Goal: Task Accomplishment & Management: Complete application form

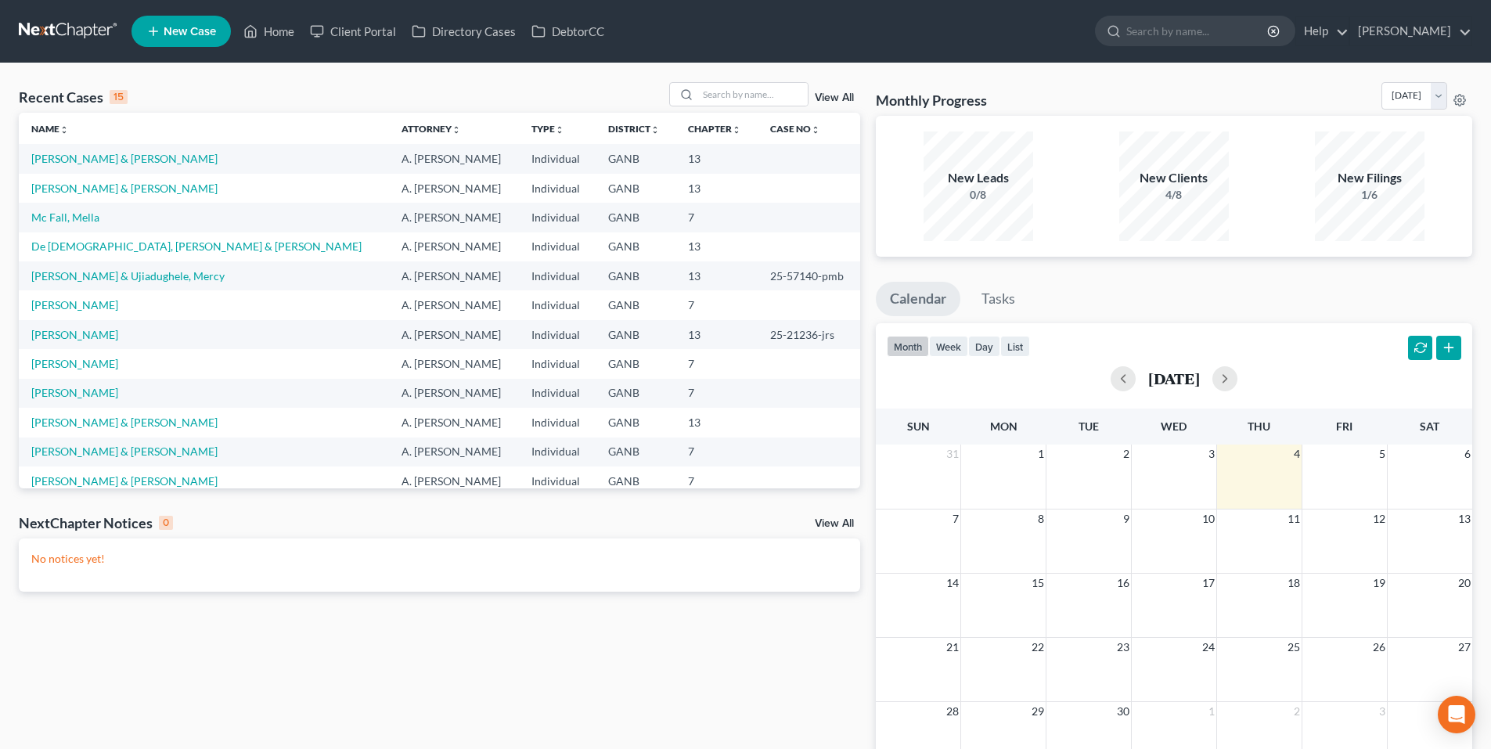
click at [80, 34] on link at bounding box center [69, 31] width 100 height 28
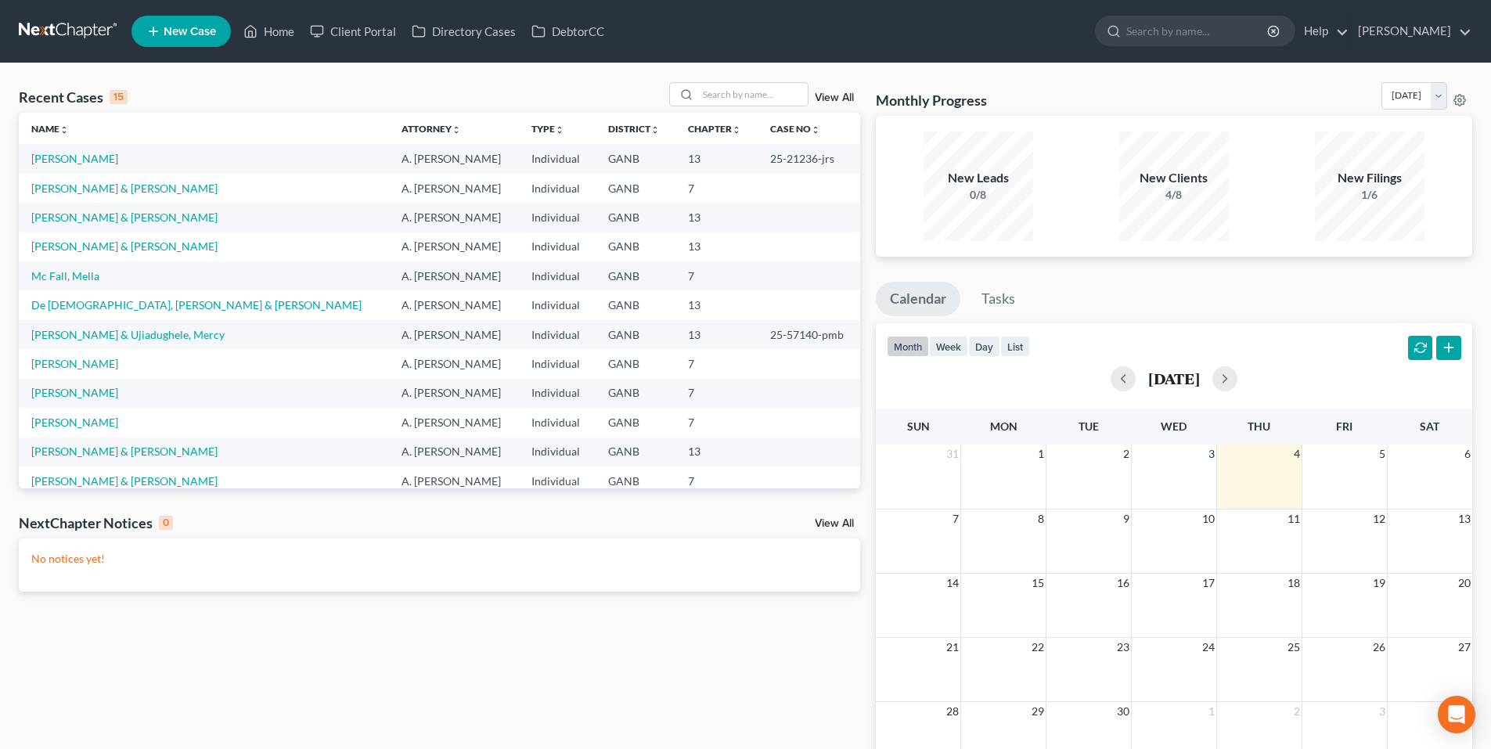
click at [544, 648] on div "Recent Cases 15 View All Name unfold_more expand_more expand_less Attorney unfo…" at bounding box center [439, 469] width 857 height 775
click at [182, 34] on span "New Case" at bounding box center [190, 32] width 52 height 12
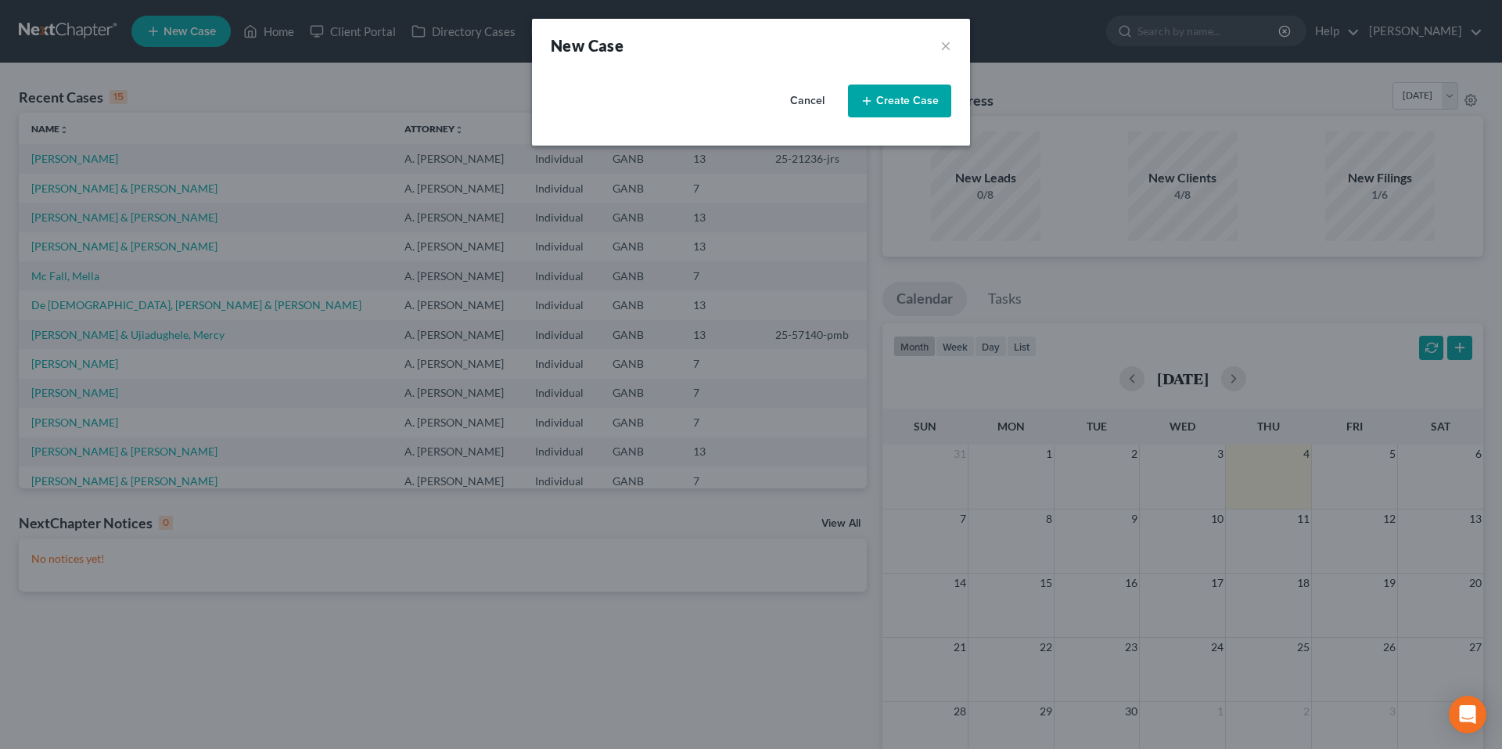
select select "19"
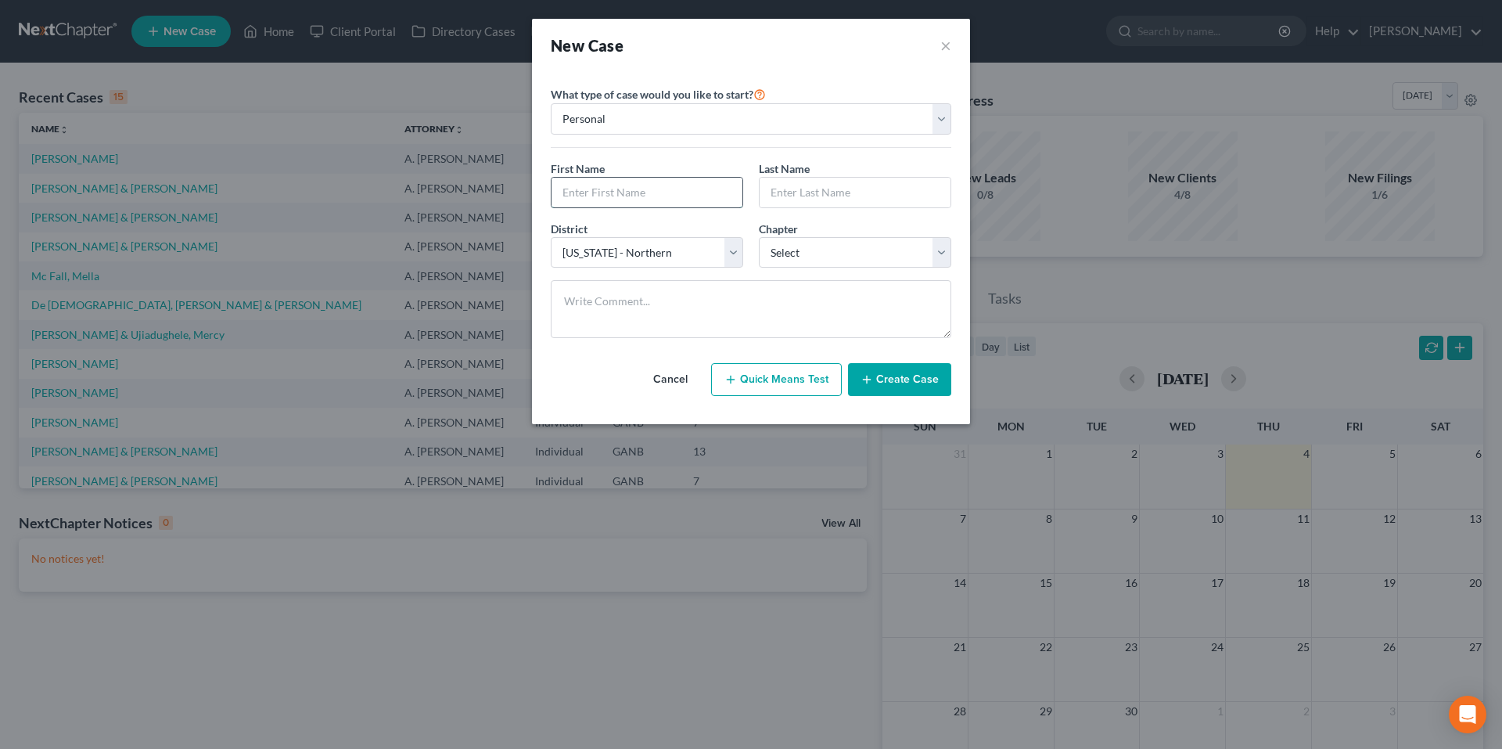
click at [696, 205] on input "text" at bounding box center [647, 193] width 191 height 30
type input "Kelly"
type input "Carrillo"
click at [804, 239] on select "Select 7 11 12 13" at bounding box center [855, 252] width 193 height 31
select select "0"
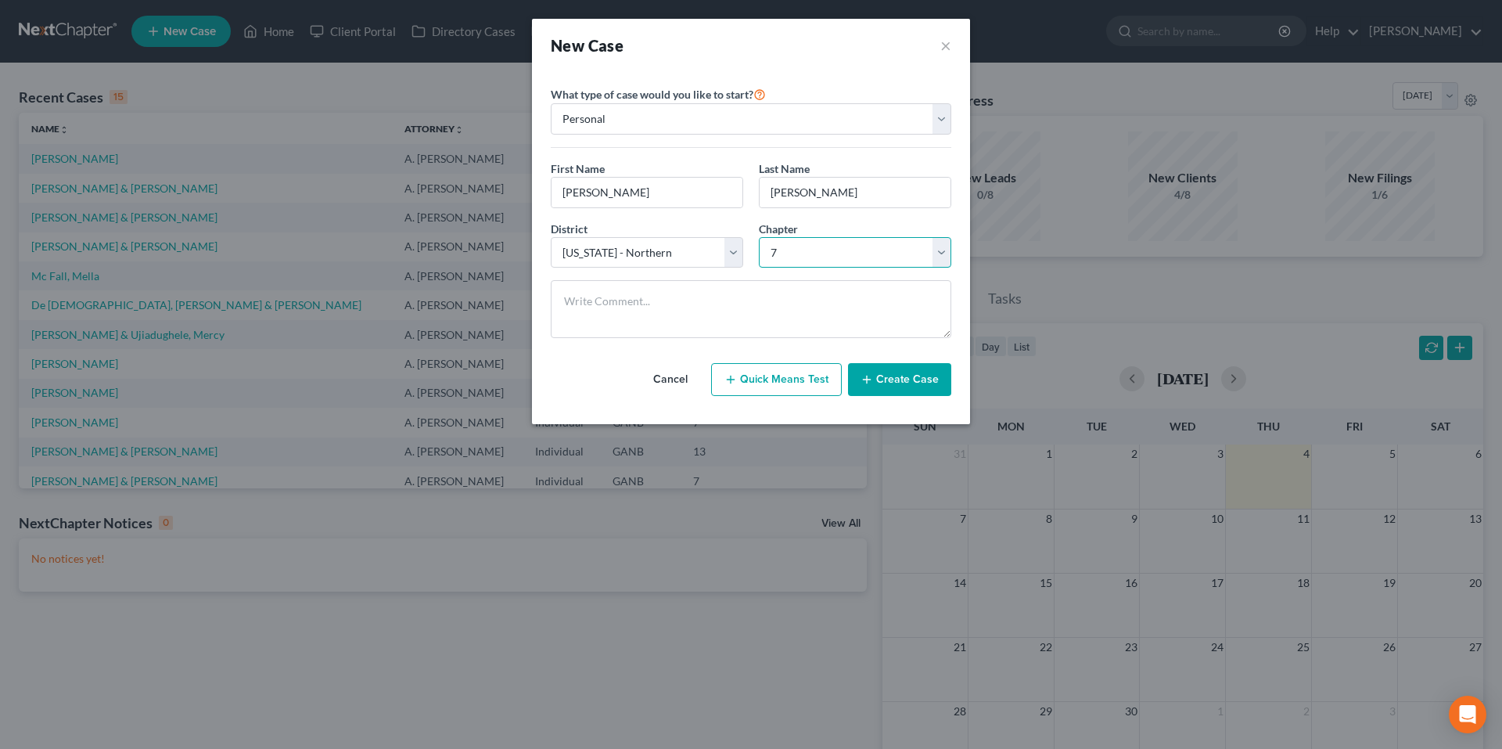
click at [759, 237] on select "Select 7 11 12 13" at bounding box center [855, 252] width 193 height 31
click at [905, 376] on button "Create Case" at bounding box center [899, 379] width 103 height 33
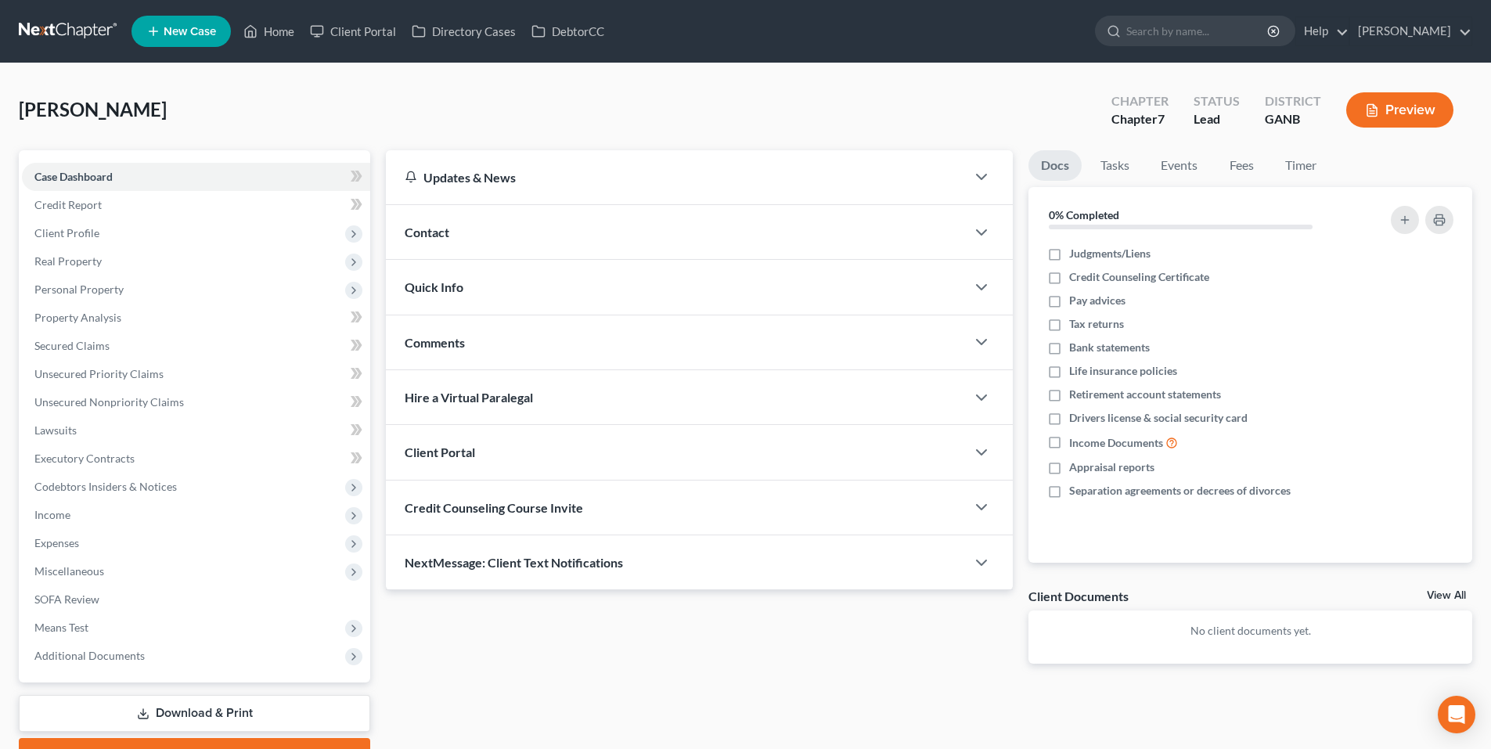
click at [460, 232] on div "Contact" at bounding box center [676, 232] width 580 height 54
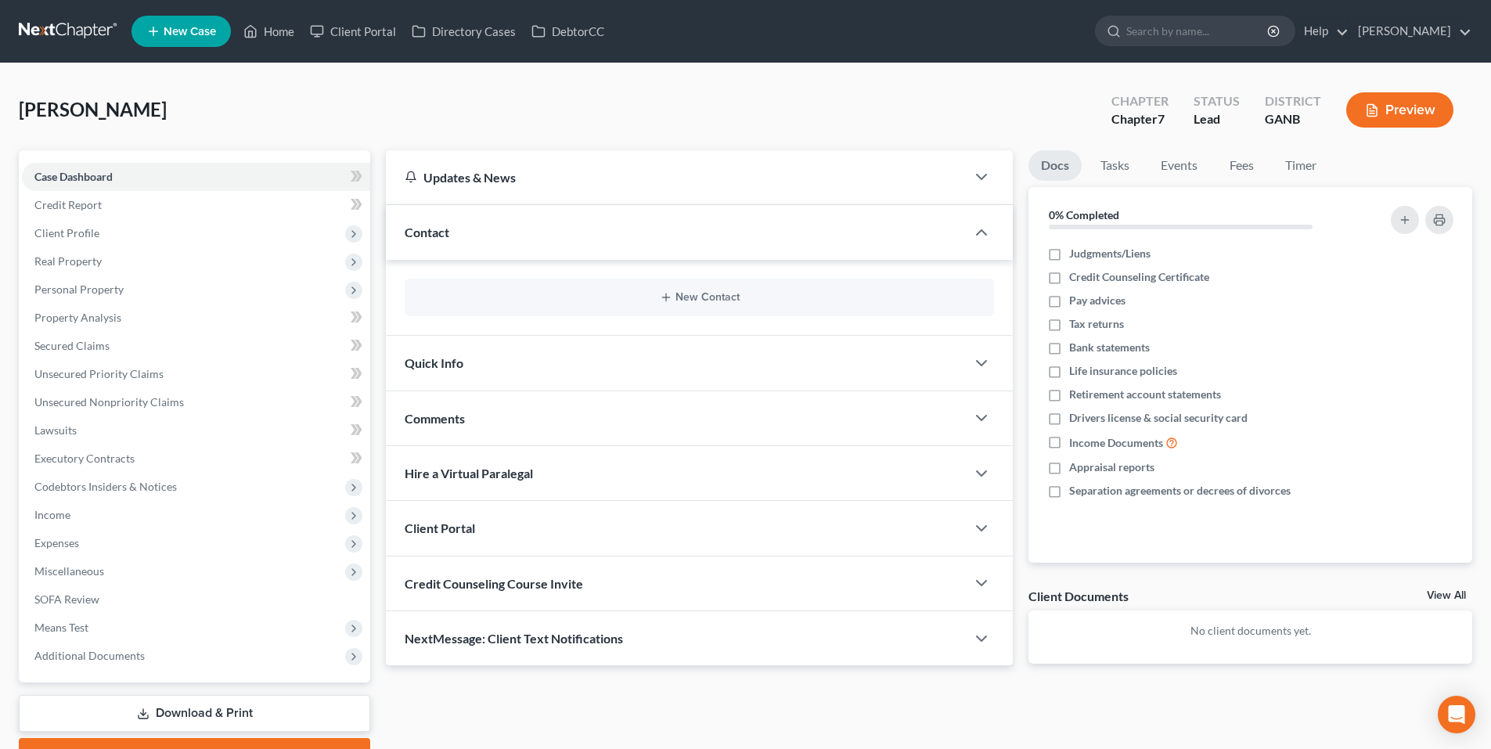
click at [682, 284] on div "New Contact" at bounding box center [699, 298] width 589 height 38
click at [687, 297] on button "New Contact" at bounding box center [699, 297] width 564 height 13
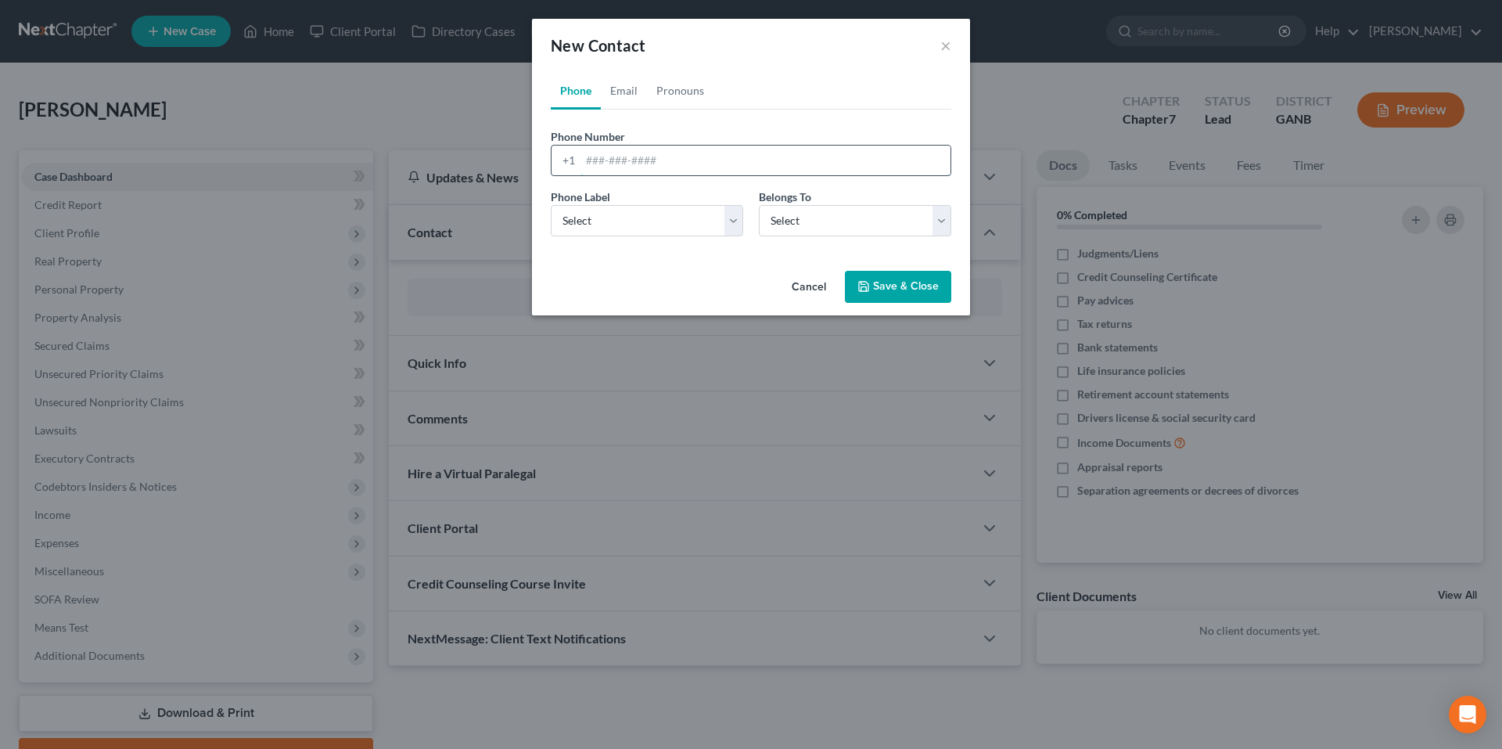
click at [689, 157] on input "tel" at bounding box center [766, 161] width 370 height 30
paste input "(706) 809-7535"
type input "(706) 809-7535"
click at [679, 227] on select "Select Mobile Home Work Other" at bounding box center [647, 220] width 193 height 31
select select "0"
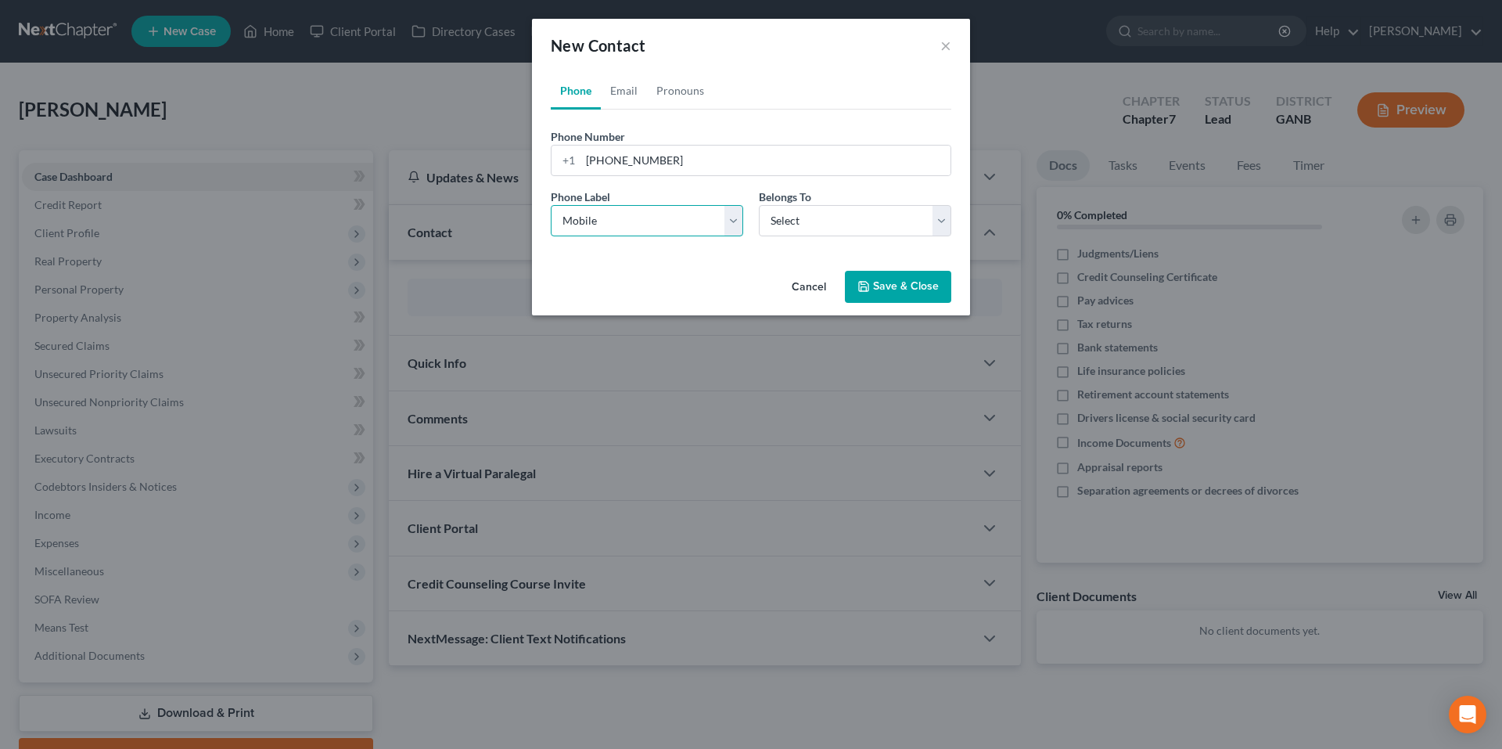
click at [551, 205] on select "Select Mobile Home Work Other" at bounding box center [647, 220] width 193 height 31
click at [628, 85] on link "Email" at bounding box center [624, 91] width 46 height 38
click at [705, 160] on input "email" at bounding box center [766, 161] width 370 height 30
paste input "kbcarrillorn@gmail.com"
type input "kbcarrillorn@gmail.com"
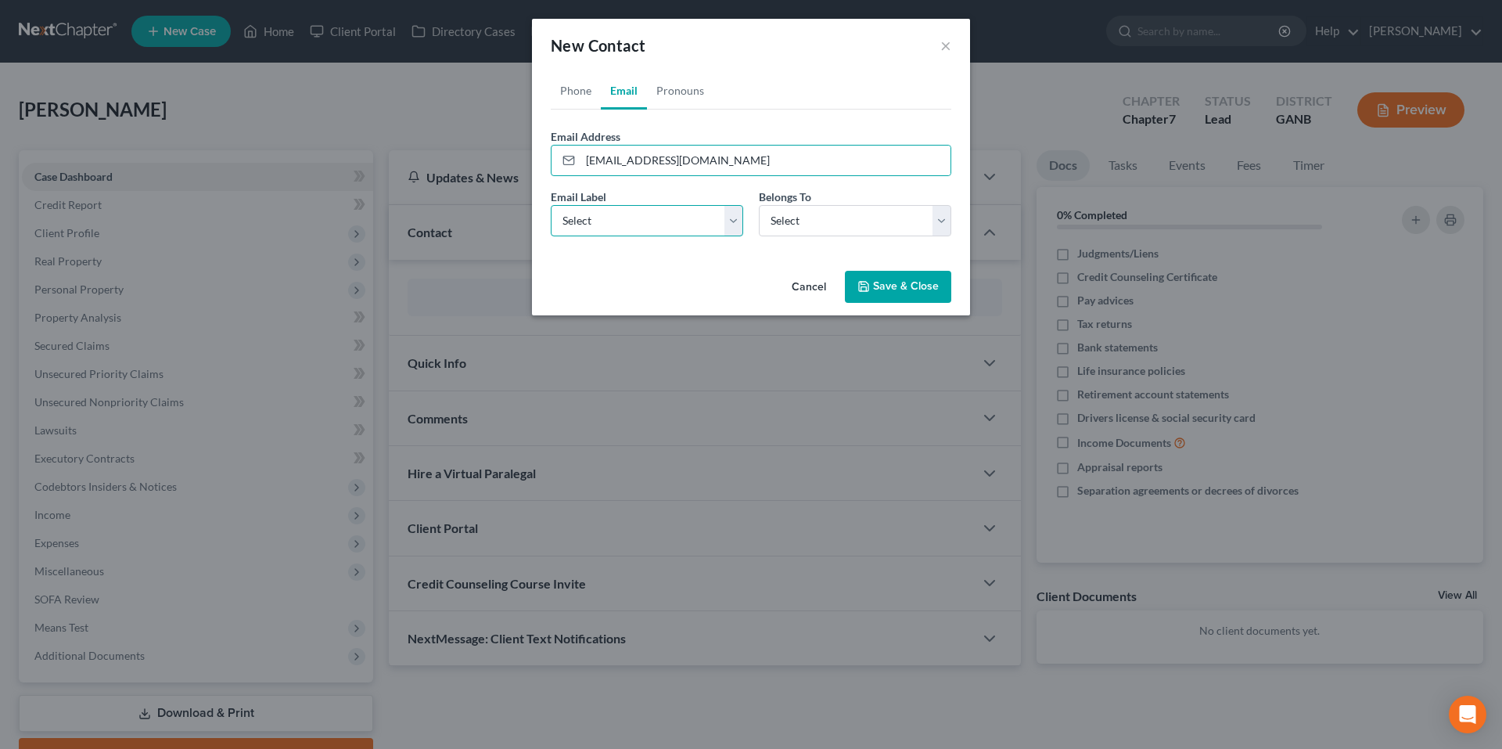
click at [688, 235] on select "Select Home Work Other" at bounding box center [647, 220] width 193 height 31
select select "0"
click at [551, 205] on select "Select Home Work Other" at bounding box center [647, 220] width 193 height 31
click at [786, 218] on select "Select Client Other" at bounding box center [855, 220] width 193 height 31
select select "0"
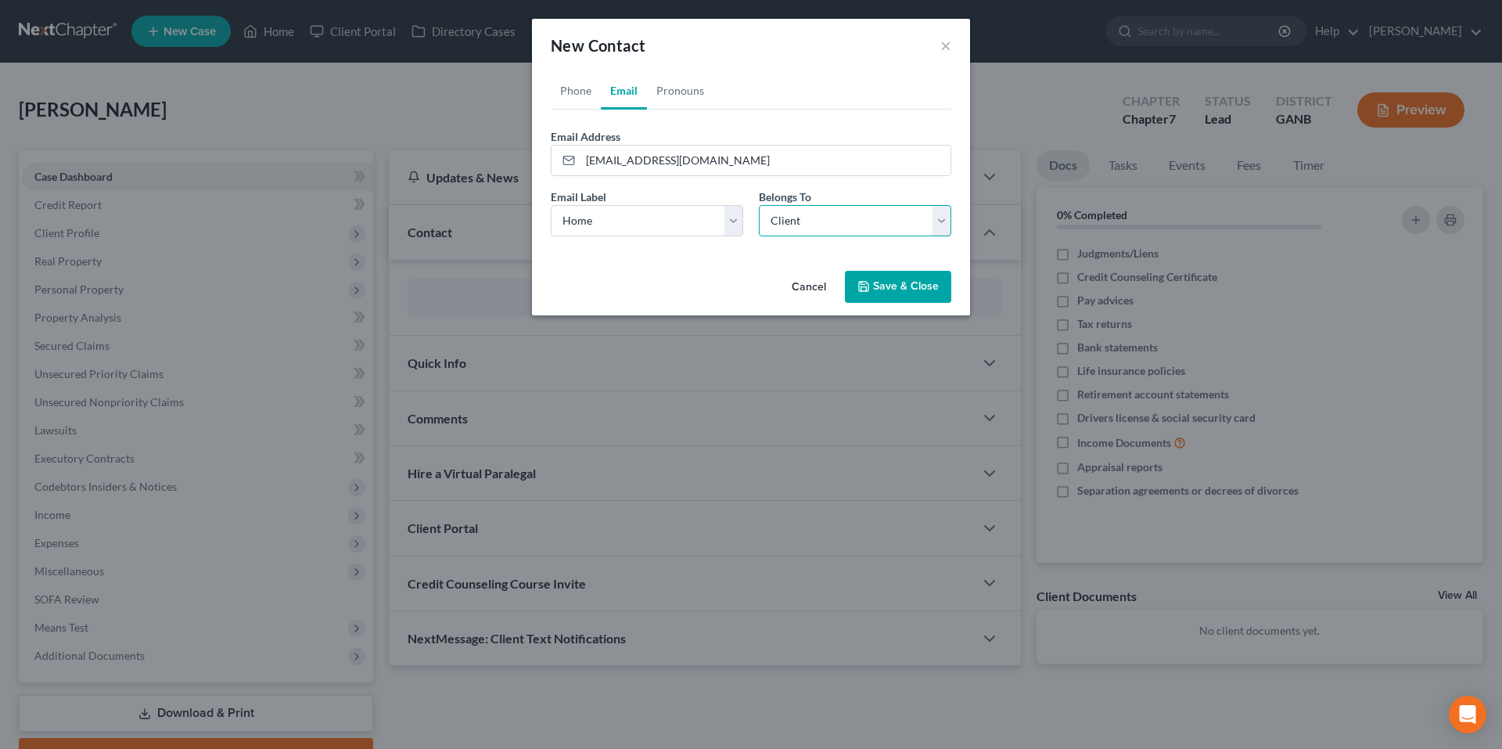
click at [759, 205] on select "Select Client Other" at bounding box center [855, 220] width 193 height 31
click at [898, 282] on button "Save & Close" at bounding box center [898, 287] width 106 height 33
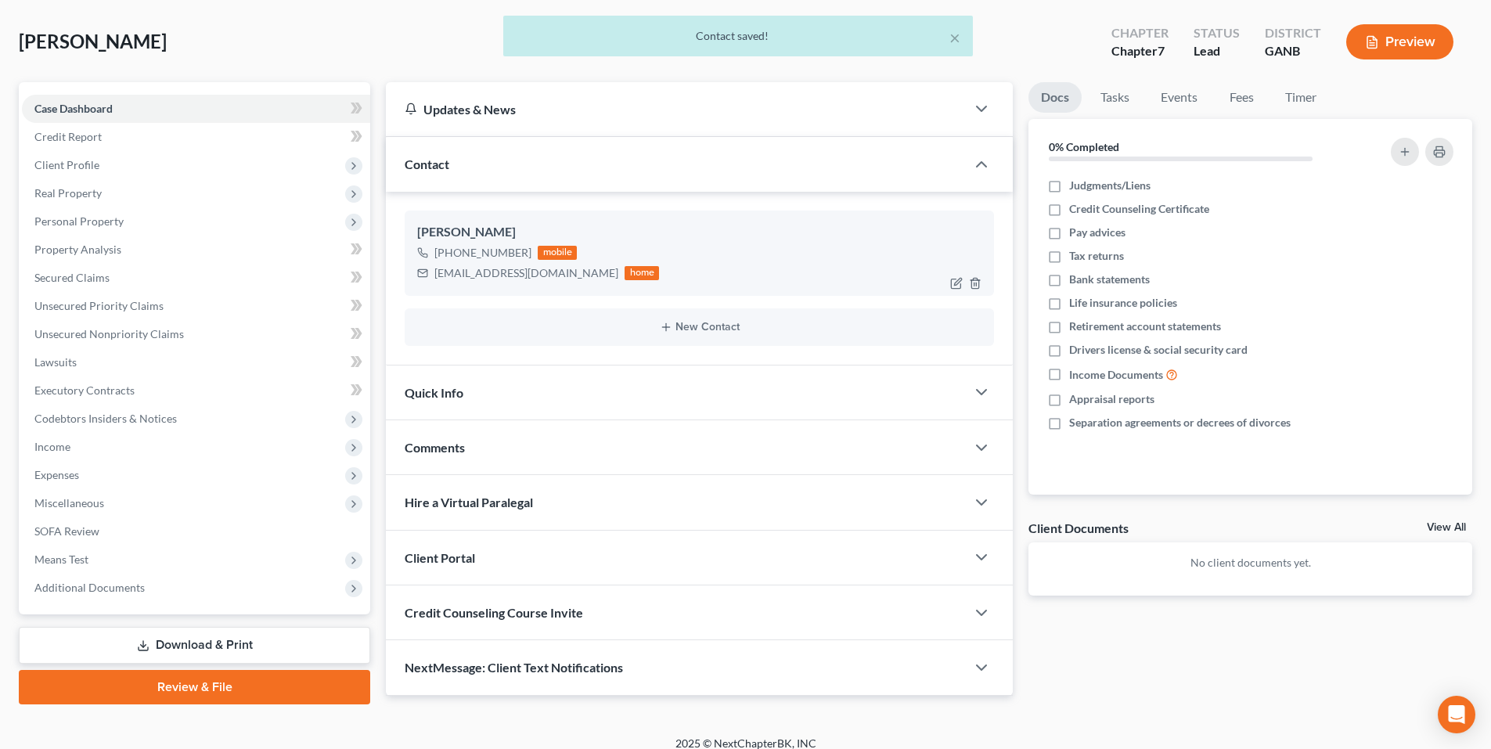
scroll to position [83, 0]
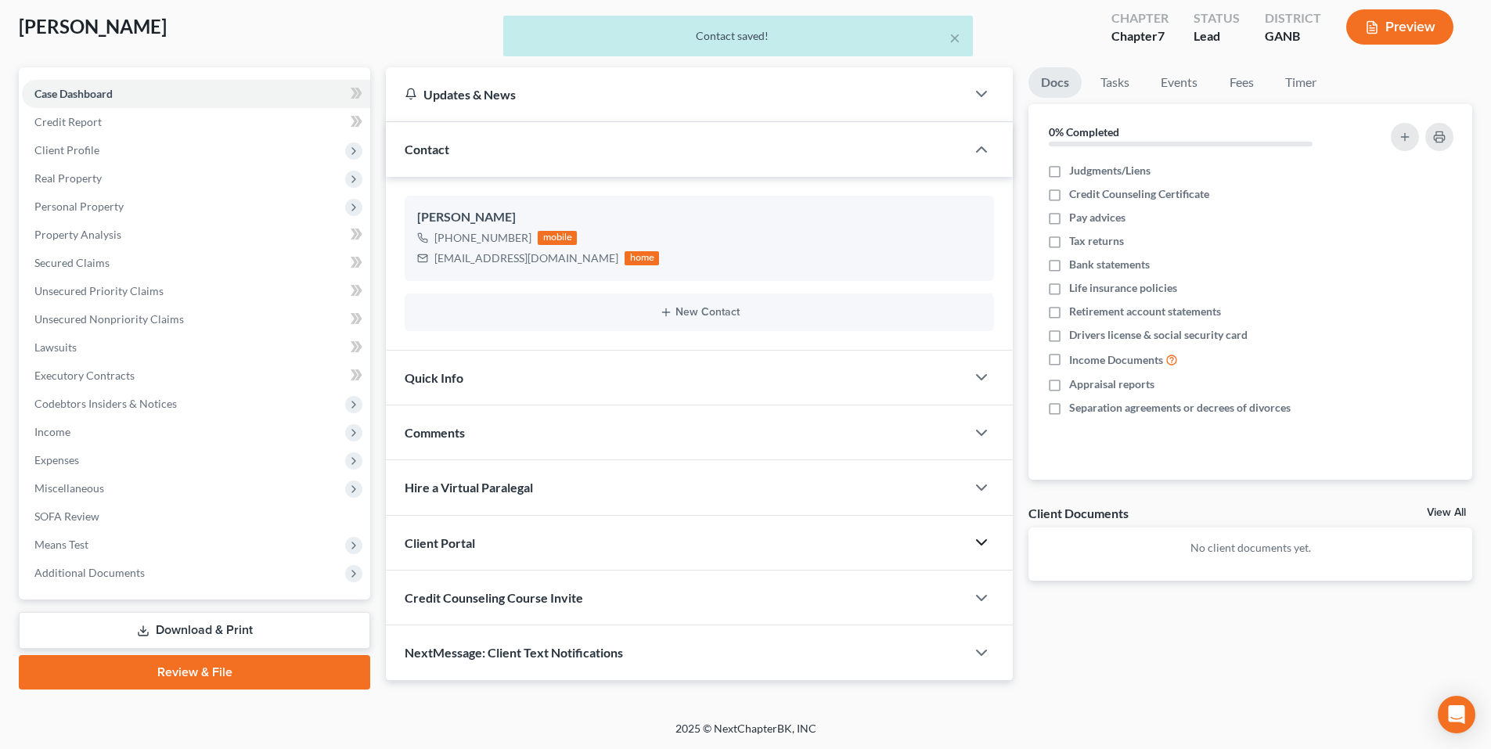
click at [980, 546] on icon "button" at bounding box center [981, 542] width 19 height 19
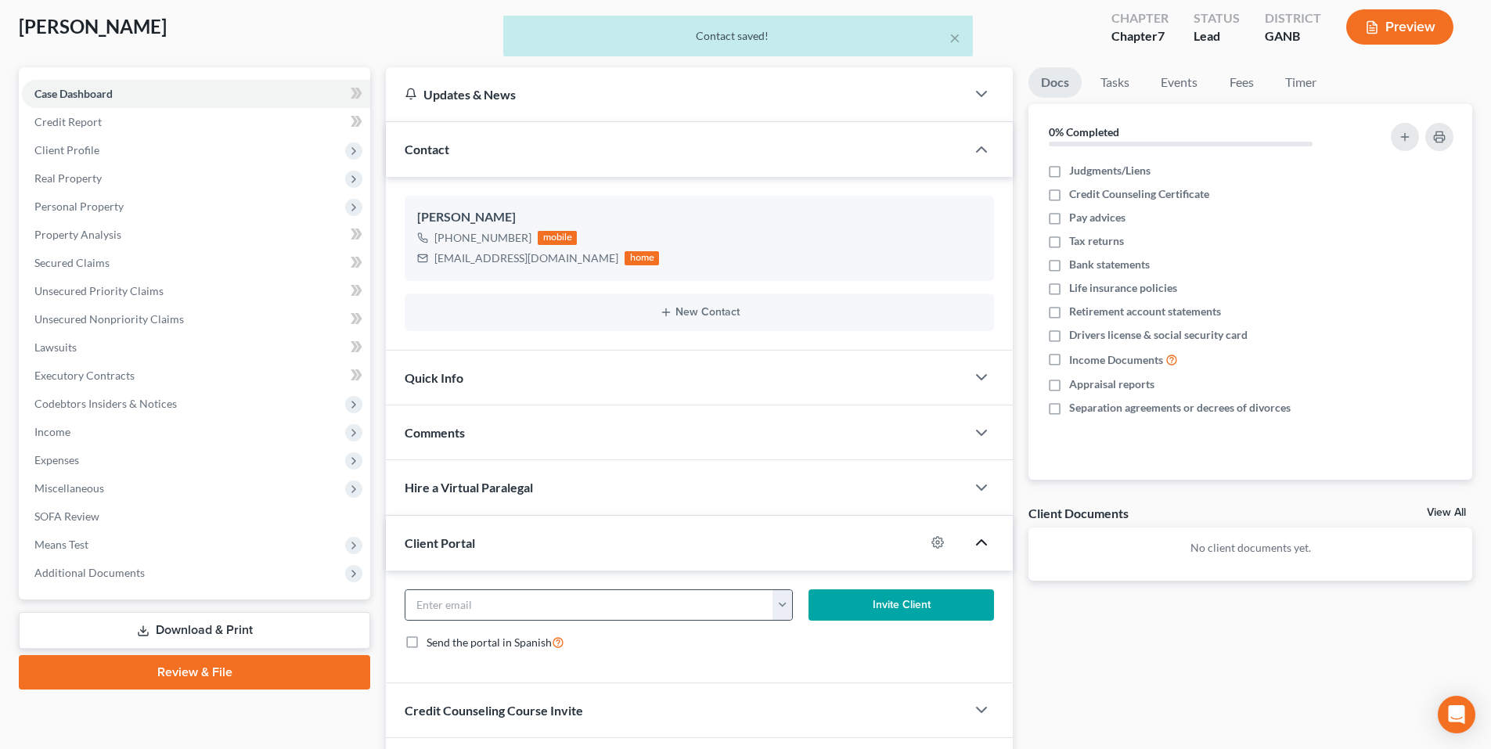
click at [776, 603] on button "button" at bounding box center [782, 605] width 20 height 30
click at [844, 639] on link "kbcarrillorn@gmail.com" at bounding box center [879, 639] width 214 height 27
type input "kbcarrillorn@gmail.com"
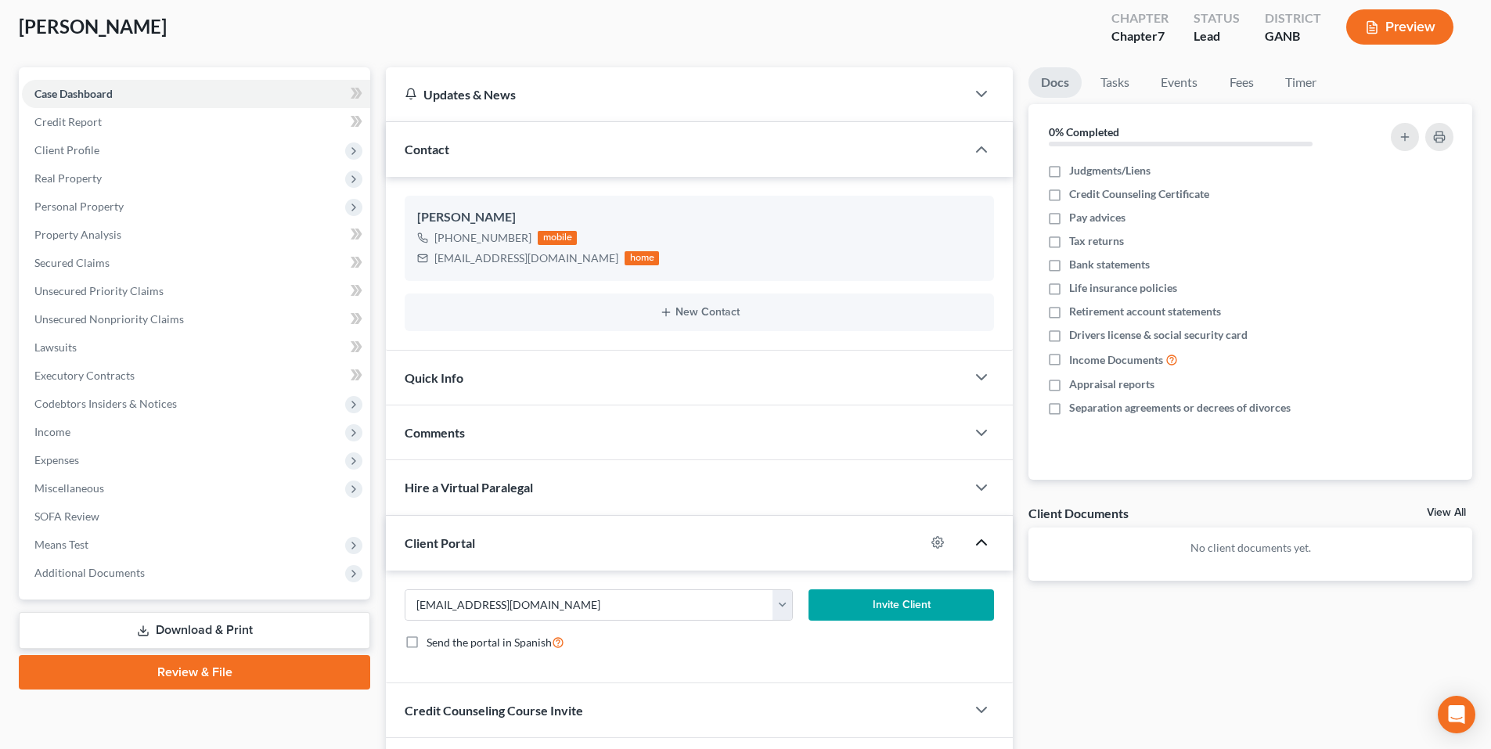
click at [862, 609] on button "Invite Client" at bounding box center [901, 604] width 186 height 31
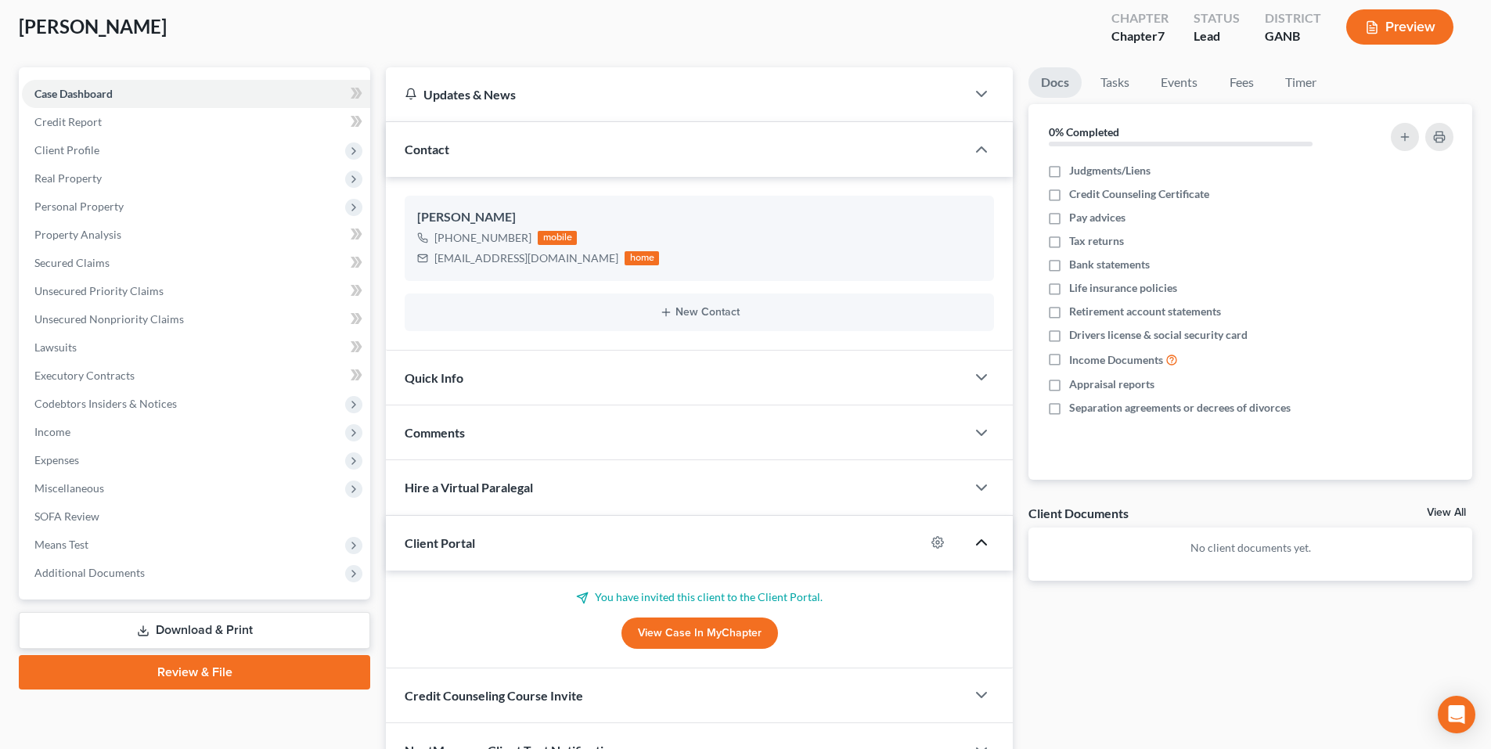
scroll to position [171, 0]
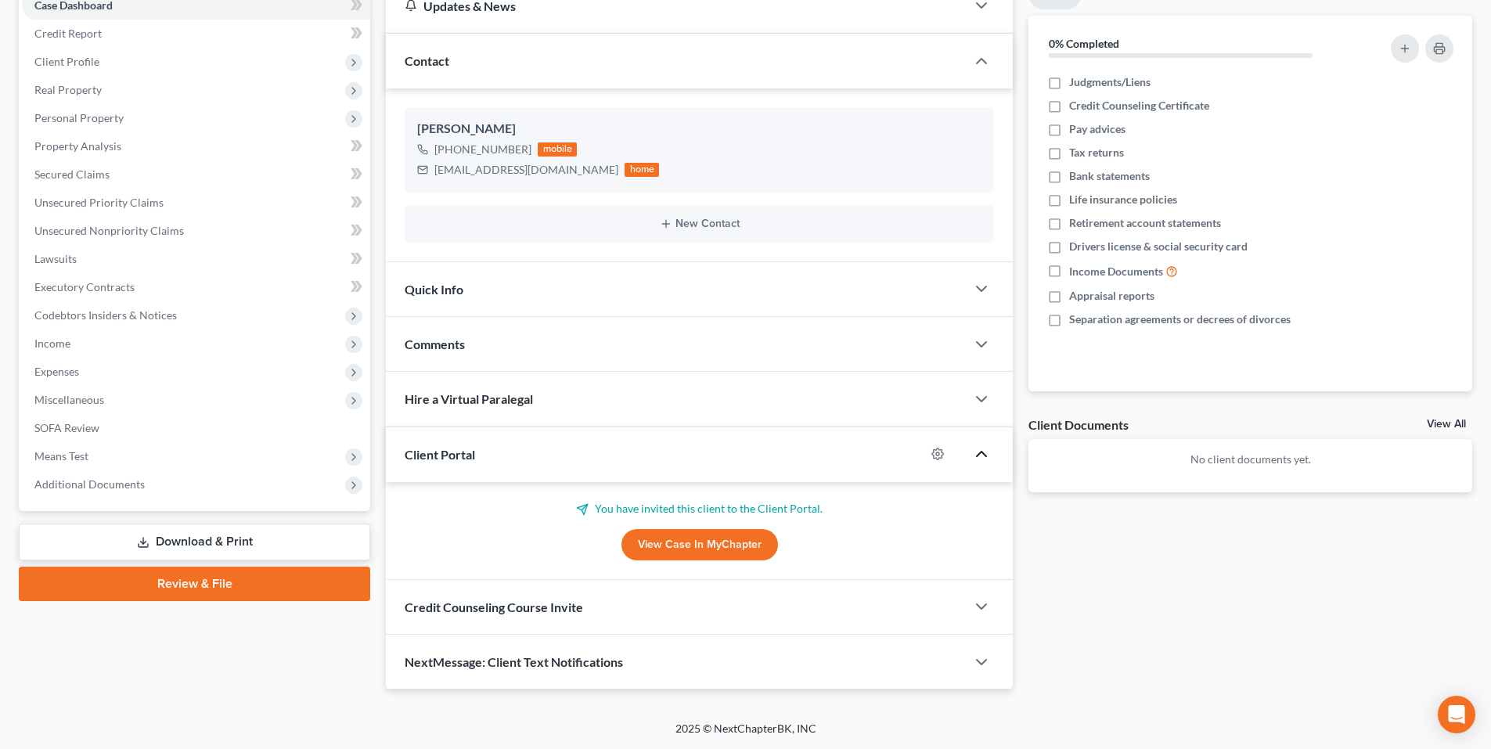
click at [814, 607] on div "Credit Counseling Course Invite" at bounding box center [676, 607] width 580 height 54
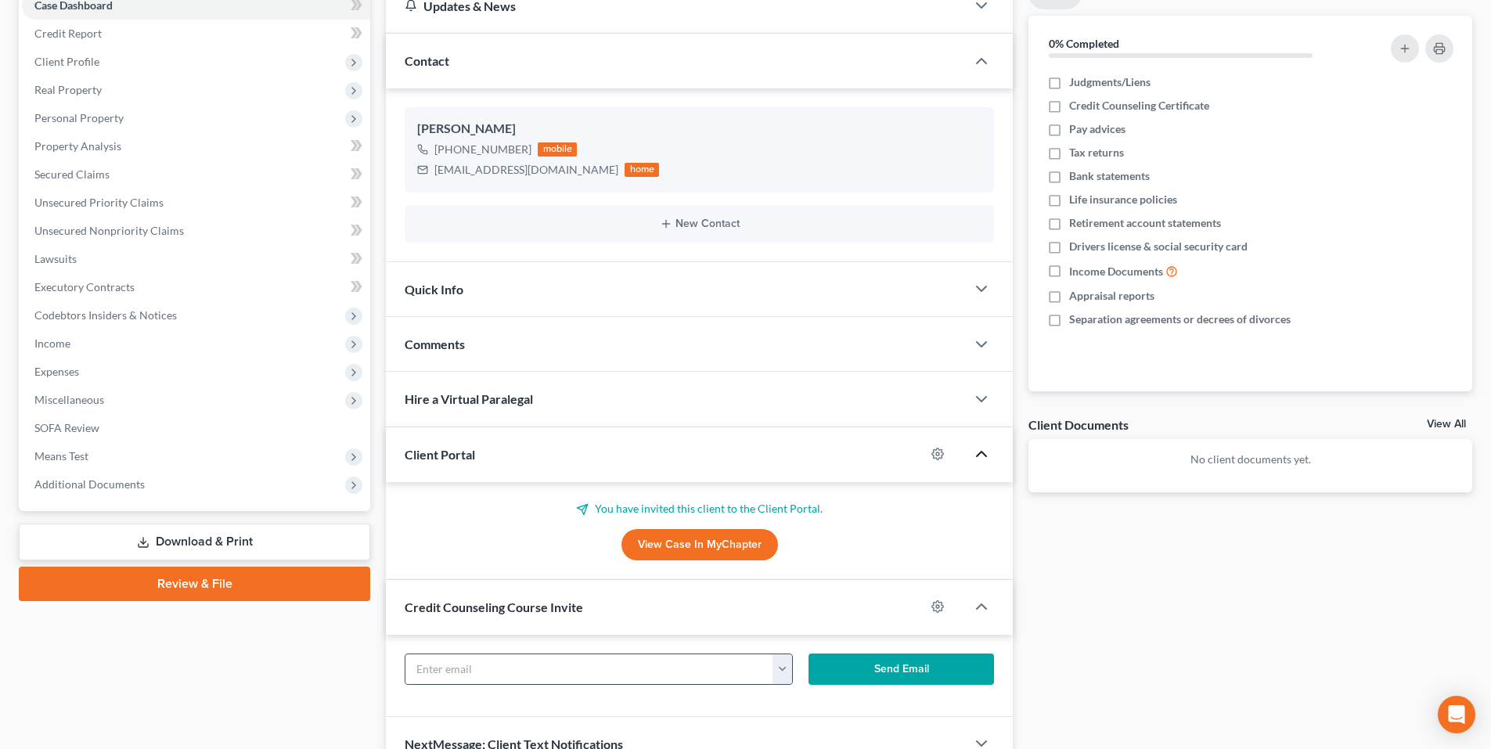
click at [777, 668] on button "button" at bounding box center [782, 669] width 20 height 30
click at [797, 697] on link "[EMAIL_ADDRESS][DOMAIN_NAME]" at bounding box center [879, 703] width 214 height 27
type input "[EMAIL_ADDRESS][DOMAIN_NAME]"
click at [858, 666] on button "Send Email" at bounding box center [901, 668] width 186 height 31
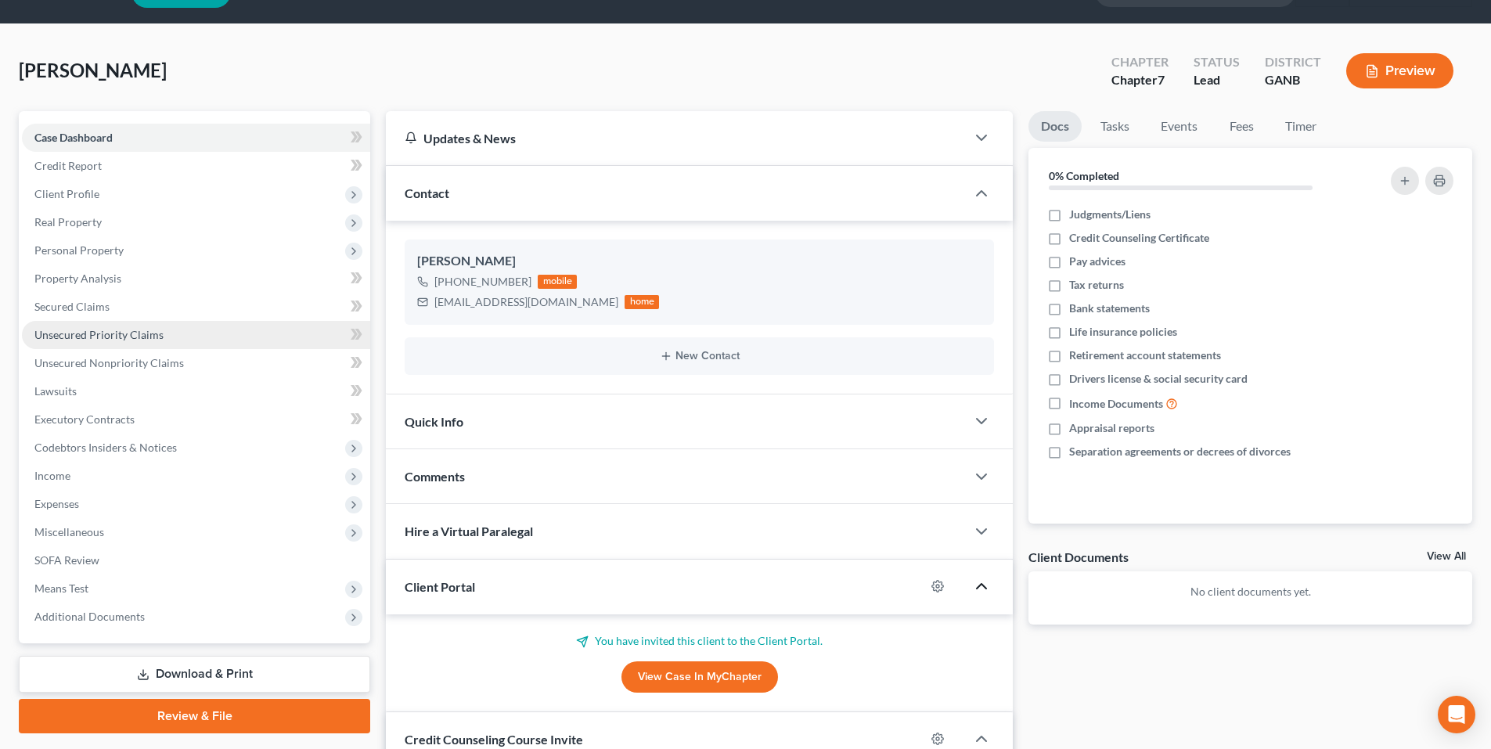
scroll to position [0, 0]
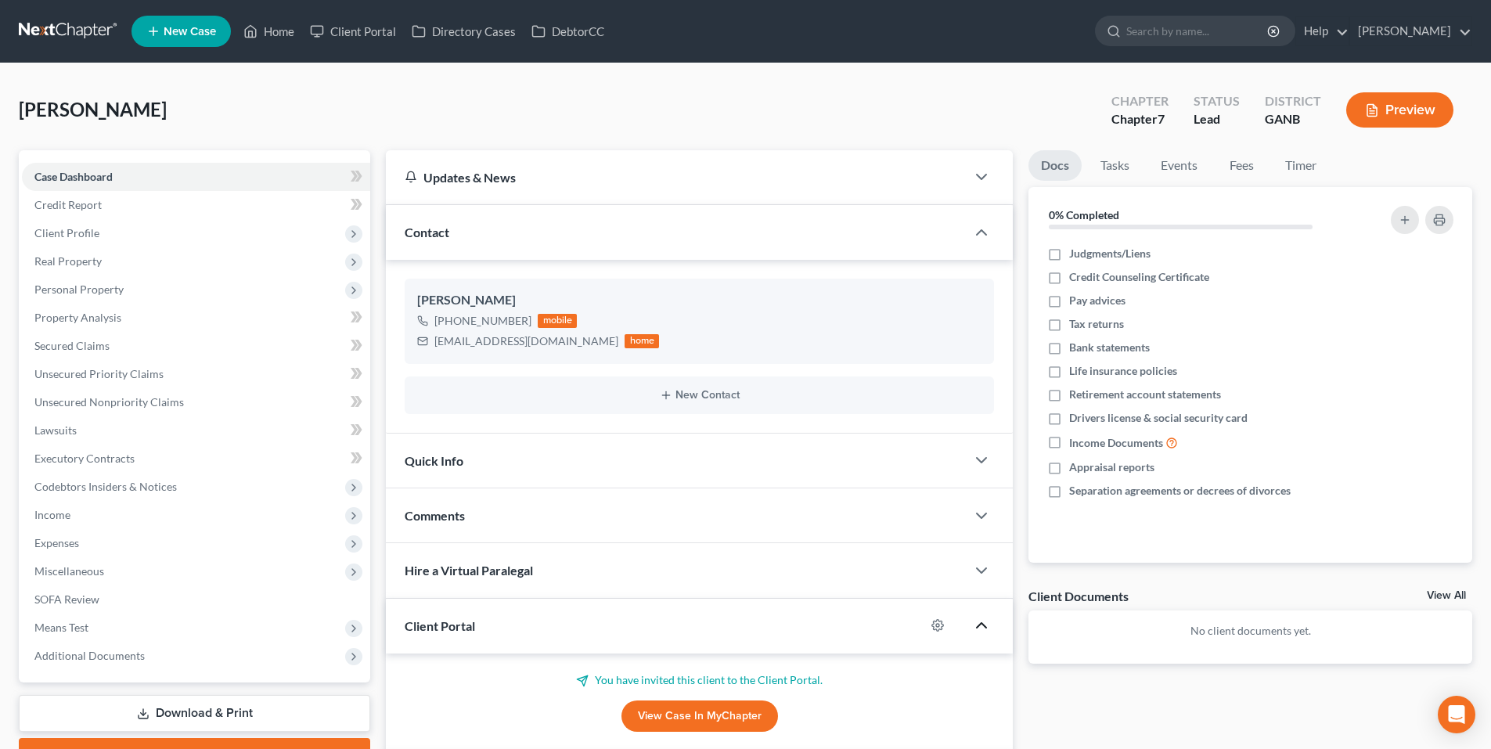
click at [72, 30] on link at bounding box center [69, 31] width 100 height 28
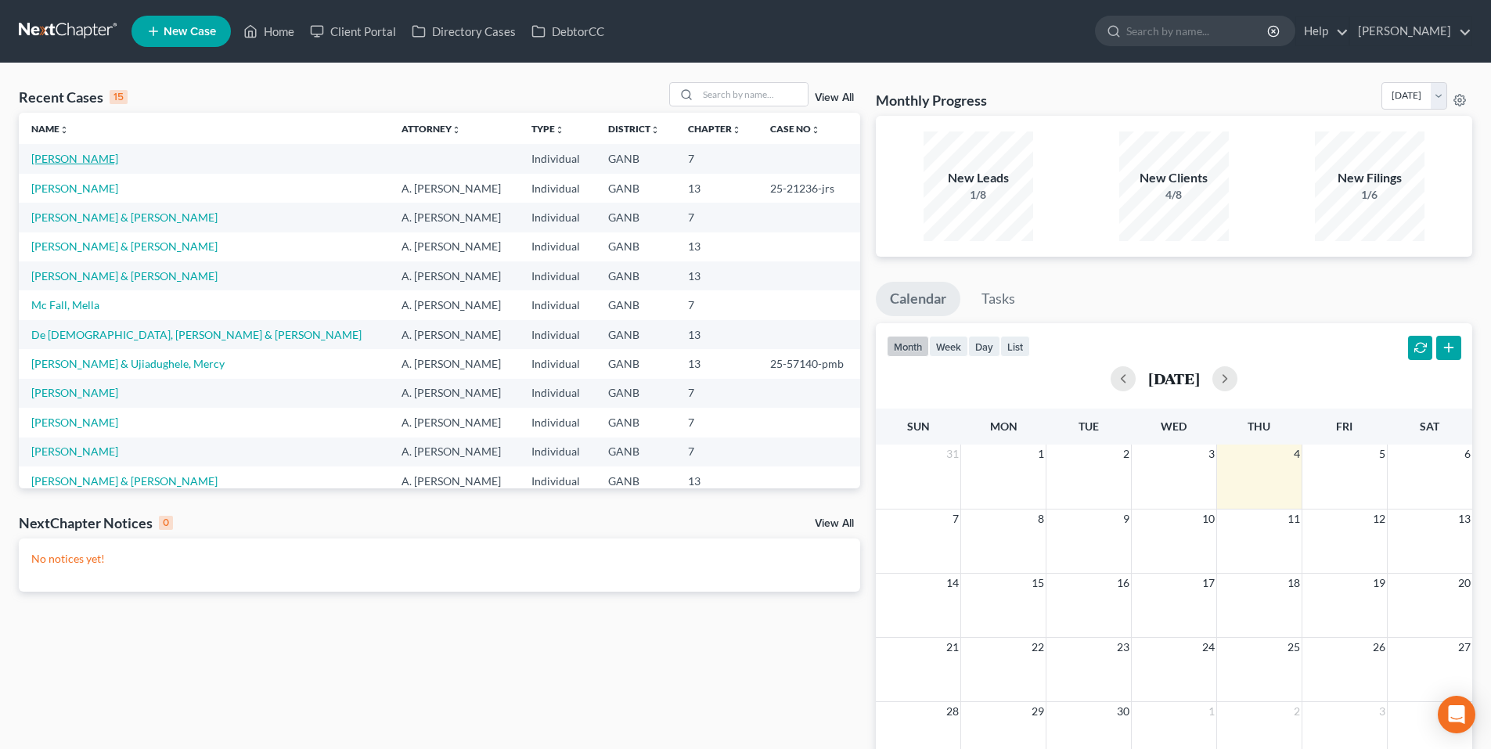
click at [74, 162] on link "[PERSON_NAME]" at bounding box center [74, 158] width 87 height 13
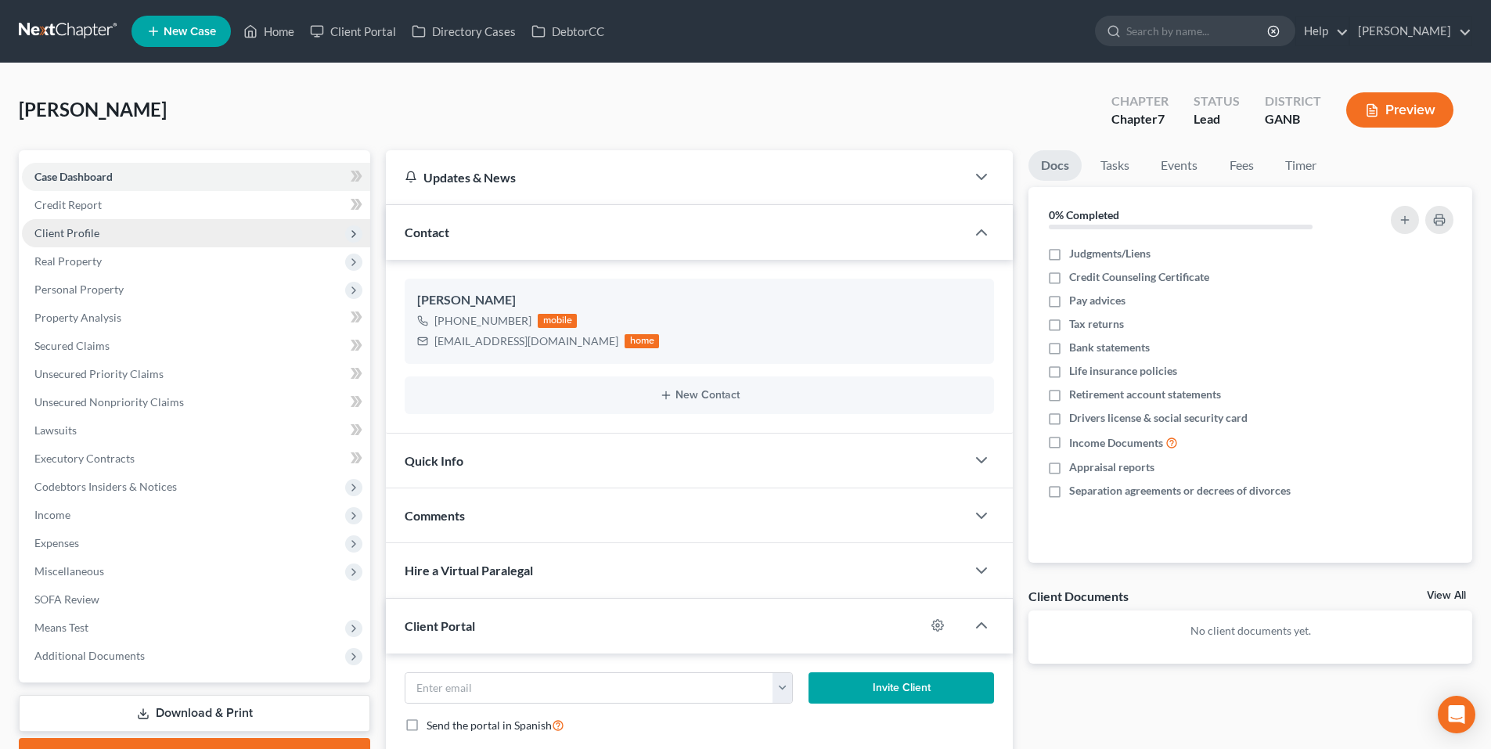
click at [91, 233] on span "Client Profile" at bounding box center [66, 232] width 65 height 13
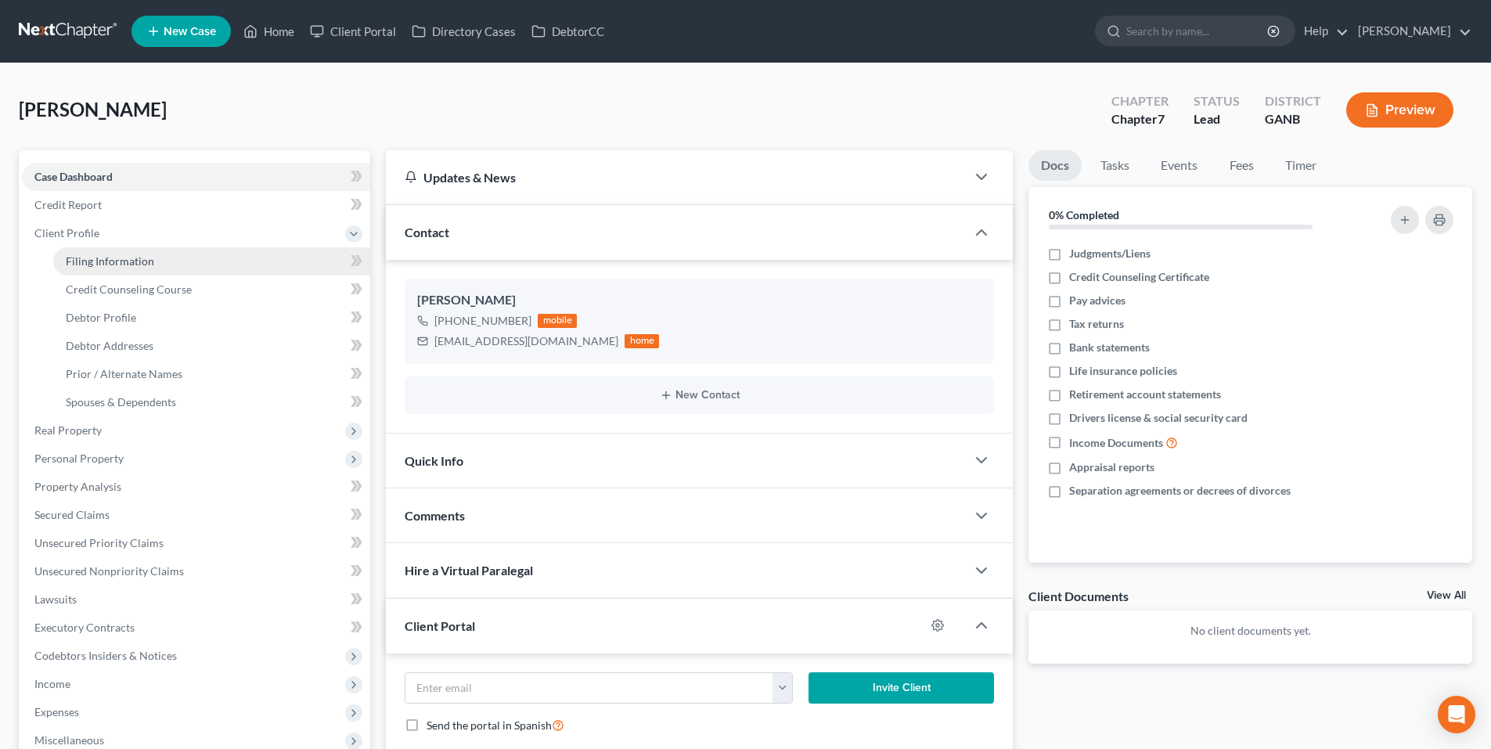
click at [132, 265] on span "Filing Information" at bounding box center [110, 260] width 88 height 13
select select "1"
select select "0"
select select "19"
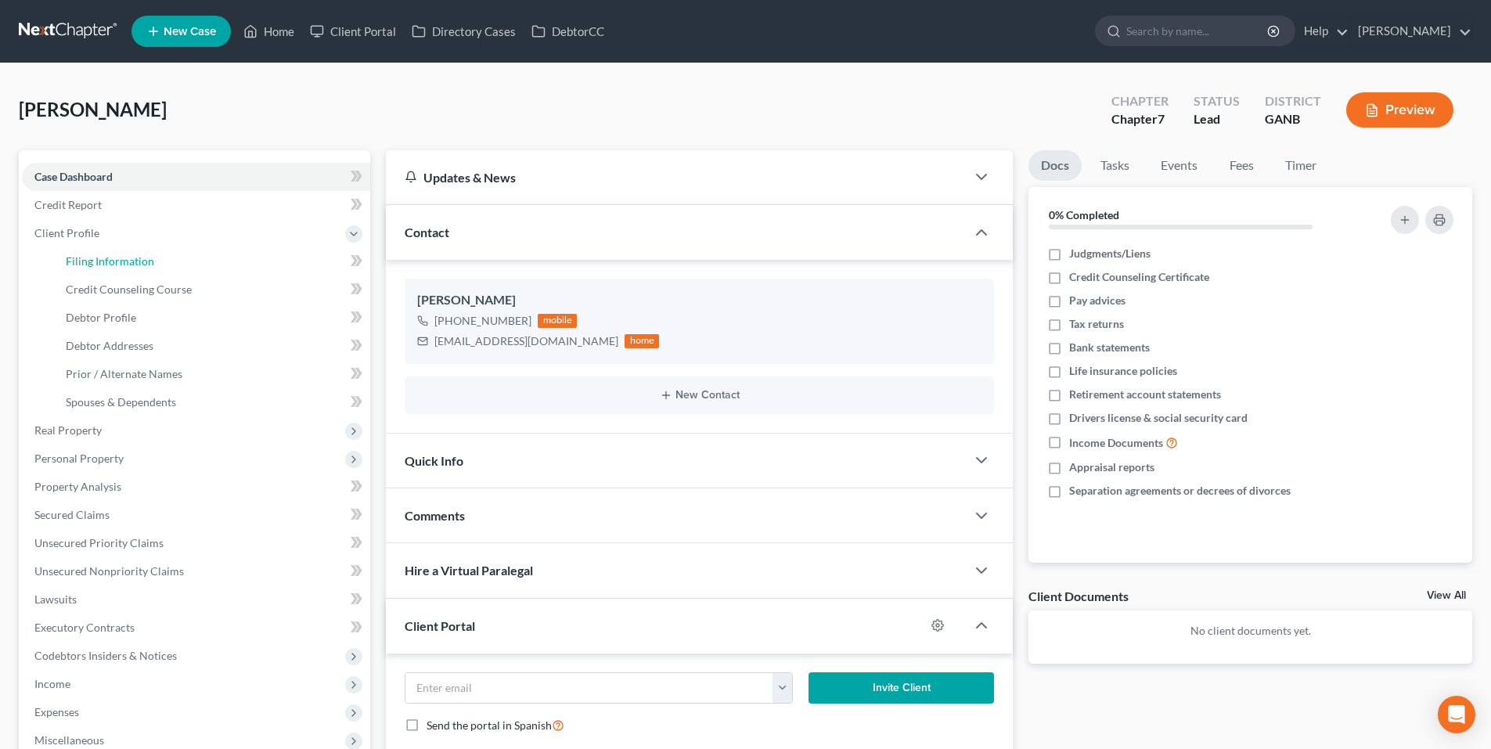
select select "10"
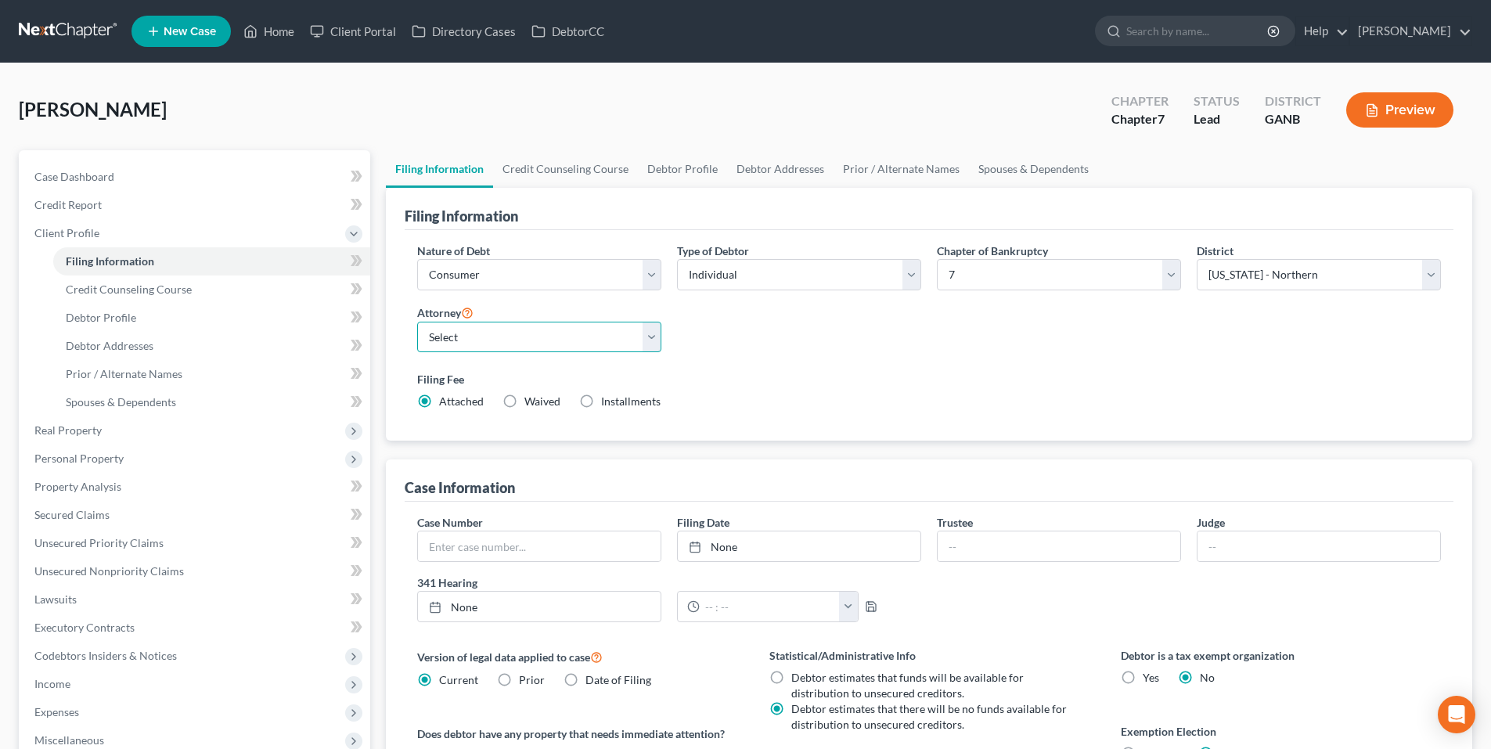
click at [509, 335] on select "Select [PERSON_NAME] - [PERSON_NAME] [PERSON_NAME] - GANB A. [PERSON_NAME] - GA…" at bounding box center [539, 337] width 244 height 31
select select "2"
click at [417, 322] on select "Select [PERSON_NAME] - [PERSON_NAME] [PERSON_NAME] - GANB A. [PERSON_NAME] - GA…" at bounding box center [539, 337] width 244 height 31
click at [81, 31] on link at bounding box center [69, 31] width 100 height 28
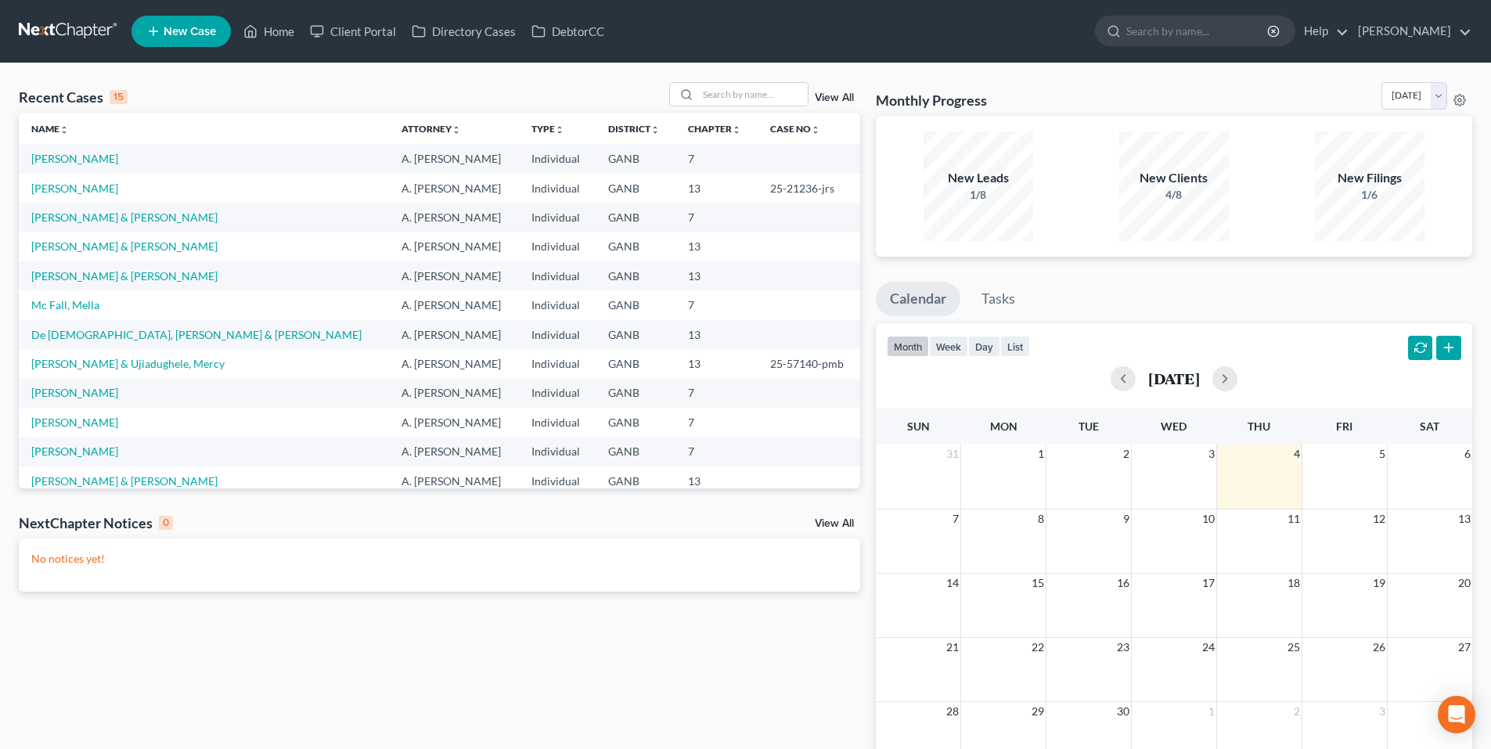
click at [190, 34] on span "New Case" at bounding box center [190, 32] width 52 height 12
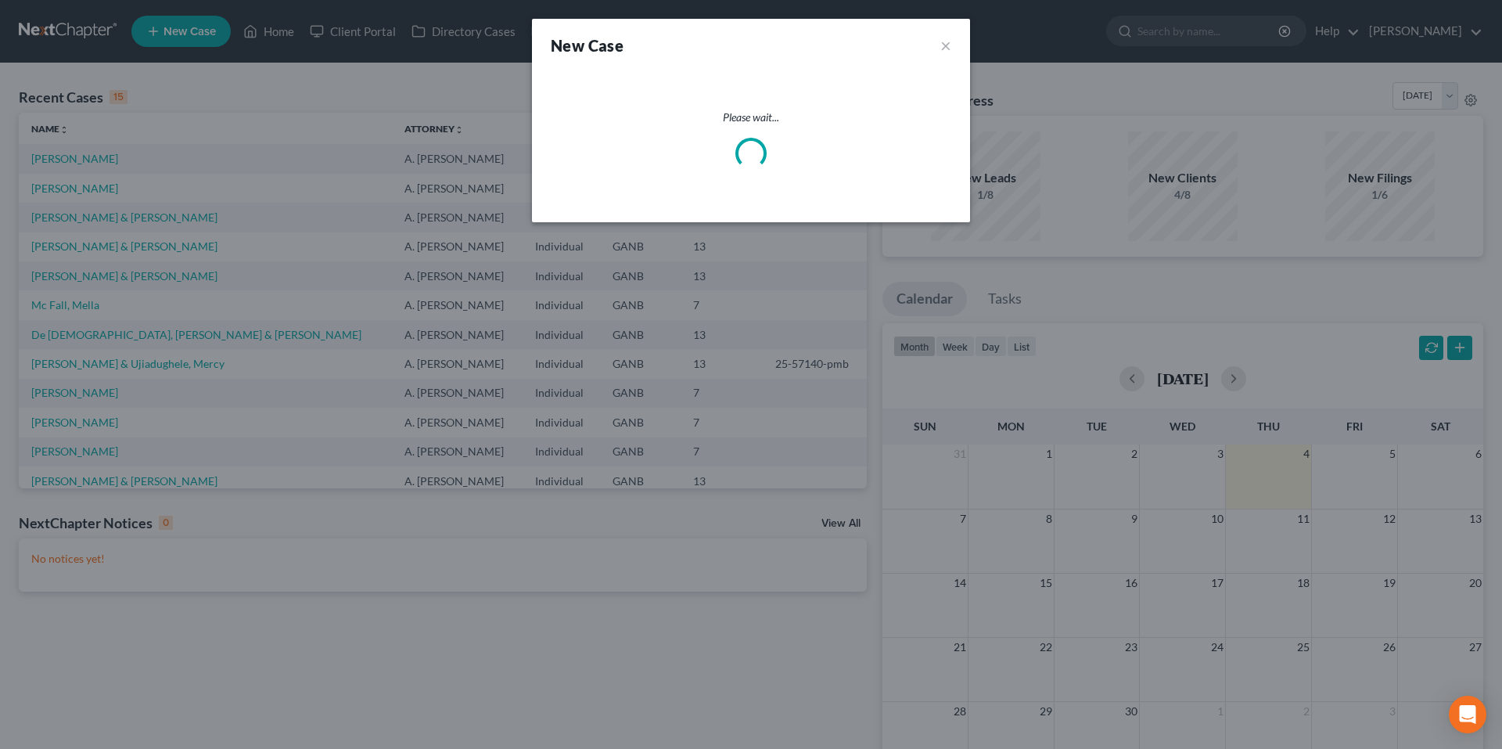
select select "19"
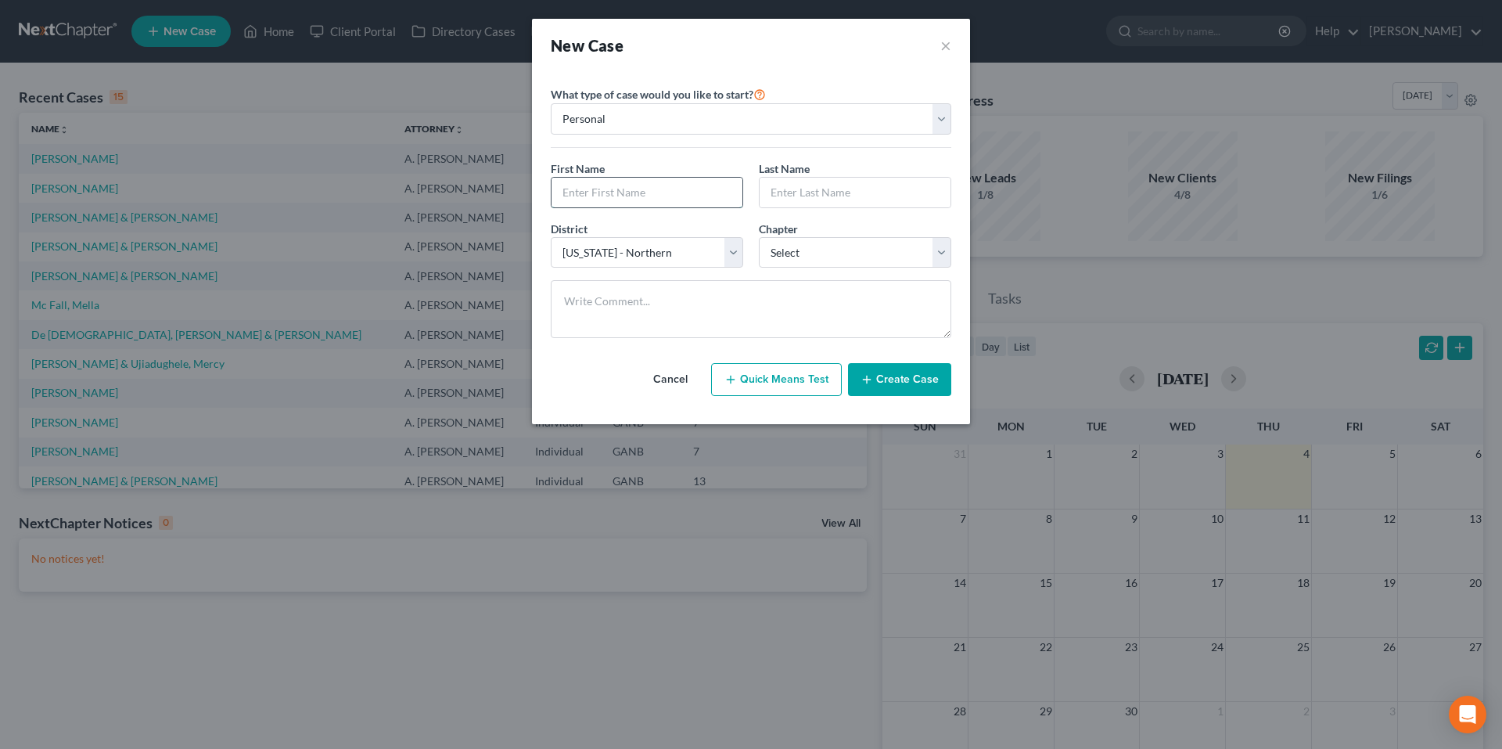
click at [649, 198] on input "text" at bounding box center [647, 193] width 191 height 30
type input "Elizabeth"
type input "Cheek"
click at [799, 246] on select "Select 7 11 12 13" at bounding box center [855, 252] width 193 height 31
select select "0"
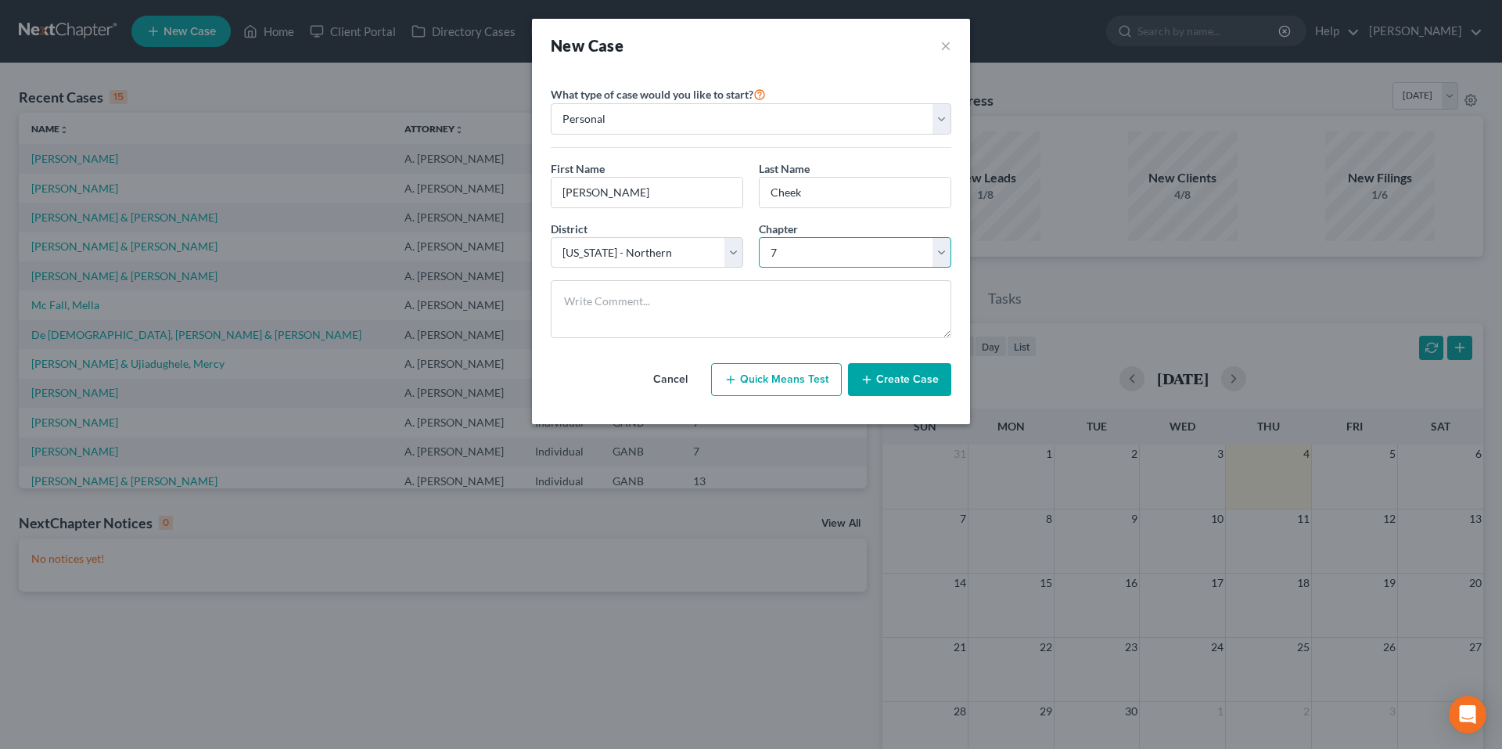
click at [759, 237] on select "Select 7 11 12 13" at bounding box center [855, 252] width 193 height 31
click at [897, 383] on button "Create Case" at bounding box center [899, 379] width 103 height 33
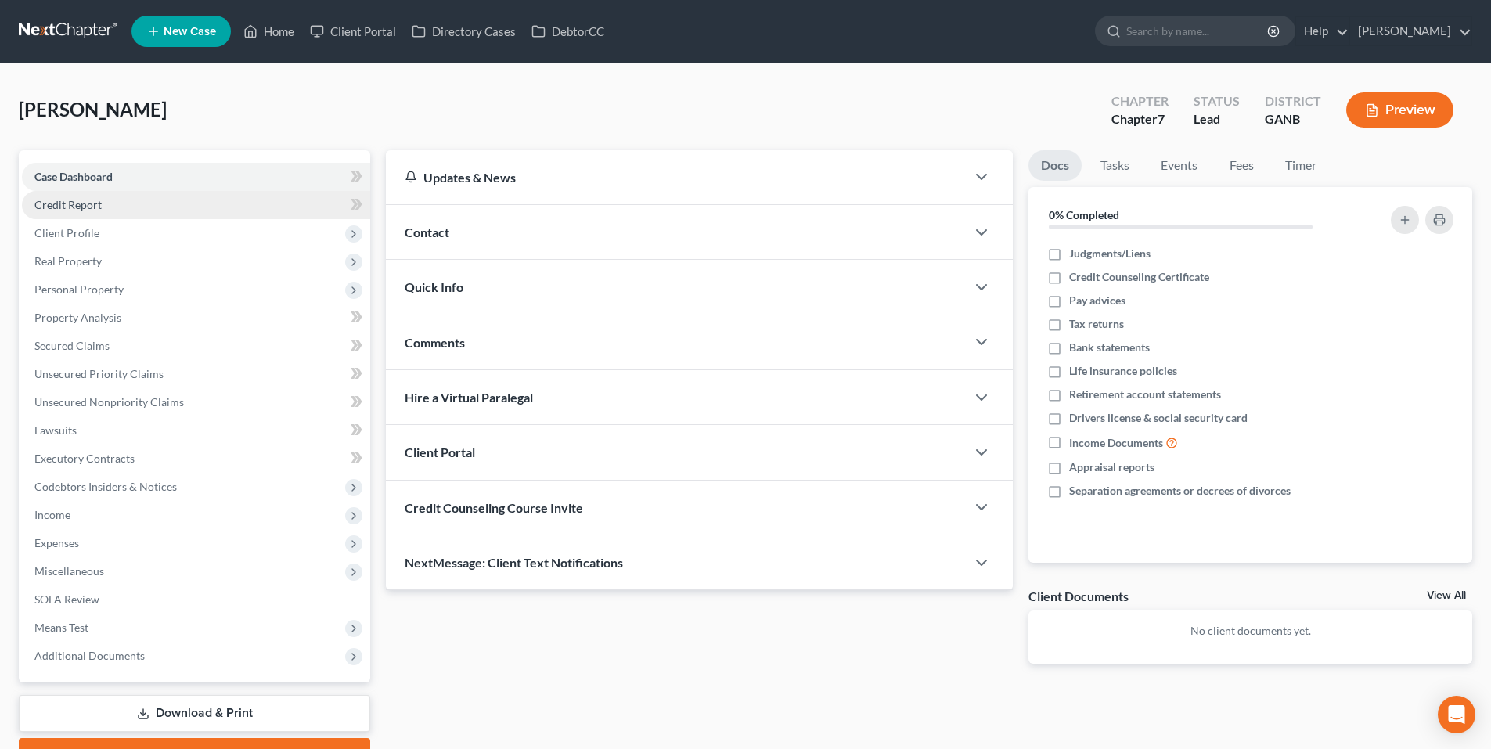
click at [135, 207] on link "Credit Report" at bounding box center [196, 205] width 348 height 28
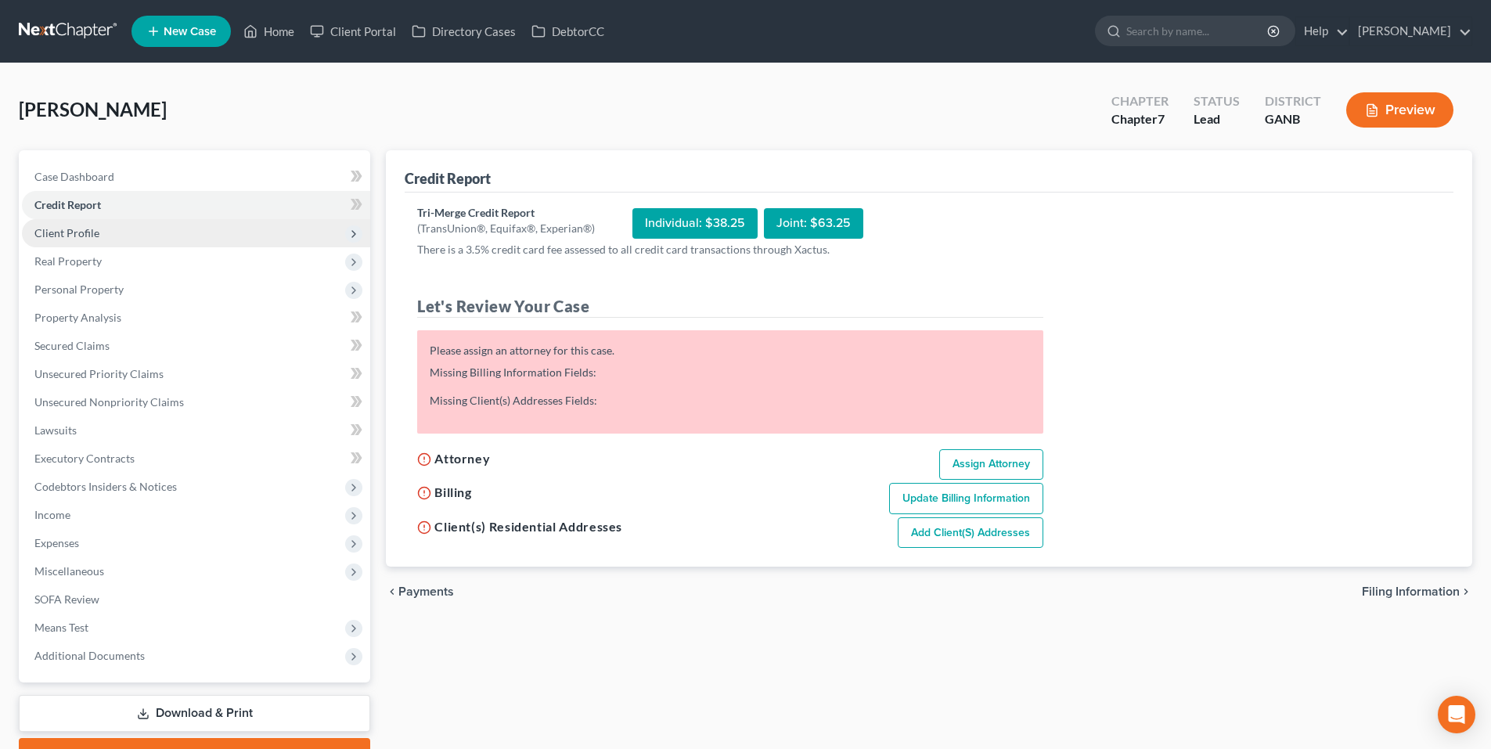
click at [131, 236] on span "Client Profile" at bounding box center [196, 233] width 348 height 28
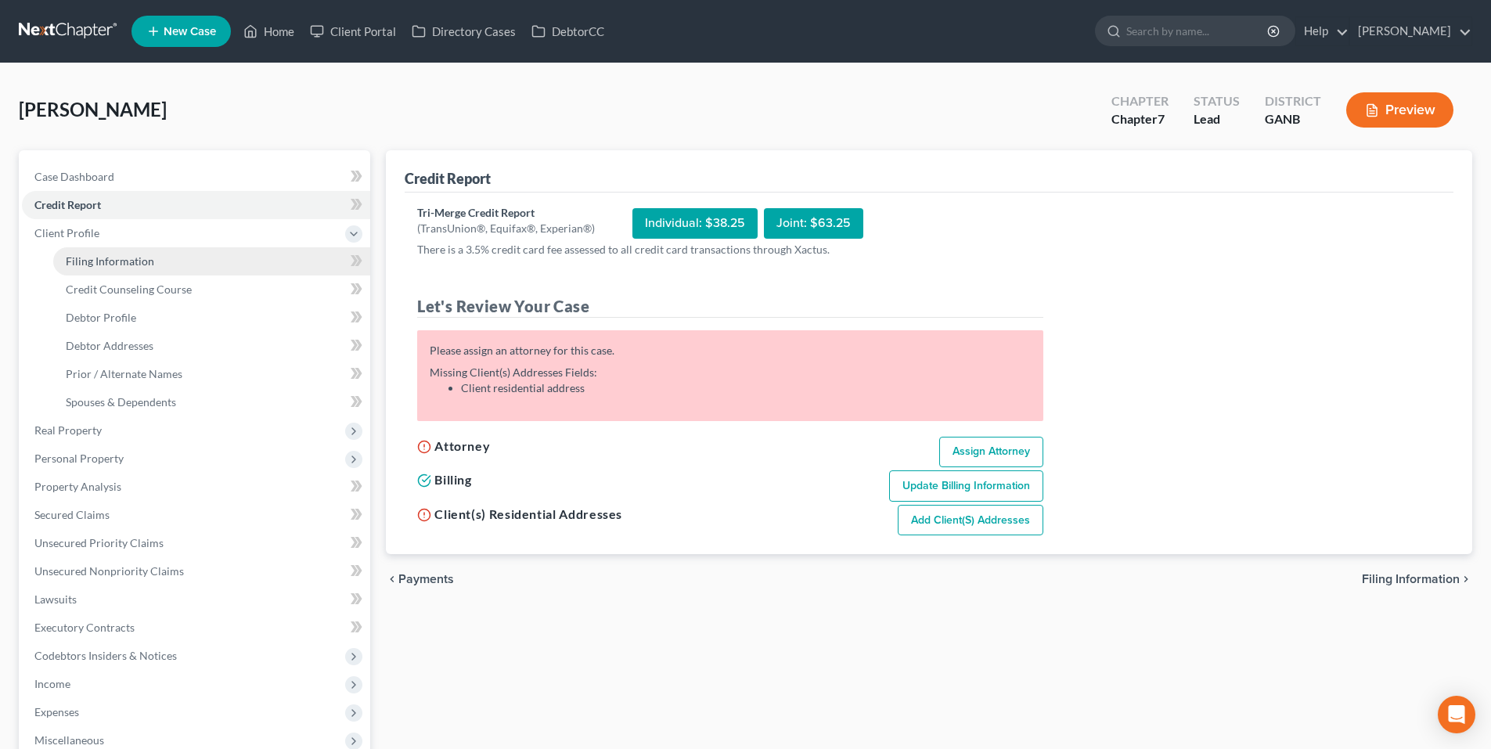
click at [142, 271] on link "Filing Information" at bounding box center [211, 261] width 317 height 28
select select "1"
select select "0"
select select "19"
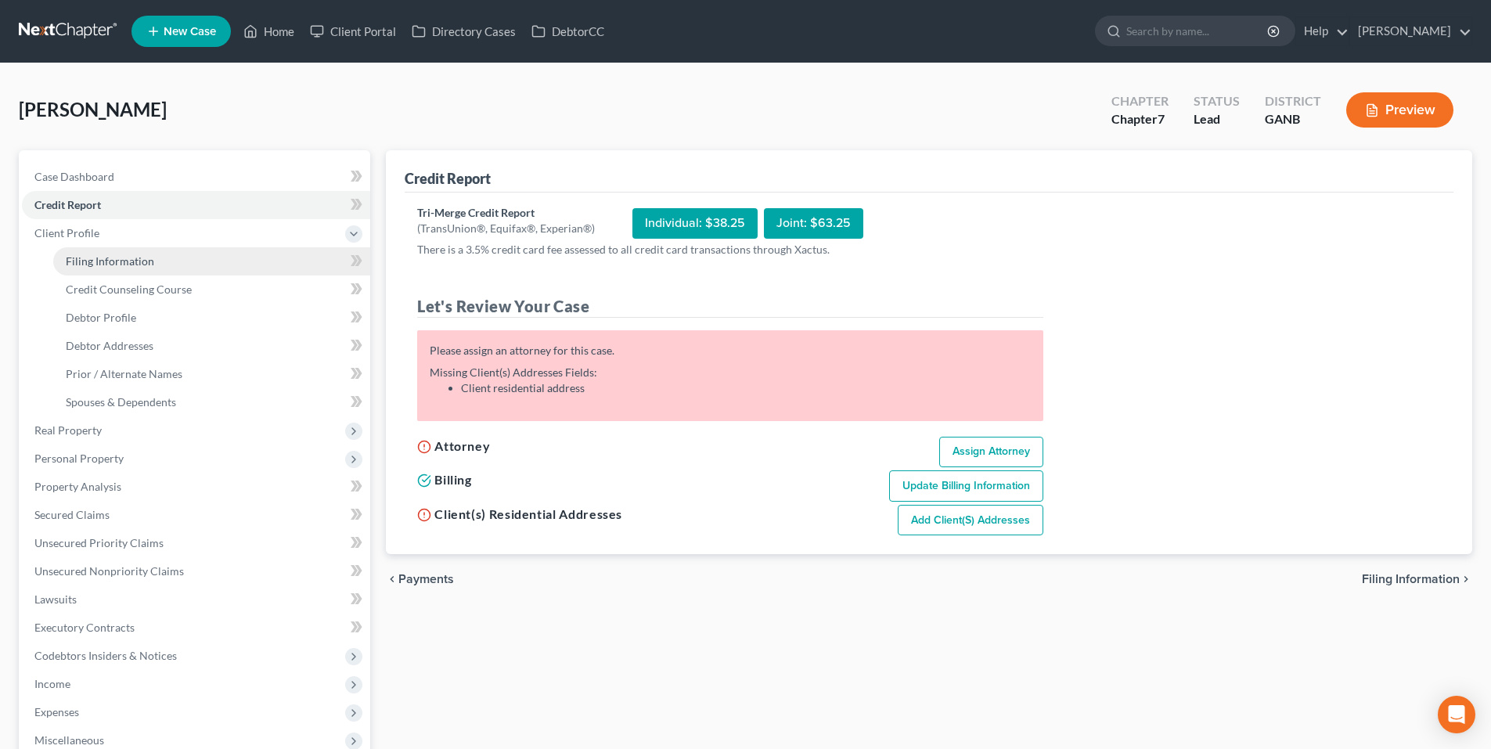
select select "10"
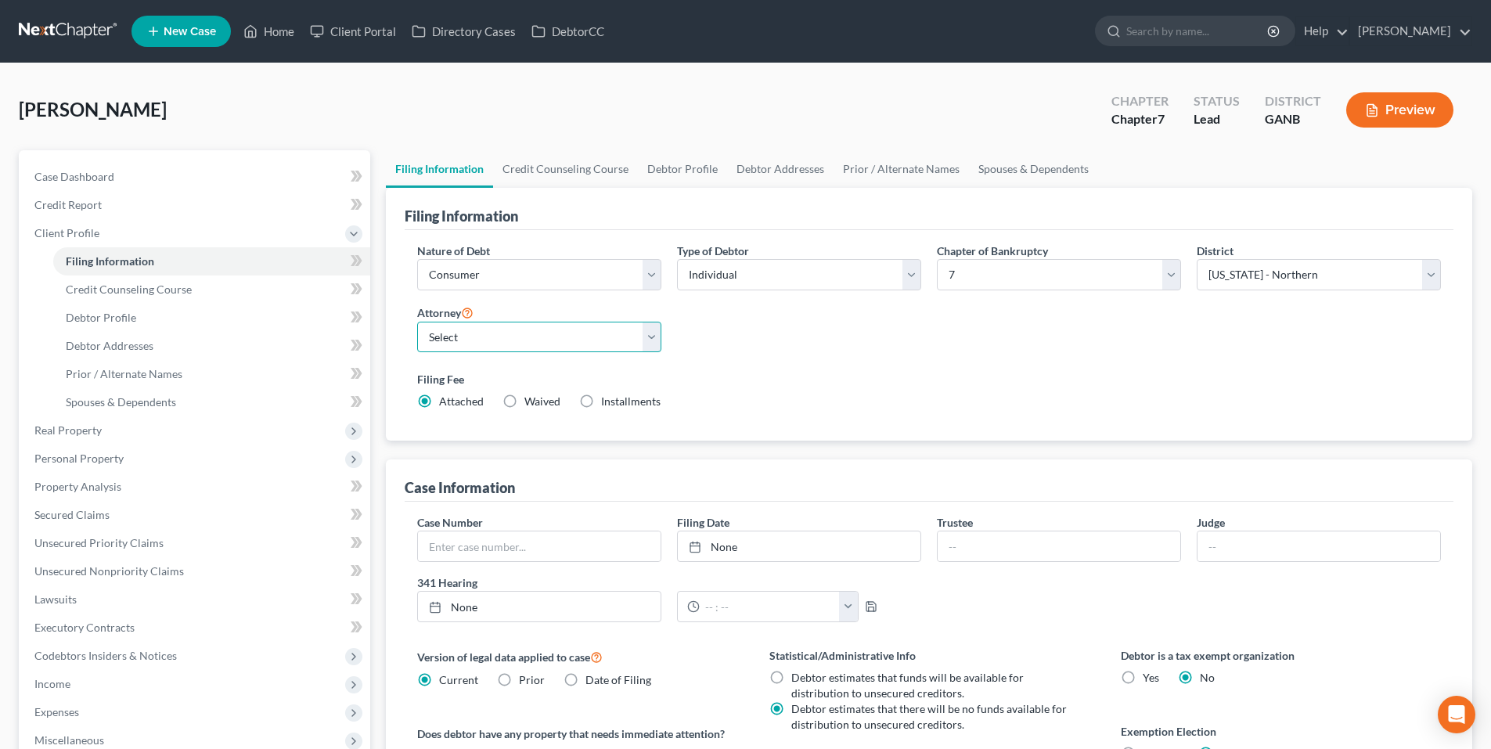
click at [506, 331] on select "Select [PERSON_NAME] - [PERSON_NAME] [PERSON_NAME] - GANB A. [PERSON_NAME] - GA…" at bounding box center [539, 337] width 244 height 31
select select "2"
click at [417, 322] on select "Select [PERSON_NAME] - [PERSON_NAME] [PERSON_NAME] - GANB A. [PERSON_NAME] - GA…" at bounding box center [539, 337] width 244 height 31
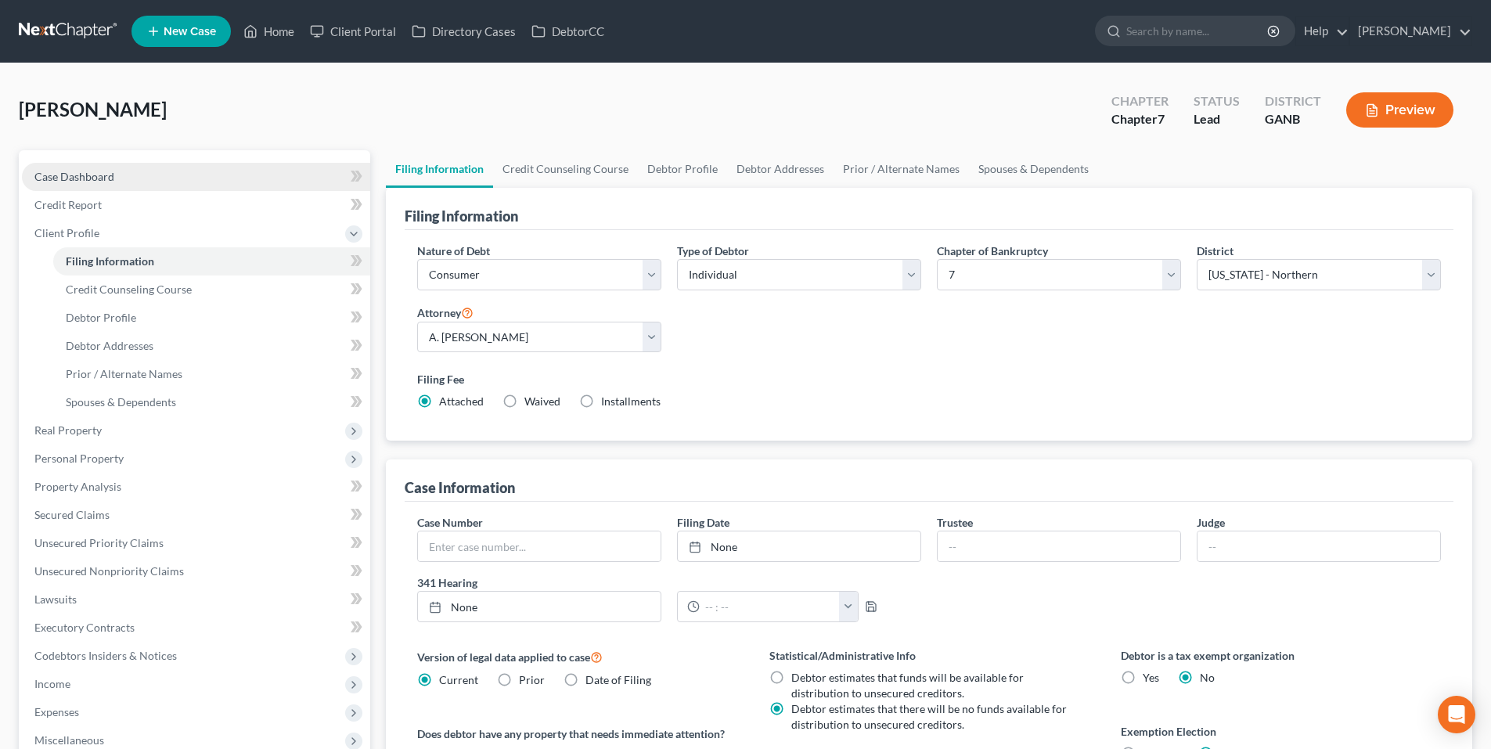
click at [112, 167] on link "Case Dashboard" at bounding box center [196, 177] width 348 height 28
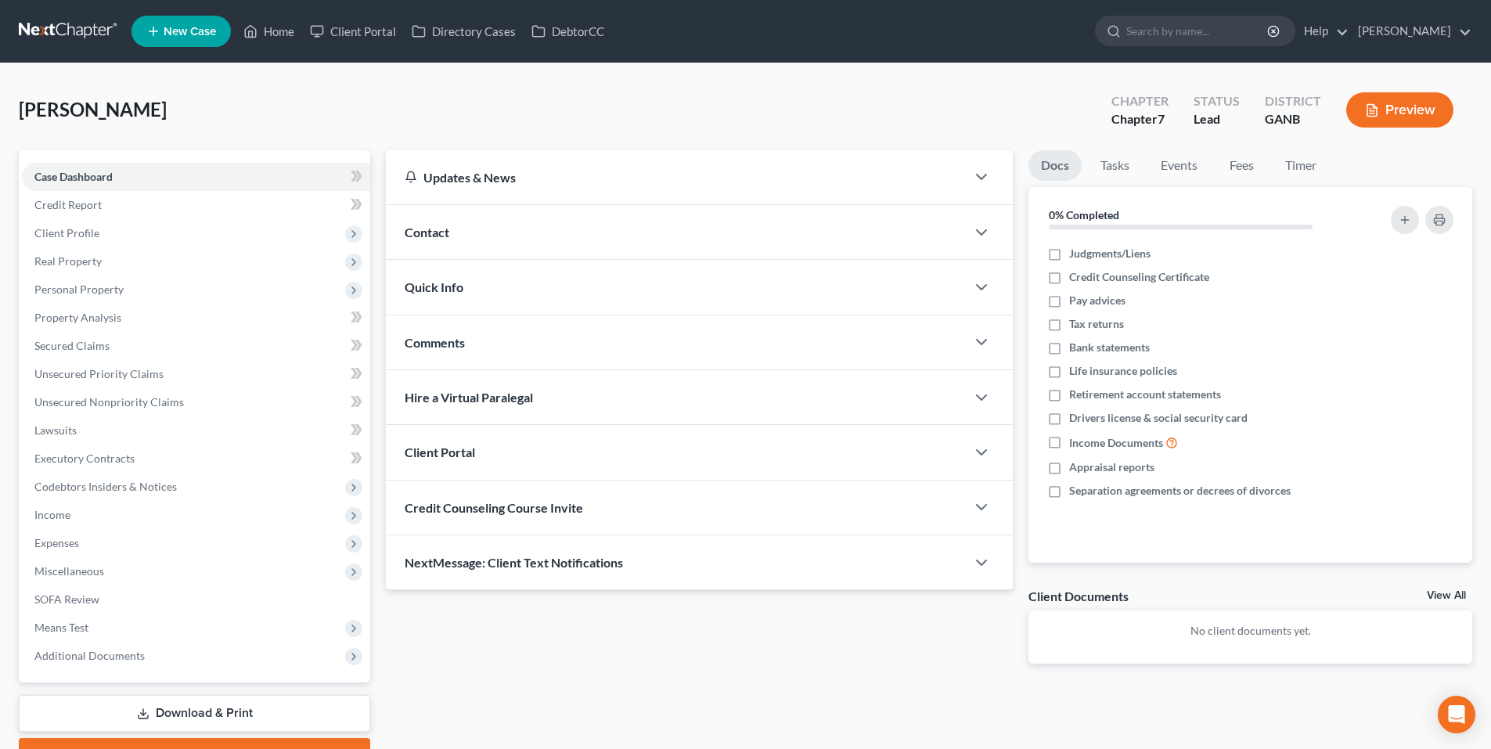
click at [851, 246] on div "Contact" at bounding box center [676, 232] width 580 height 54
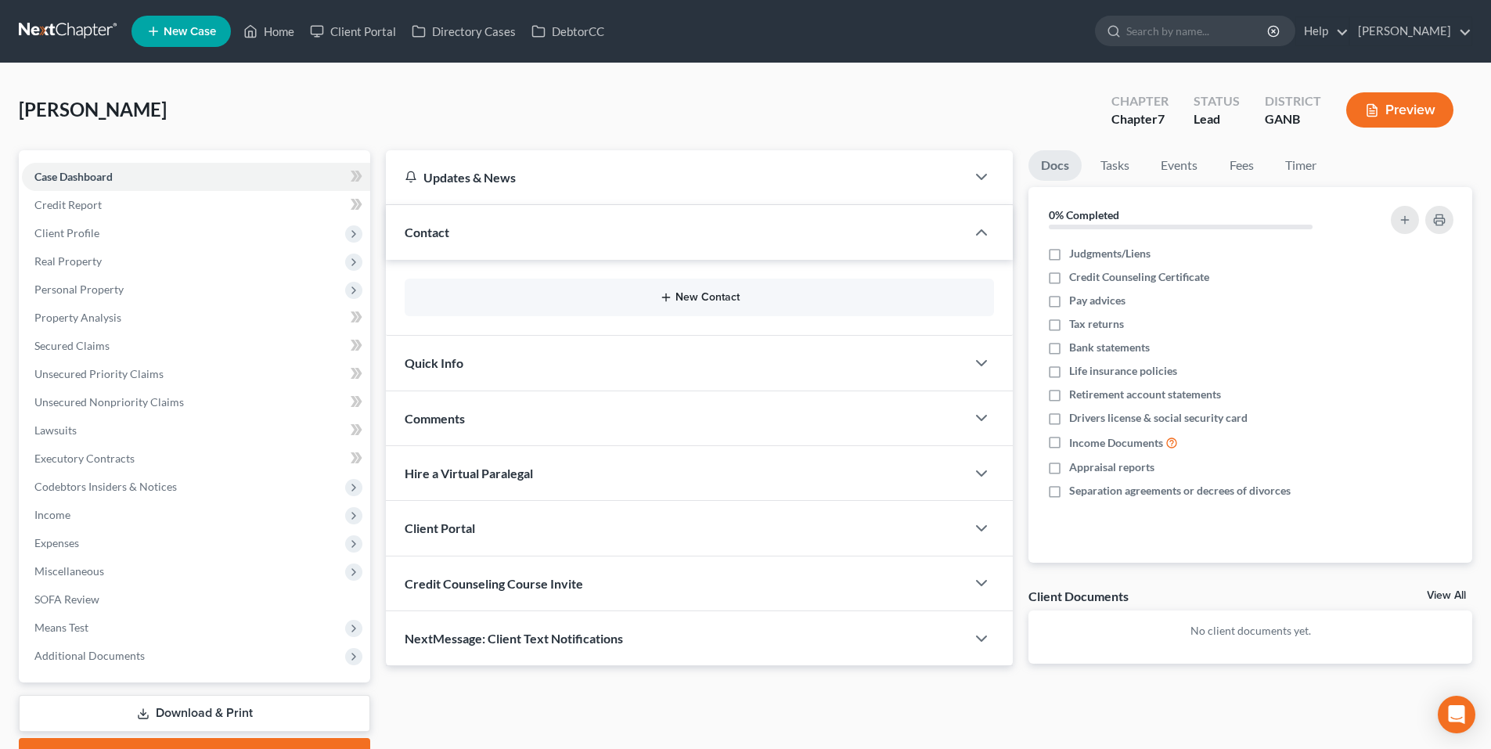
click at [695, 299] on button "New Contact" at bounding box center [699, 297] width 564 height 13
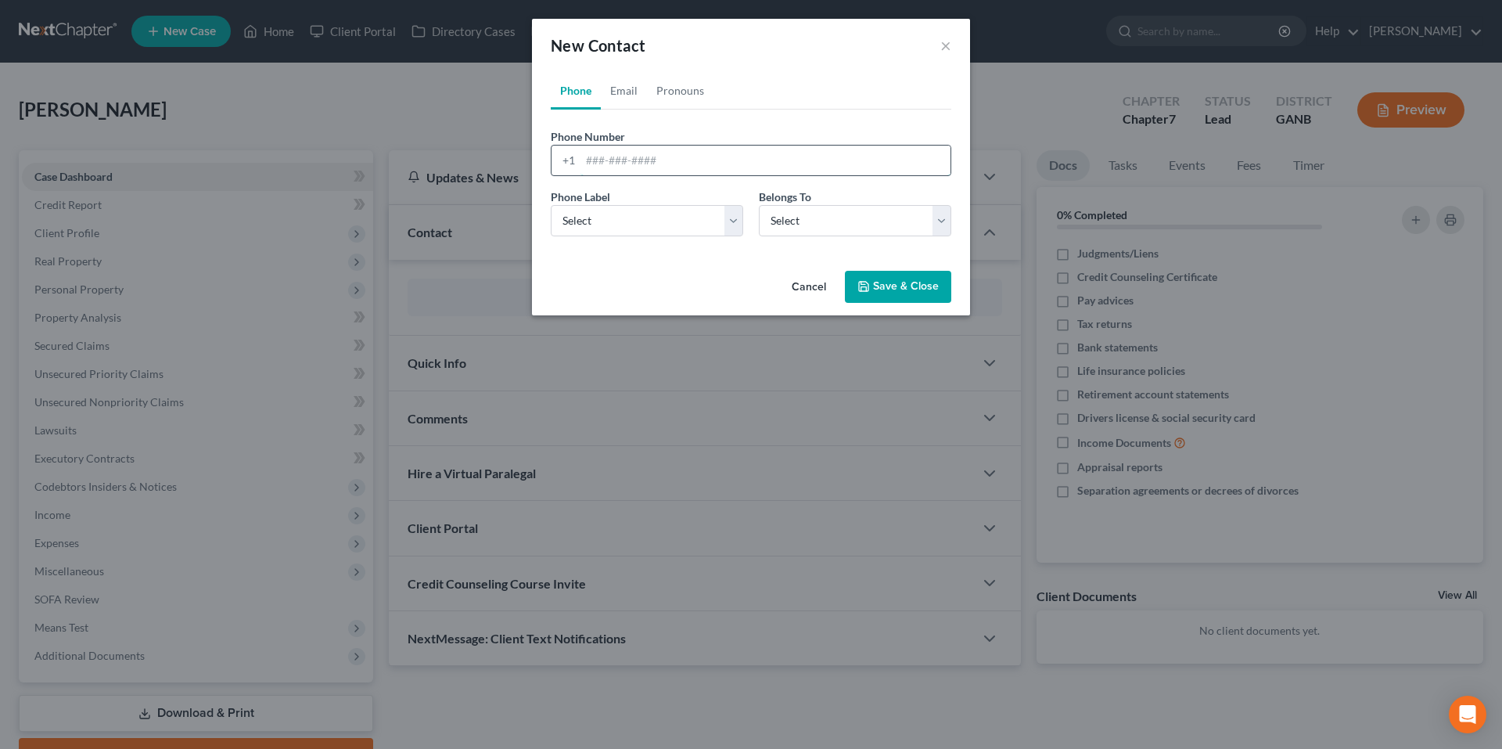
drag, startPoint x: 611, startPoint y: 155, endPoint x: 619, endPoint y: 154, distance: 7.9
click at [611, 154] on input "tel" at bounding box center [766, 161] width 370 height 30
paste input "(470) 871-9967"
type input "(470) 871-9967"
click at [642, 223] on select "Select Mobile Home Work Other" at bounding box center [647, 220] width 193 height 31
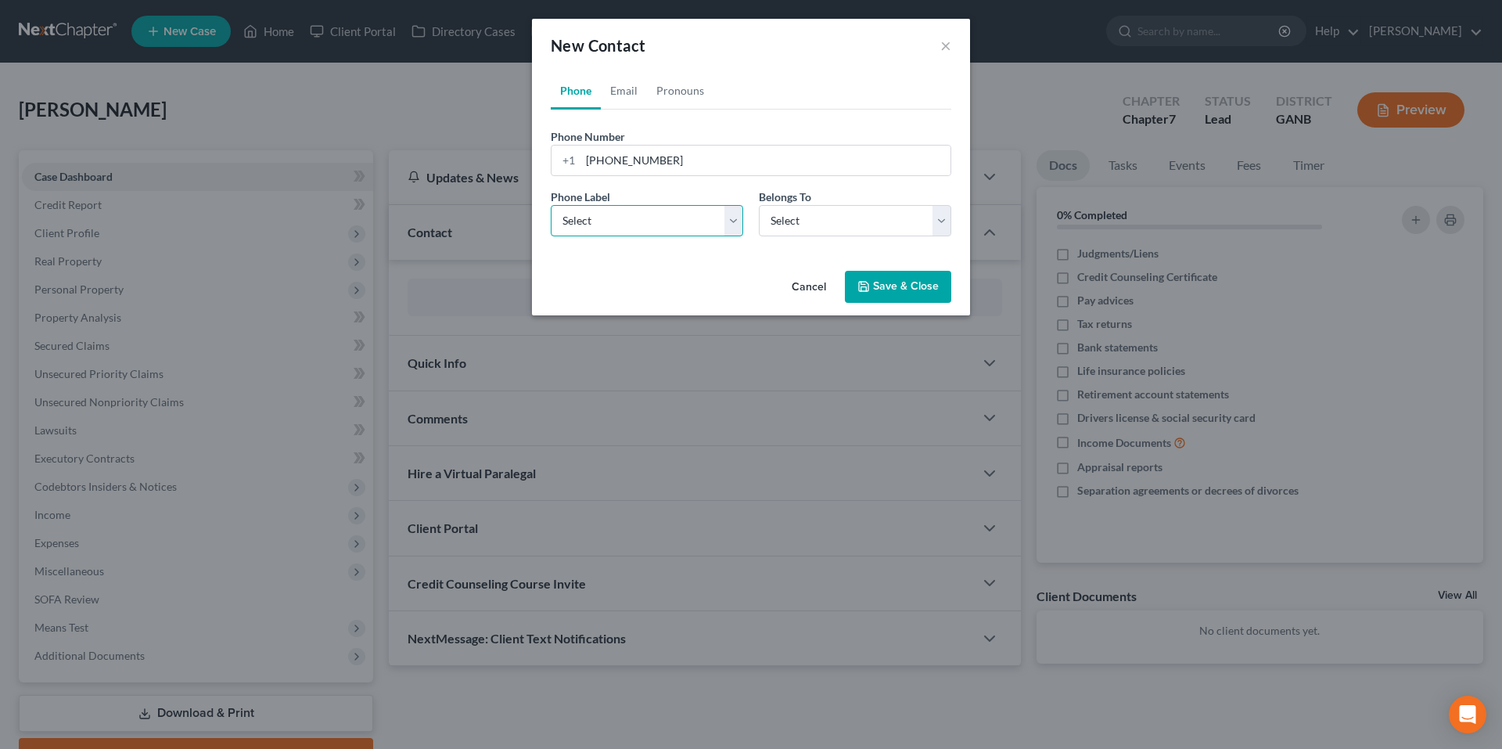
select select "0"
click at [551, 205] on select "Select Mobile Home Work Other" at bounding box center [647, 220] width 193 height 31
click at [793, 226] on select "Select Client Other" at bounding box center [855, 220] width 193 height 31
select select "0"
click at [759, 205] on select "Select Client Other" at bounding box center [855, 220] width 193 height 31
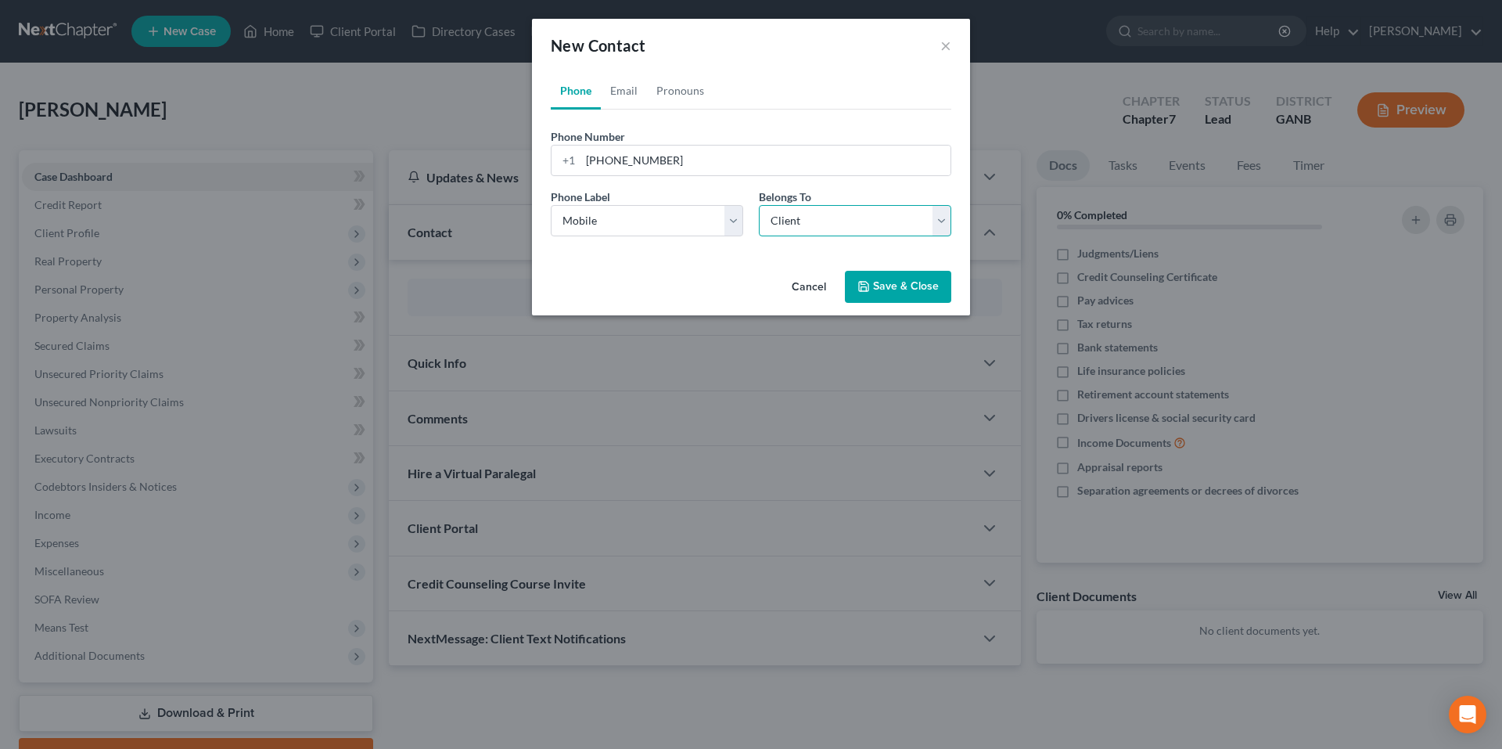
select select "0"
click at [617, 90] on link "Email" at bounding box center [624, 91] width 46 height 38
click at [743, 153] on input "email" at bounding box center [766, 161] width 370 height 30
paste input "cheek.elizabeth@icloud.com"
type input "cheek.elizabeth@icloud.com"
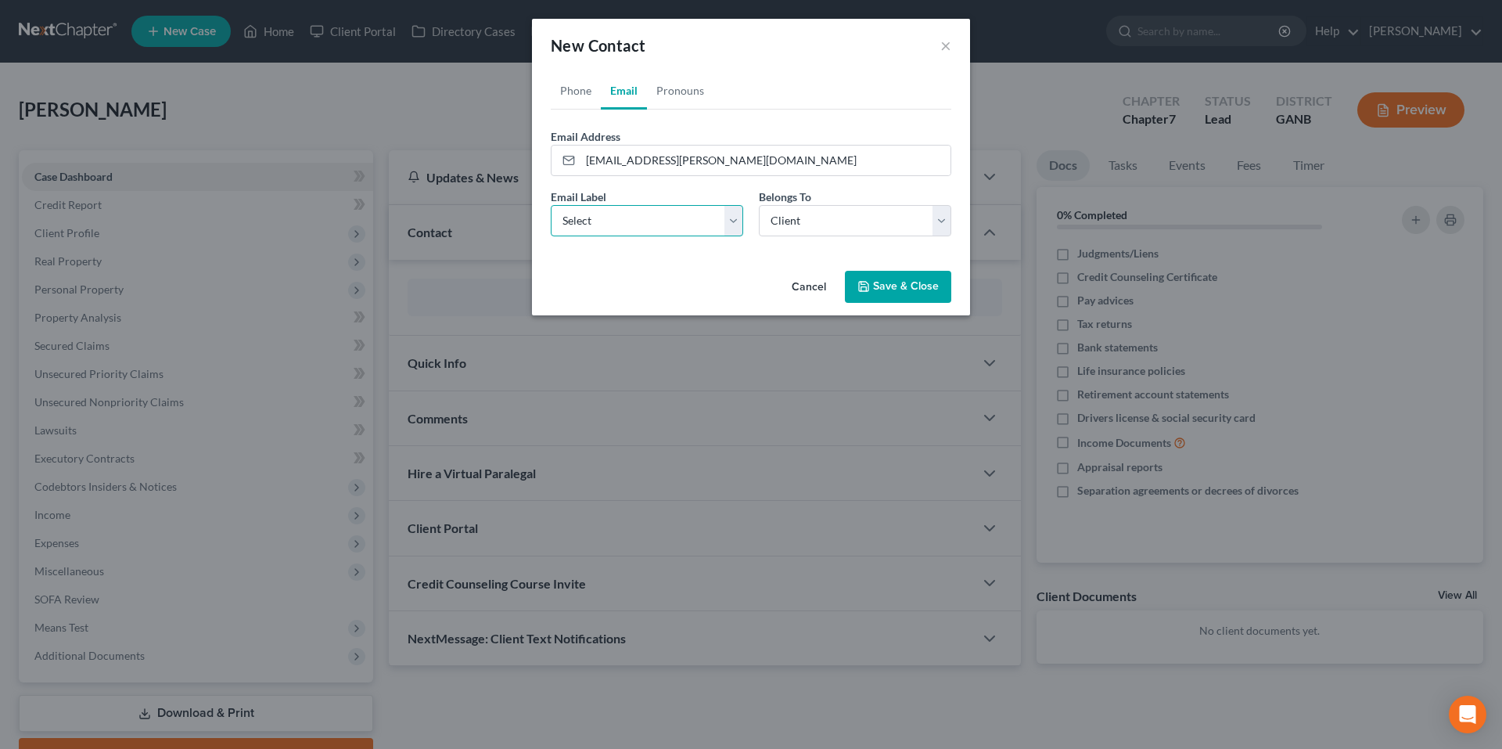
click at [696, 228] on select "Select Home Work Other" at bounding box center [647, 220] width 193 height 31
select select "0"
click at [551, 205] on select "Select Home Work Other" at bounding box center [647, 220] width 193 height 31
click at [899, 281] on button "Save & Close" at bounding box center [898, 287] width 106 height 33
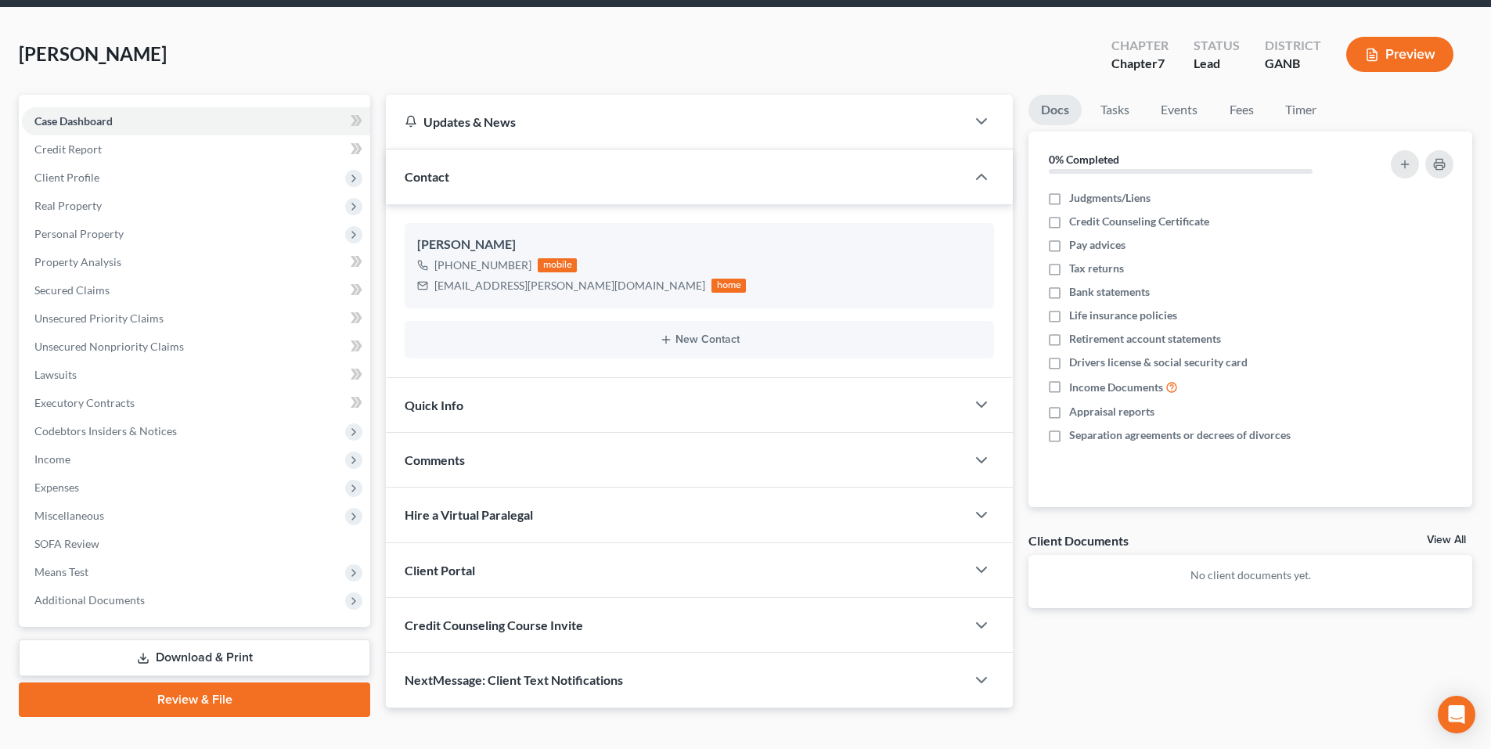
scroll to position [83, 0]
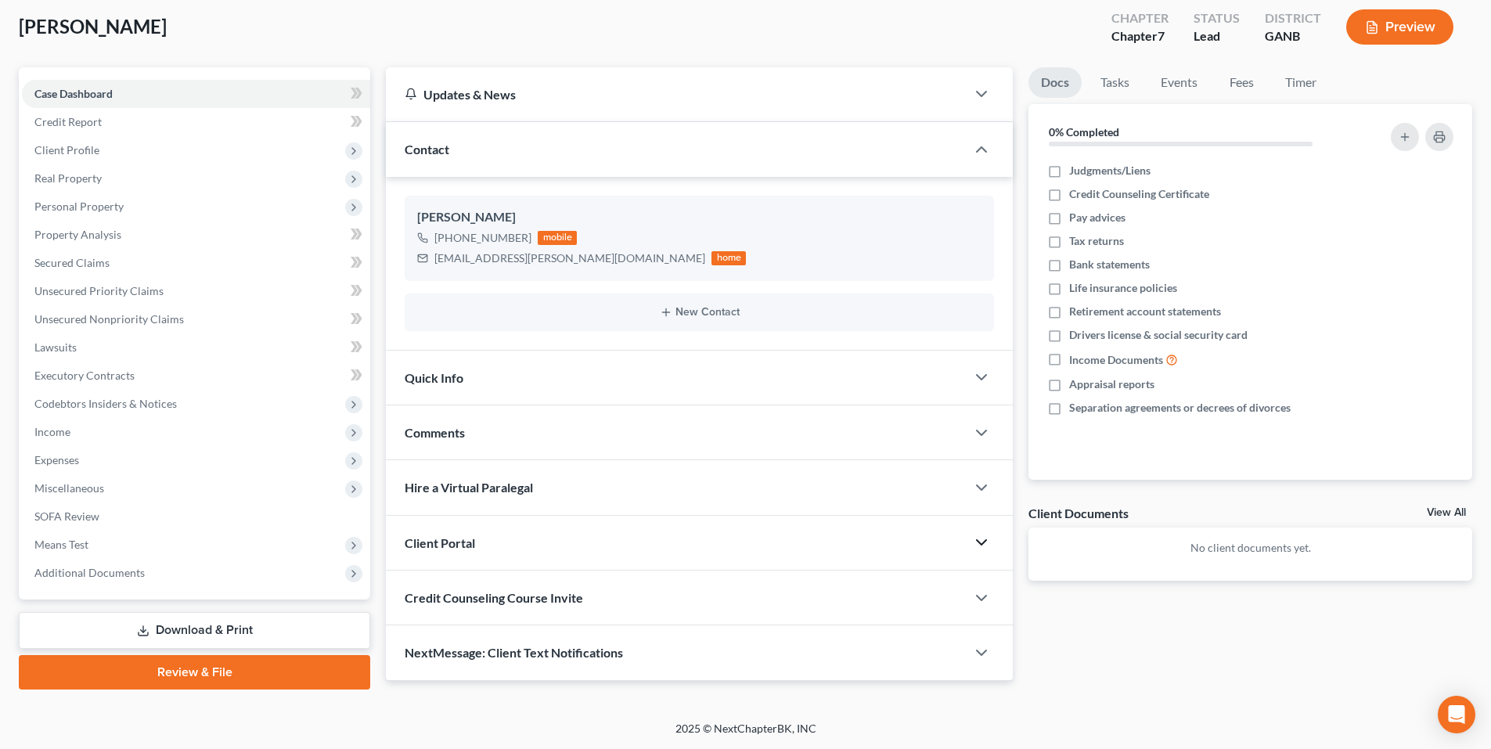
click at [978, 541] on polyline "button" at bounding box center [981, 542] width 9 height 5
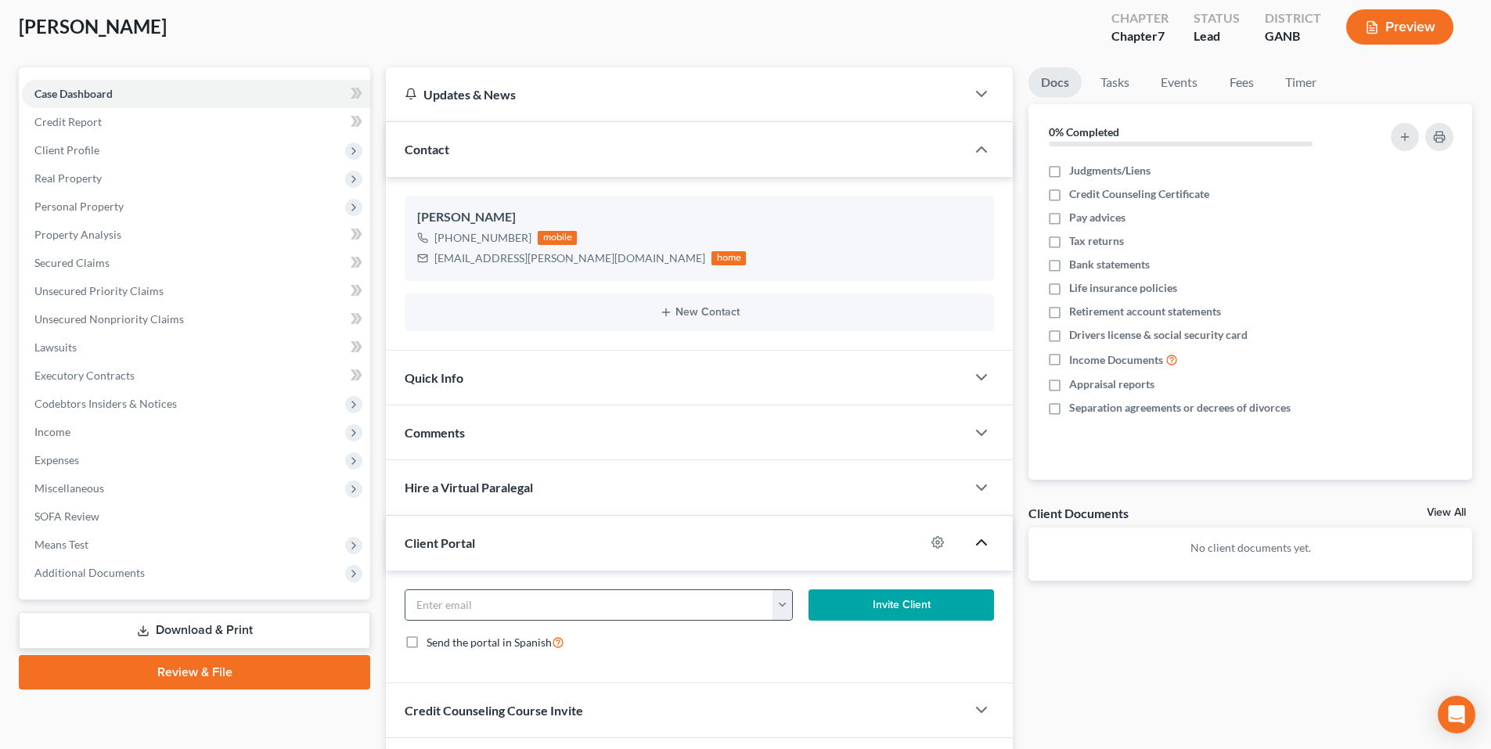
click at [782, 603] on button "button" at bounding box center [782, 605] width 20 height 30
click at [810, 639] on link "cheek.elizabeth@icloud.com" at bounding box center [922, 639] width 300 height 27
type input "cheek.elizabeth@icloud.com"
click at [847, 609] on button "Invite Client" at bounding box center [901, 604] width 186 height 31
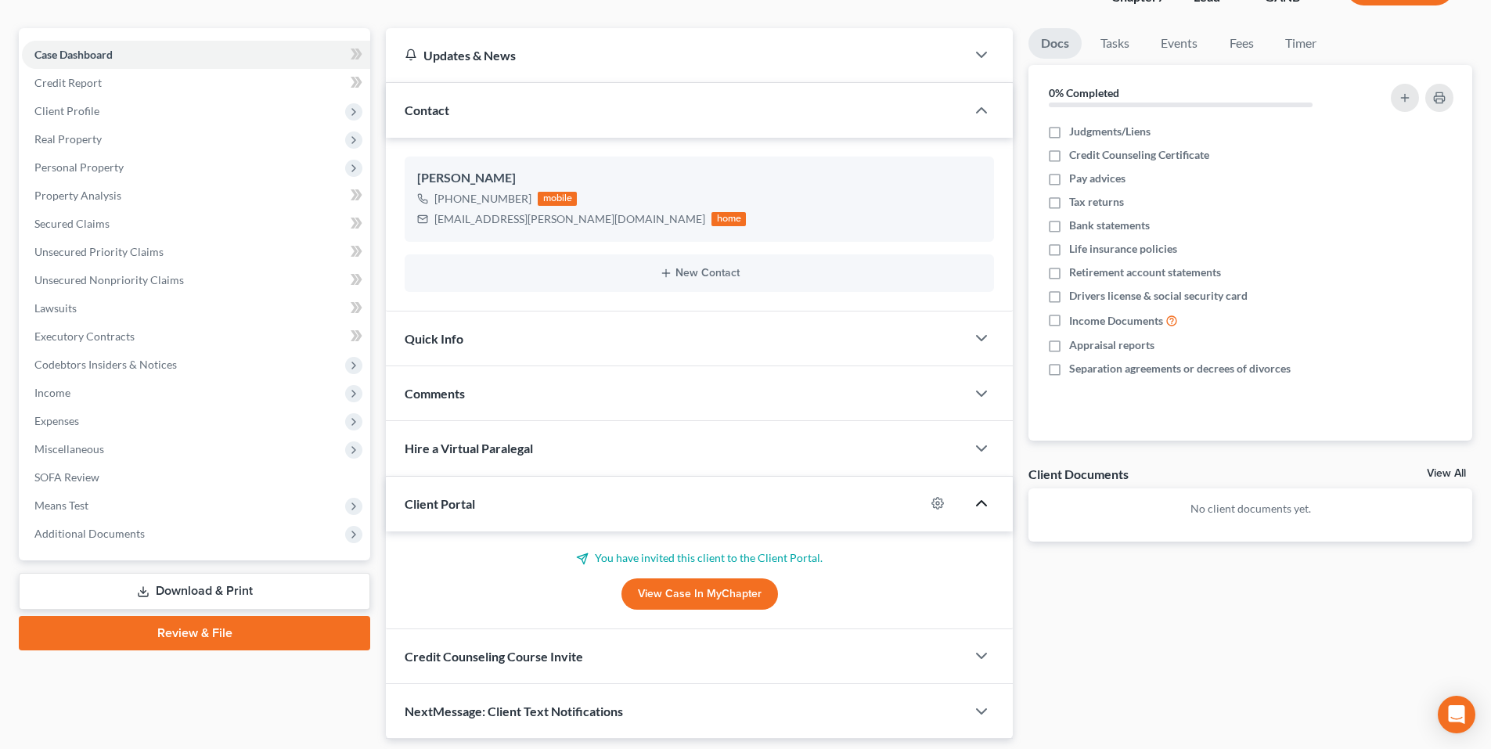
scroll to position [171, 0]
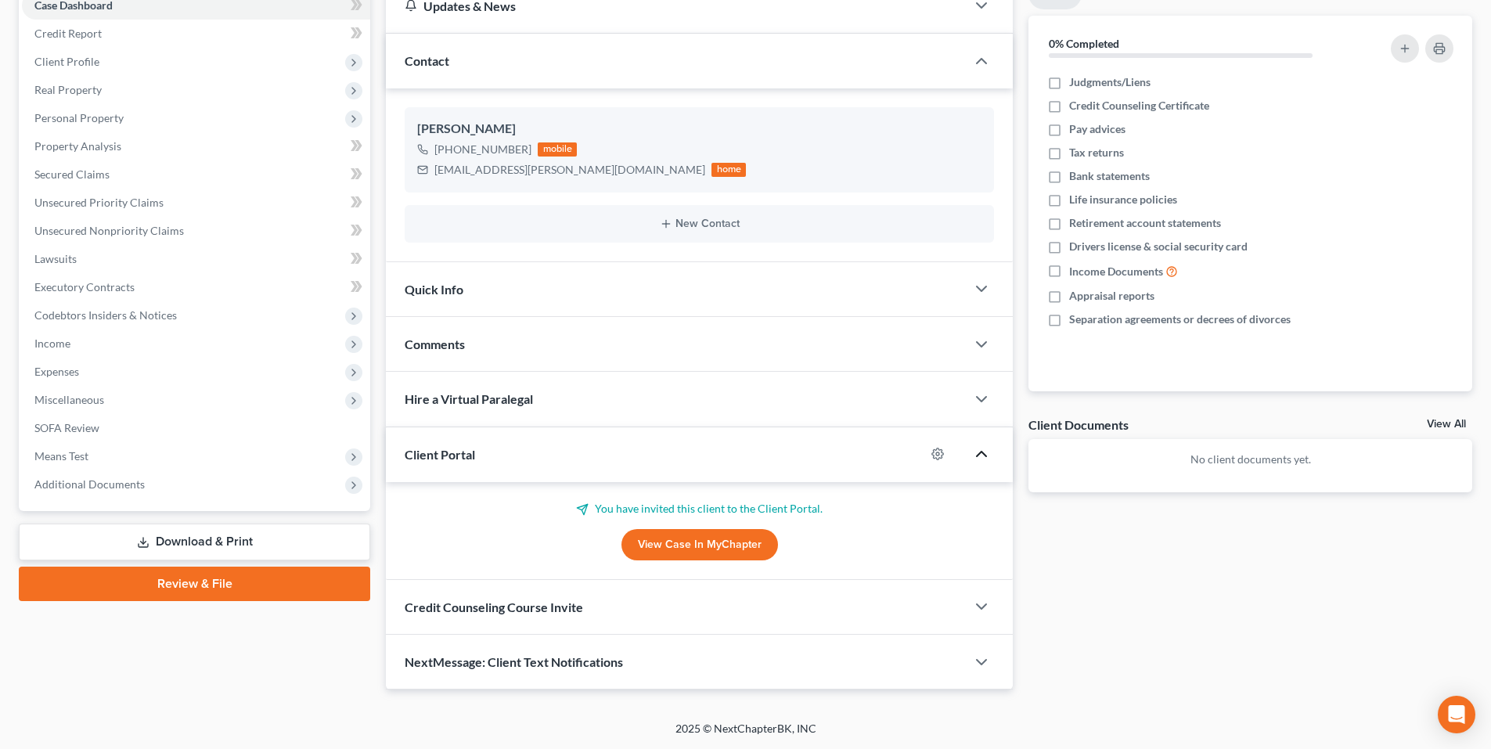
click at [801, 614] on div "Credit Counseling Course Invite" at bounding box center [676, 607] width 580 height 54
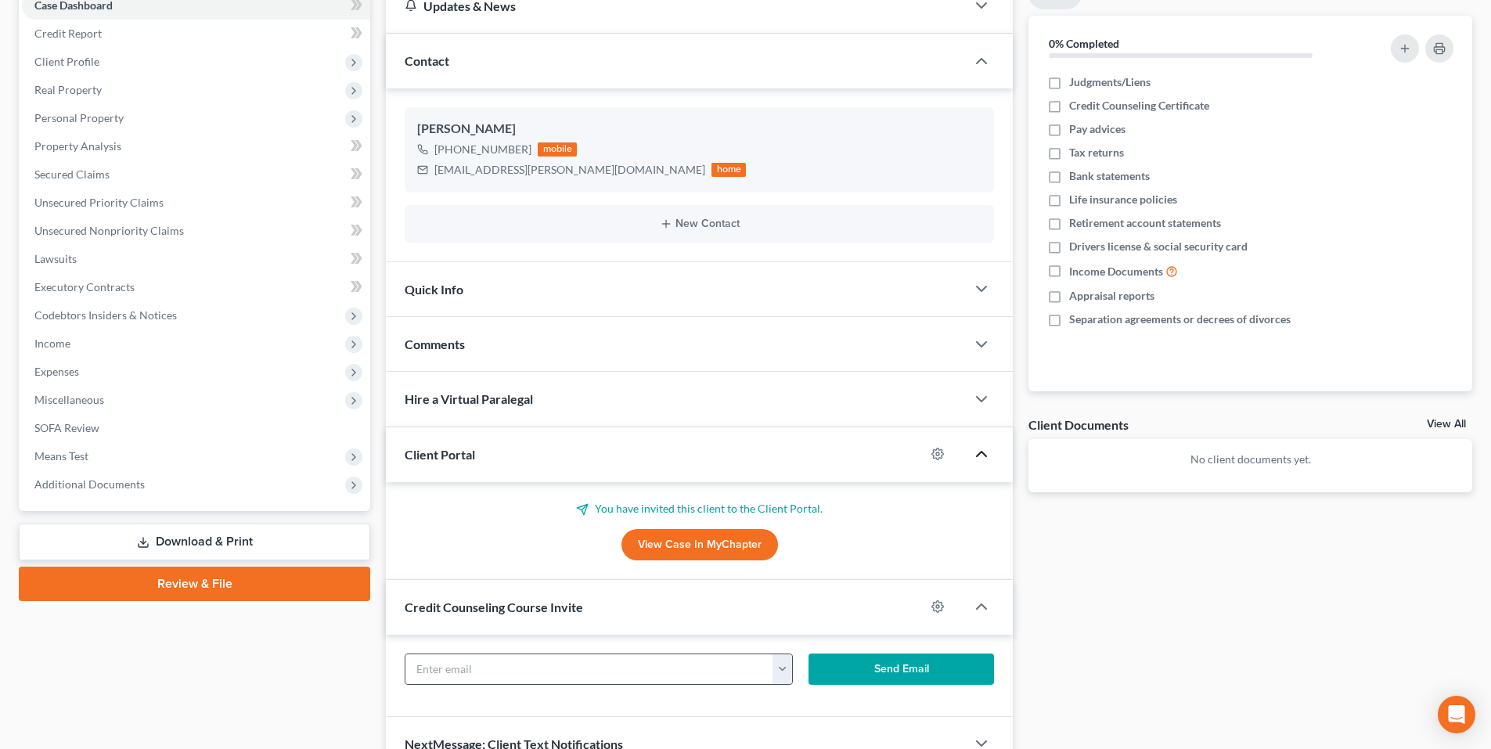
click at [777, 663] on button "button" at bounding box center [782, 669] width 20 height 30
click at [802, 700] on link "cheek.elizabeth@icloud.com" at bounding box center [922, 703] width 300 height 27
type input "cheek.elizabeth@icloud.com"
click at [876, 673] on button "Send Email" at bounding box center [901, 668] width 186 height 31
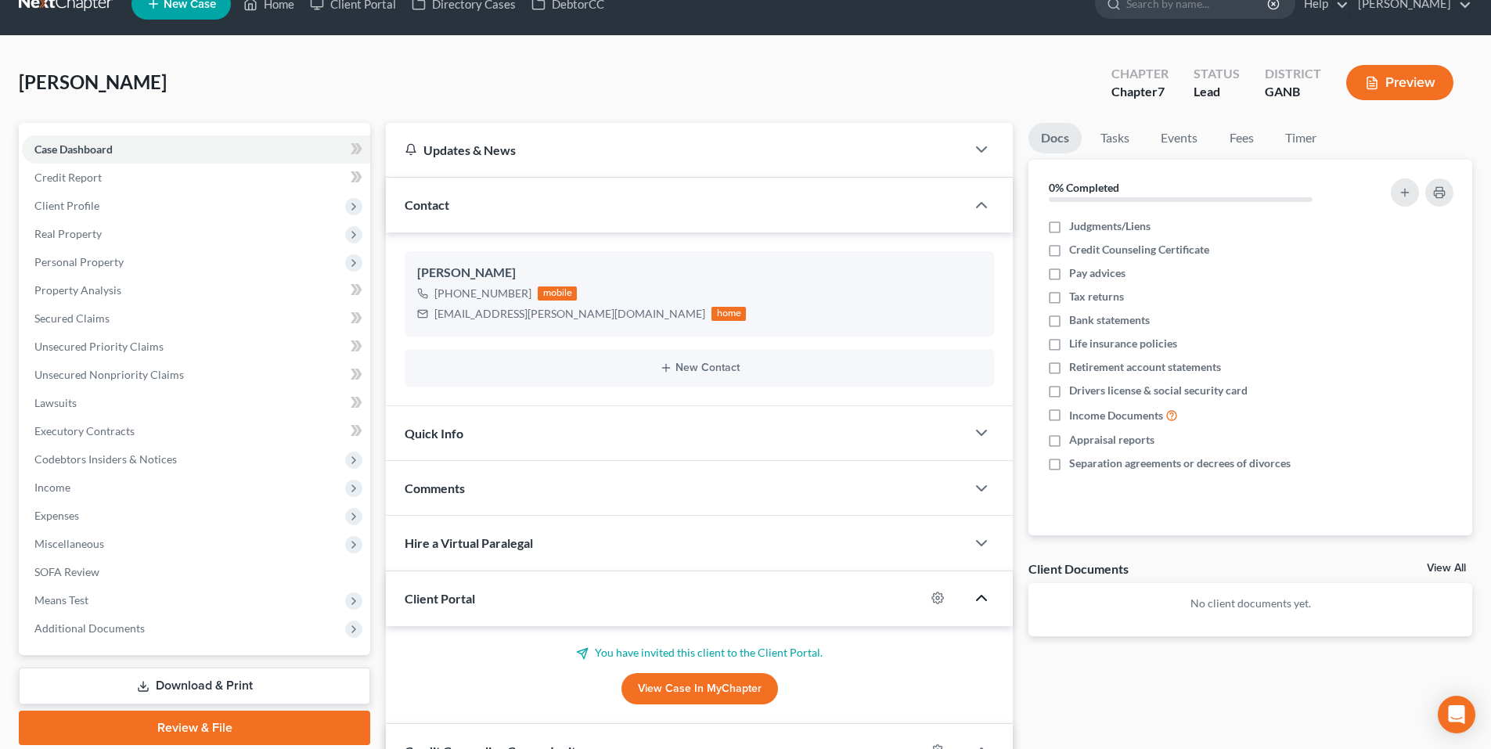
scroll to position [0, 0]
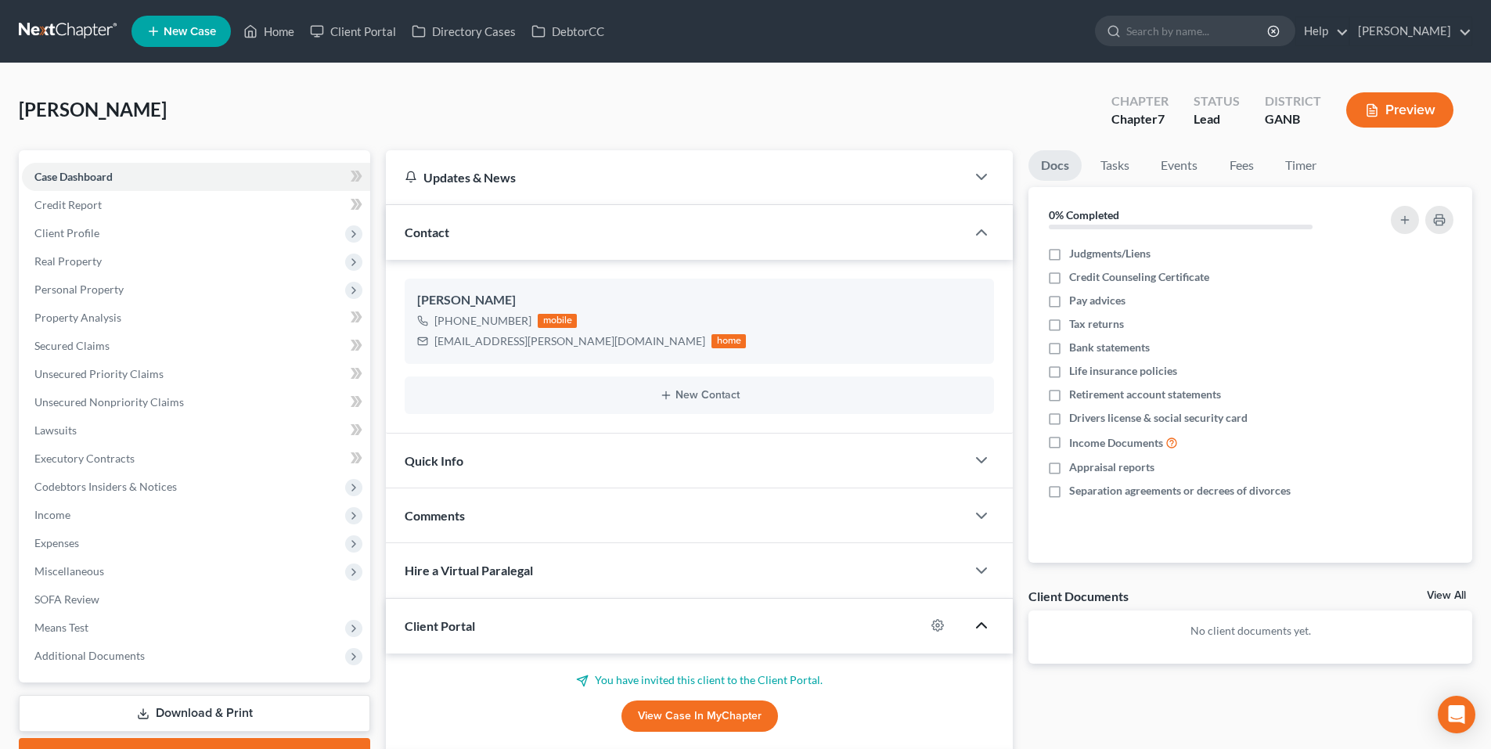
click at [70, 41] on link at bounding box center [69, 31] width 100 height 28
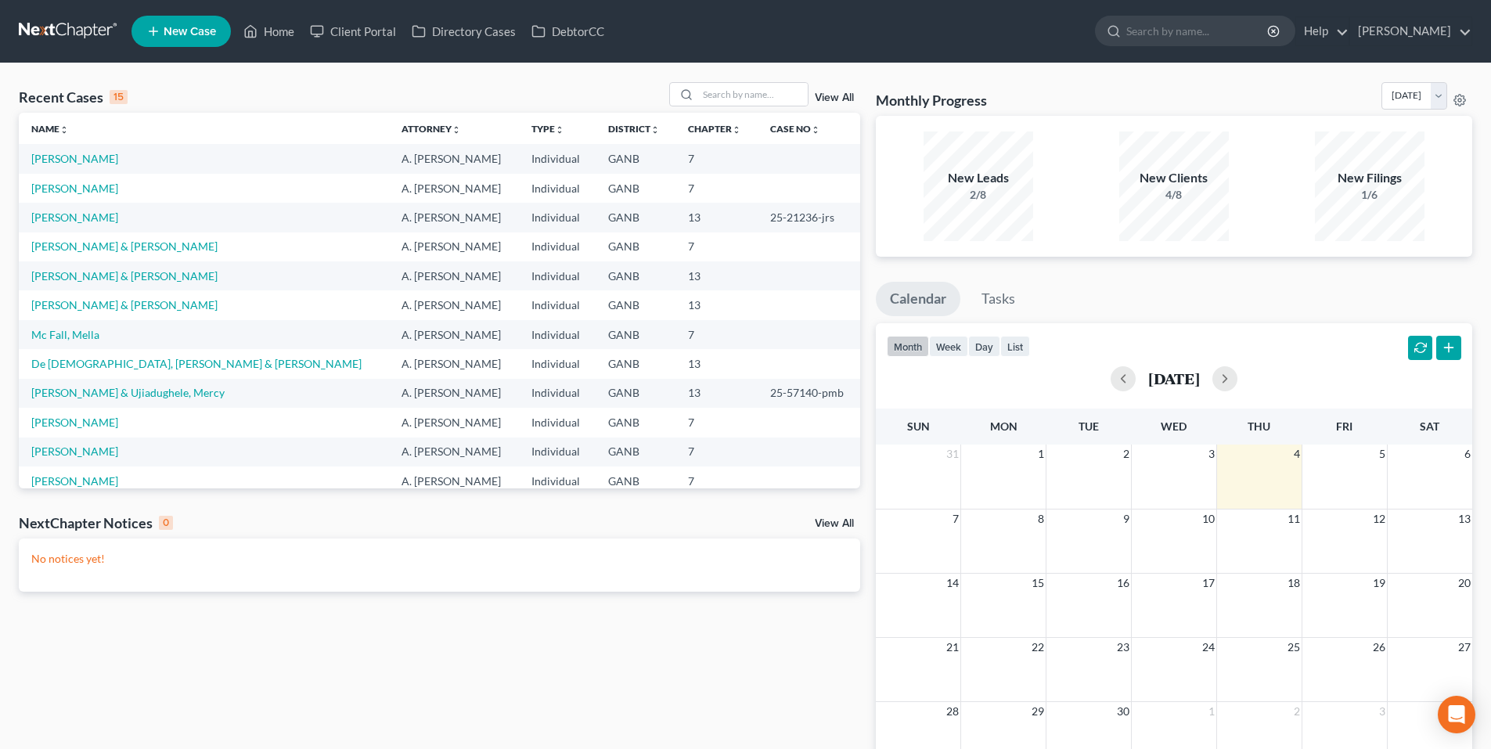
click at [203, 28] on span "New Case" at bounding box center [190, 32] width 52 height 12
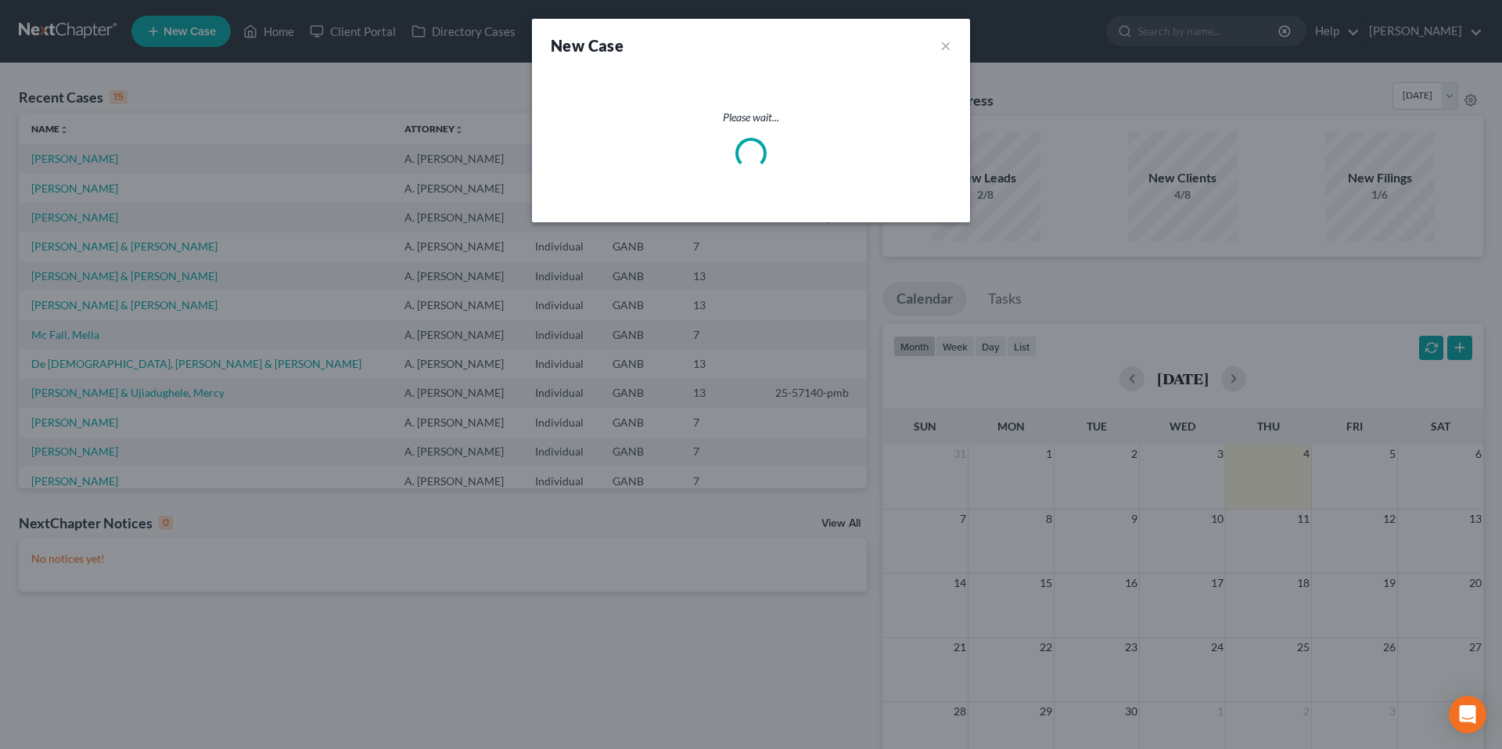
select select "19"
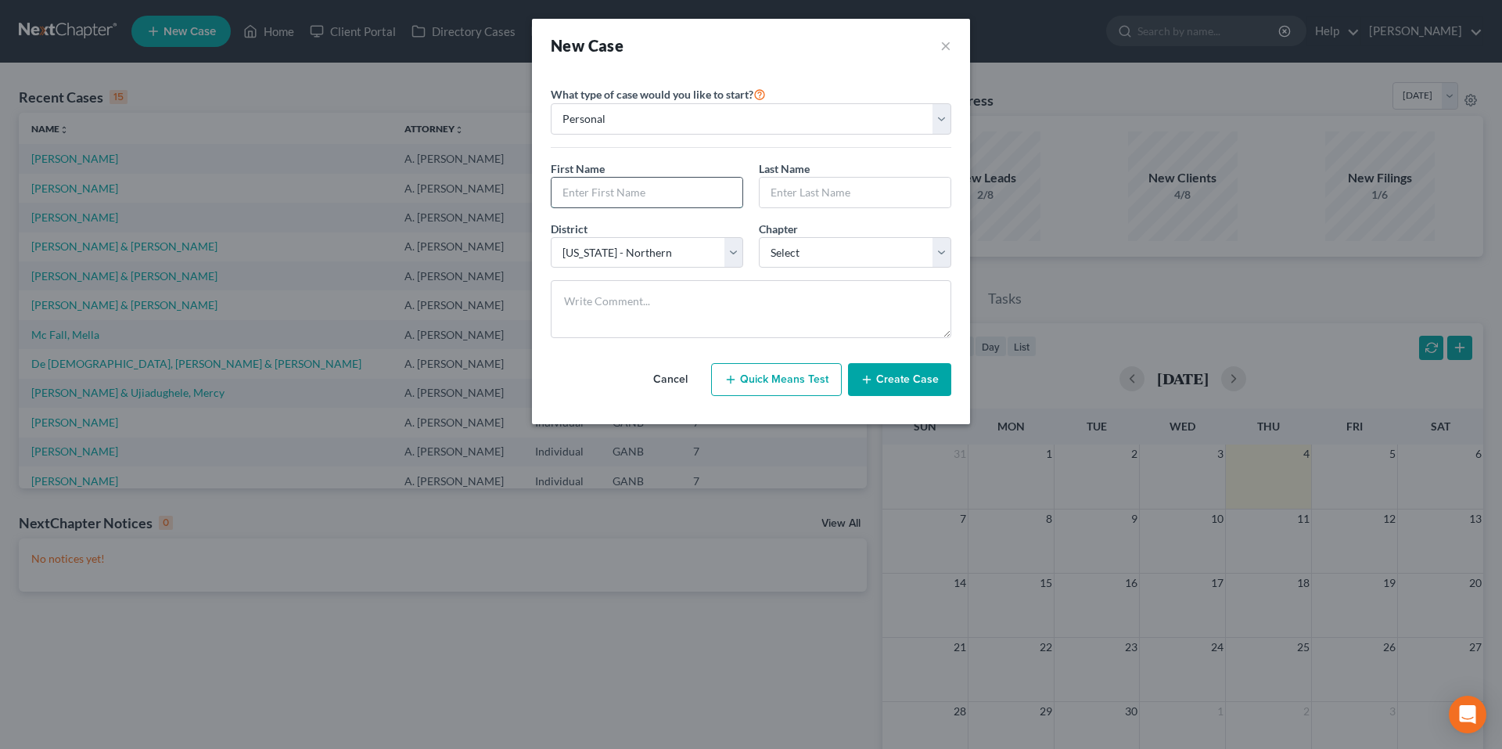
click at [614, 193] on input "text" at bounding box center [647, 193] width 191 height 30
type input "Michael"
type input "Page"
click at [851, 255] on select "Select 7 11 12 13" at bounding box center [855, 252] width 193 height 31
select select "3"
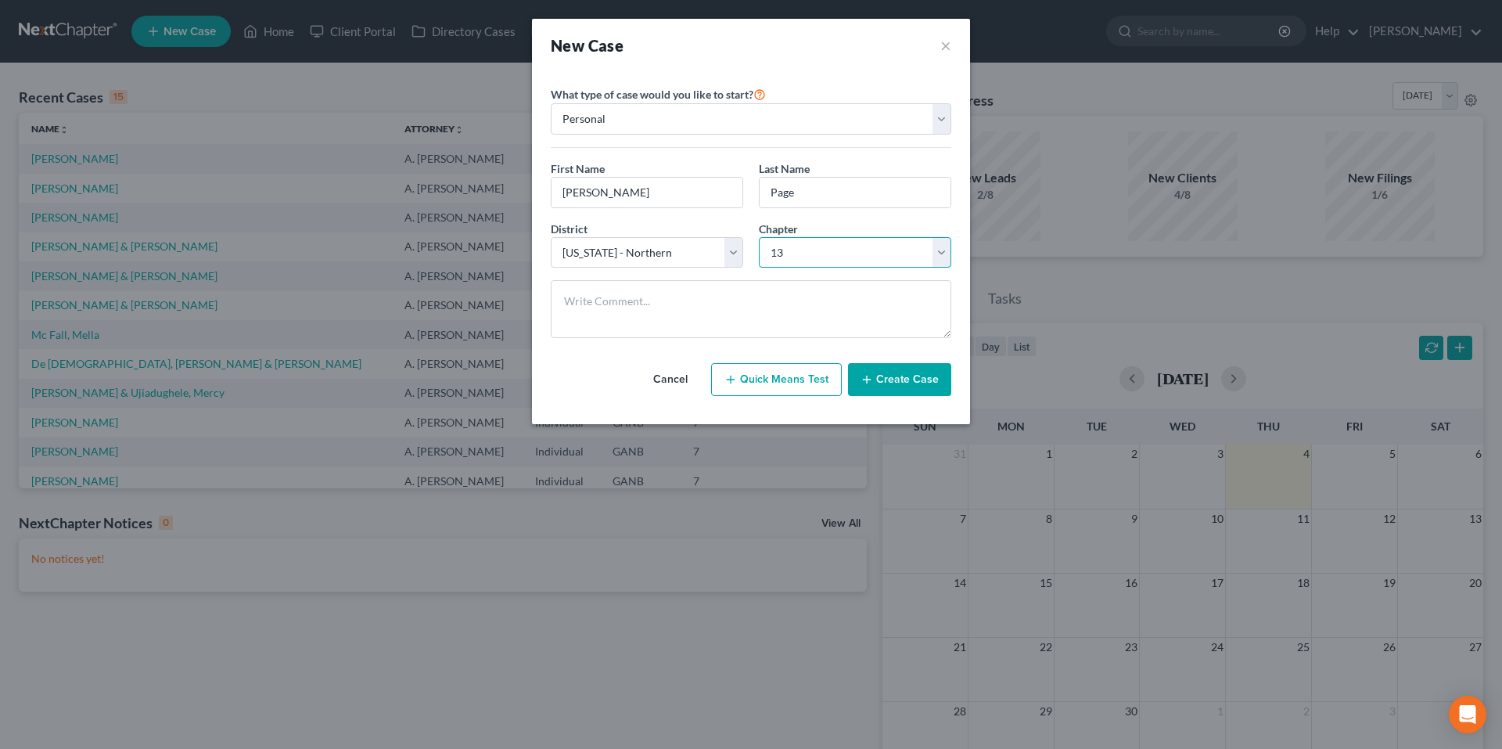
click at [759, 237] on select "Select 7 11 12 13" at bounding box center [855, 252] width 193 height 31
click at [898, 387] on button "Create Case" at bounding box center [899, 379] width 103 height 33
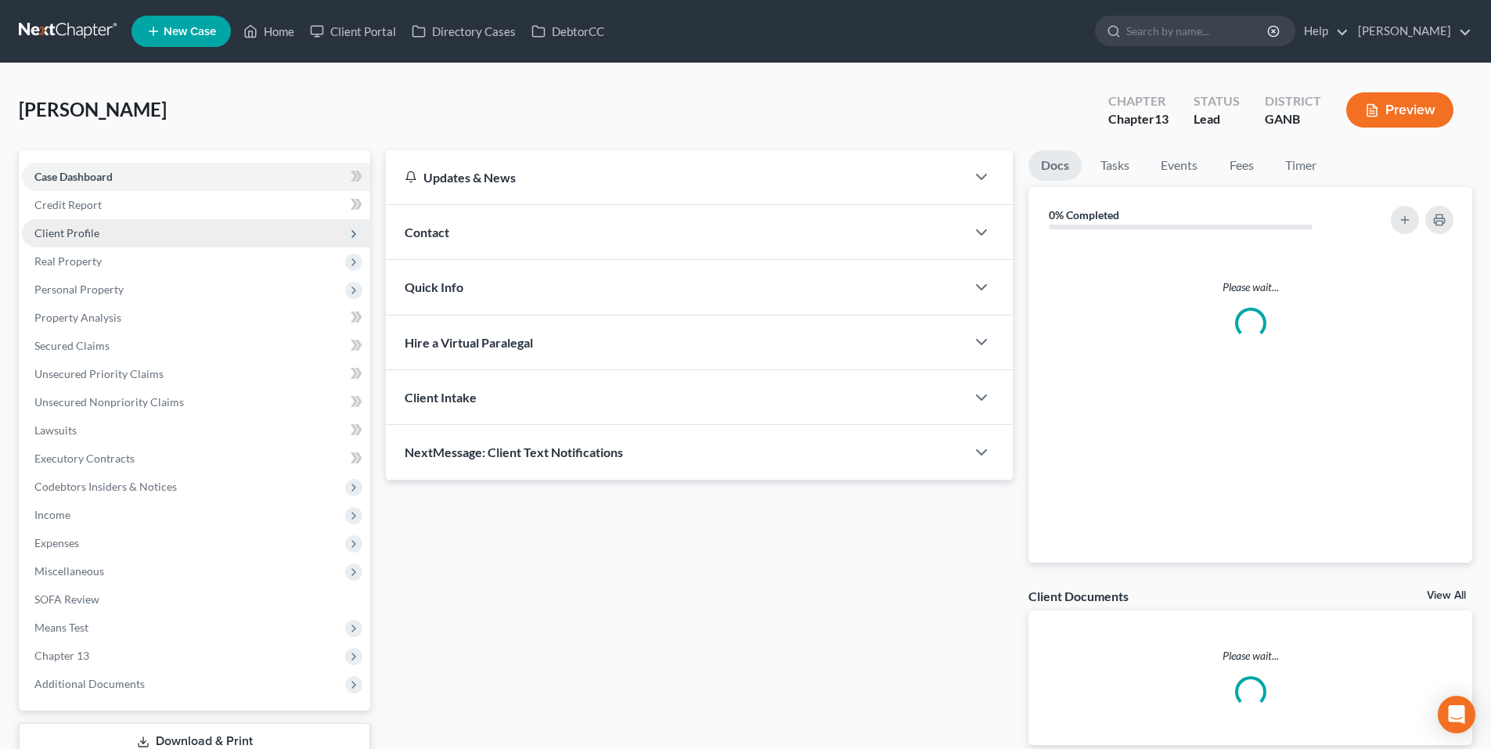
click at [79, 238] on span "Client Profile" at bounding box center [66, 232] width 65 height 13
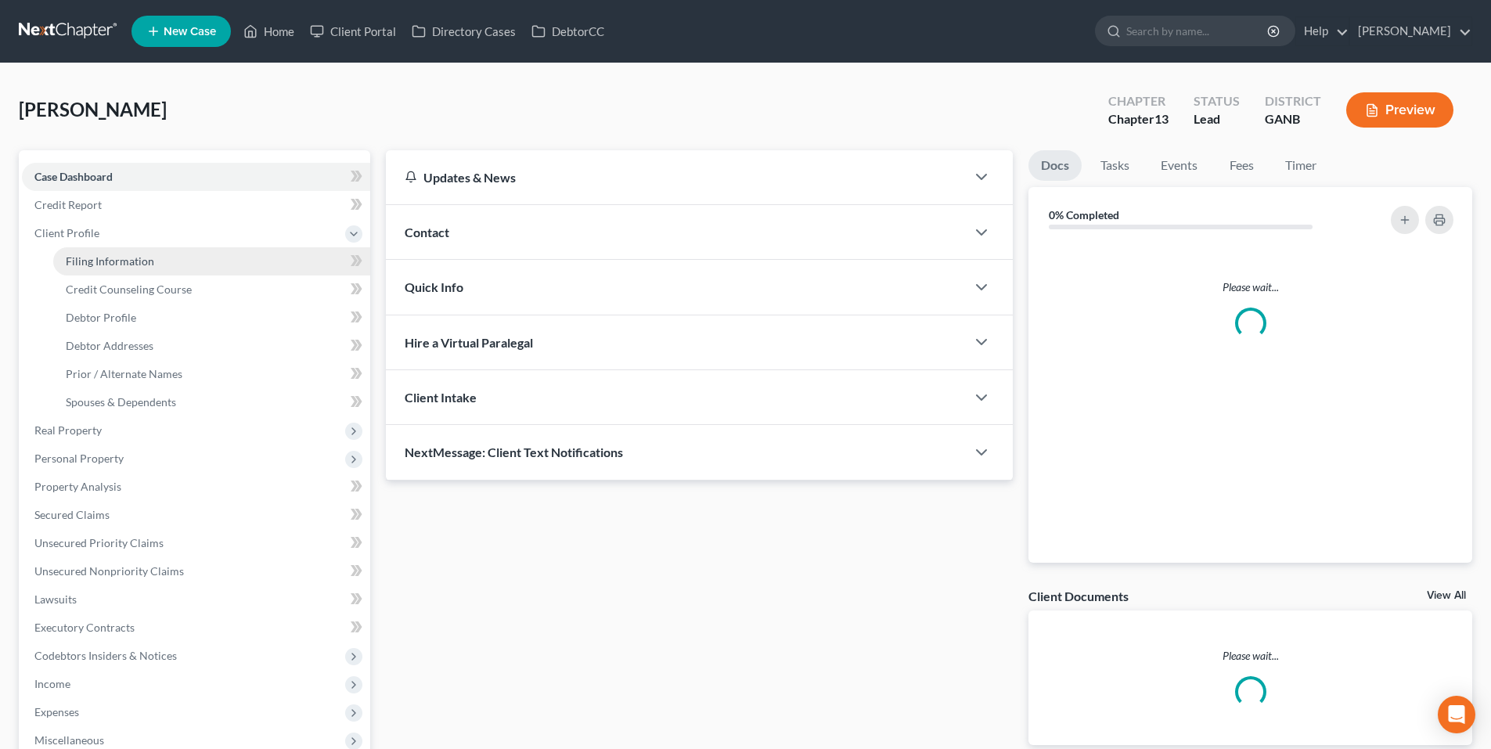
click at [95, 264] on span "Filing Information" at bounding box center [110, 260] width 88 height 13
select select "1"
select select "0"
select select "3"
select select "19"
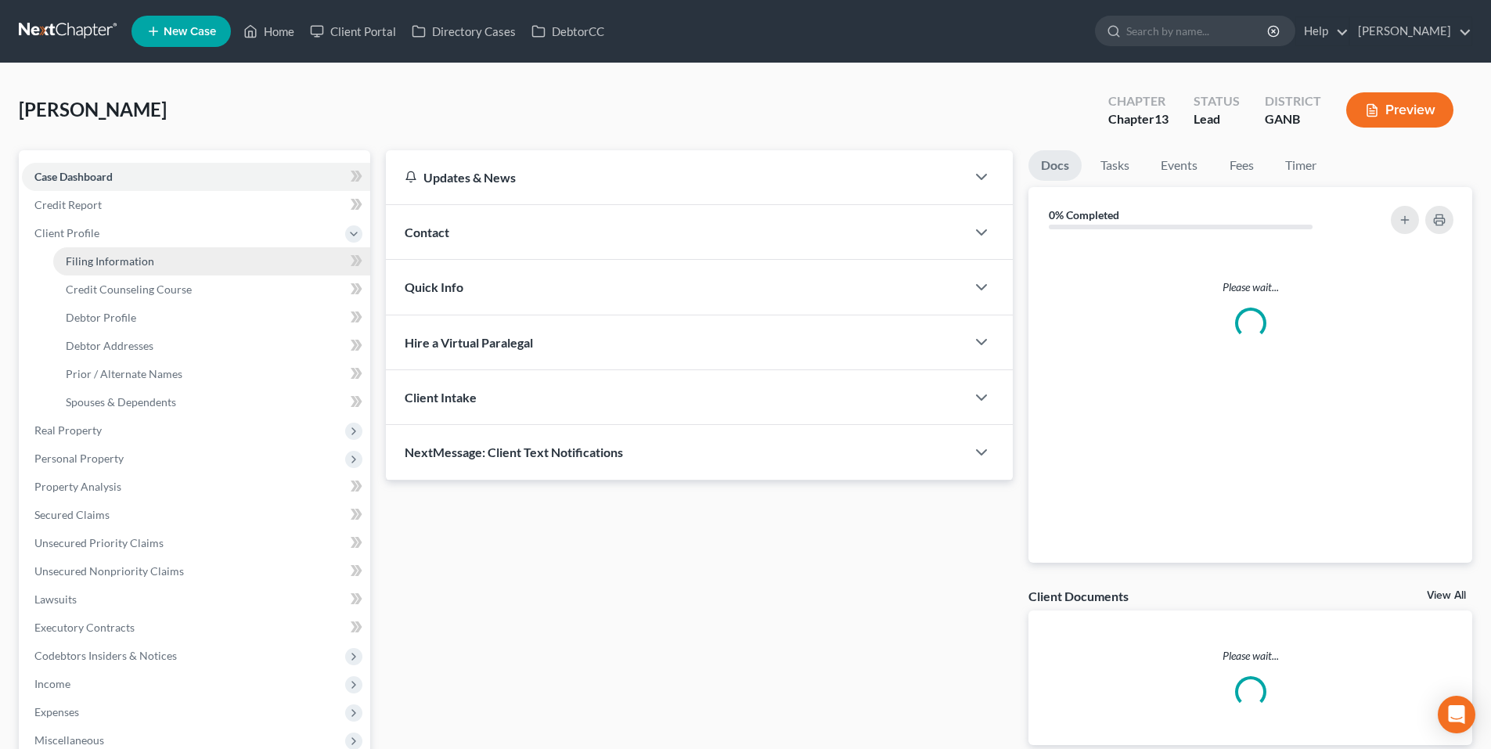
select select "10"
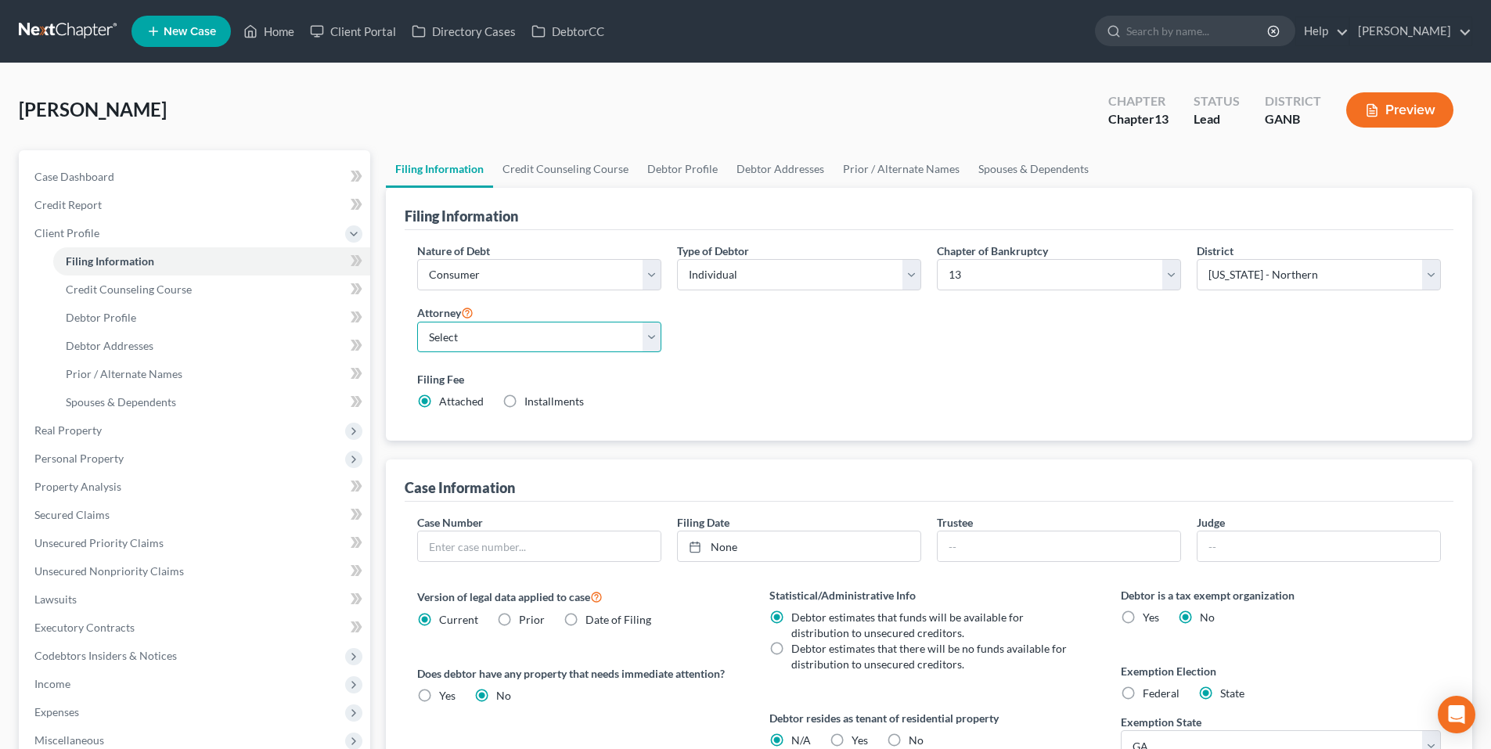
drag, startPoint x: 482, startPoint y: 339, endPoint x: 524, endPoint y: 387, distance: 64.3
click at [483, 340] on select "Select" at bounding box center [539, 337] width 244 height 31
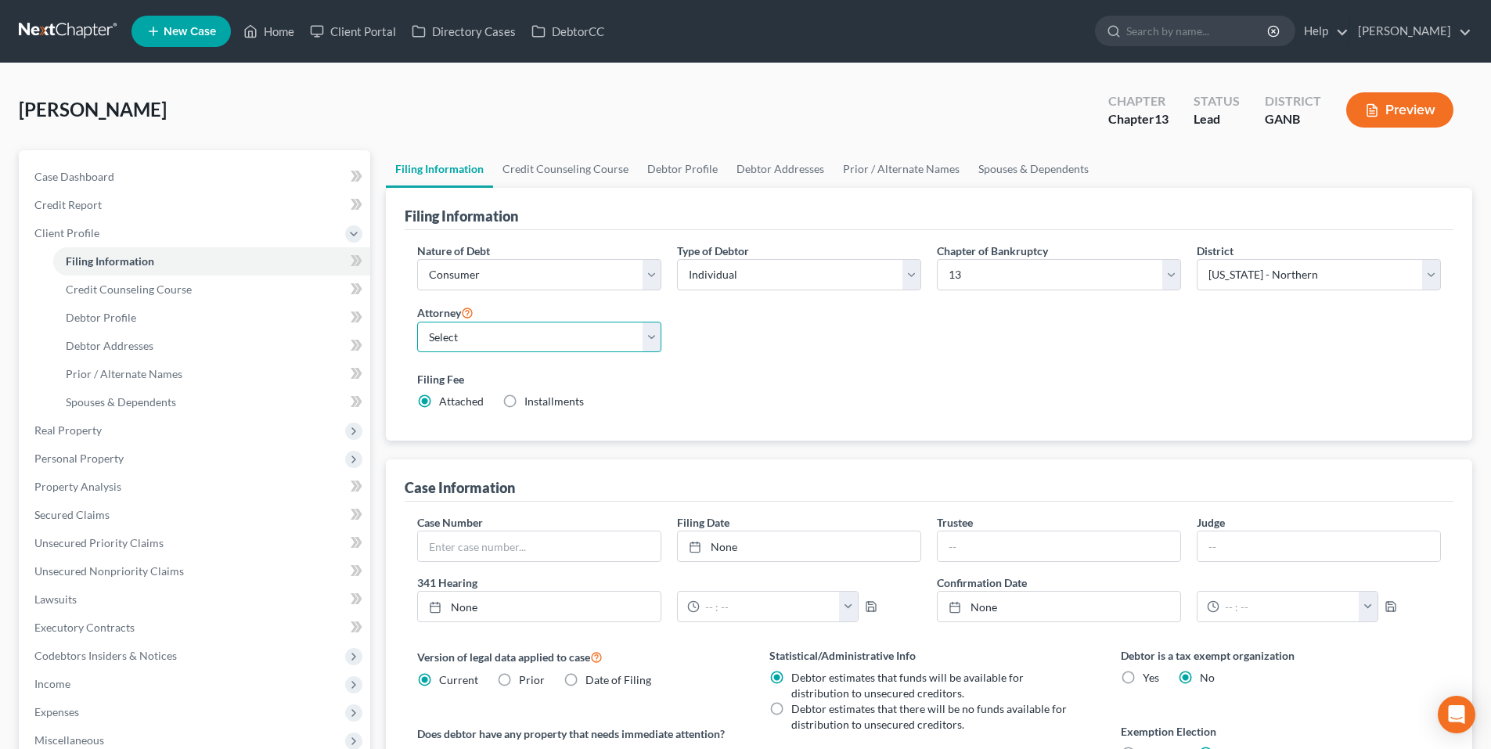
select select "2"
click at [417, 322] on select "Select [PERSON_NAME] - [PERSON_NAME] [PERSON_NAME] - GANB A. [PERSON_NAME] - GA…" at bounding box center [539, 337] width 244 height 31
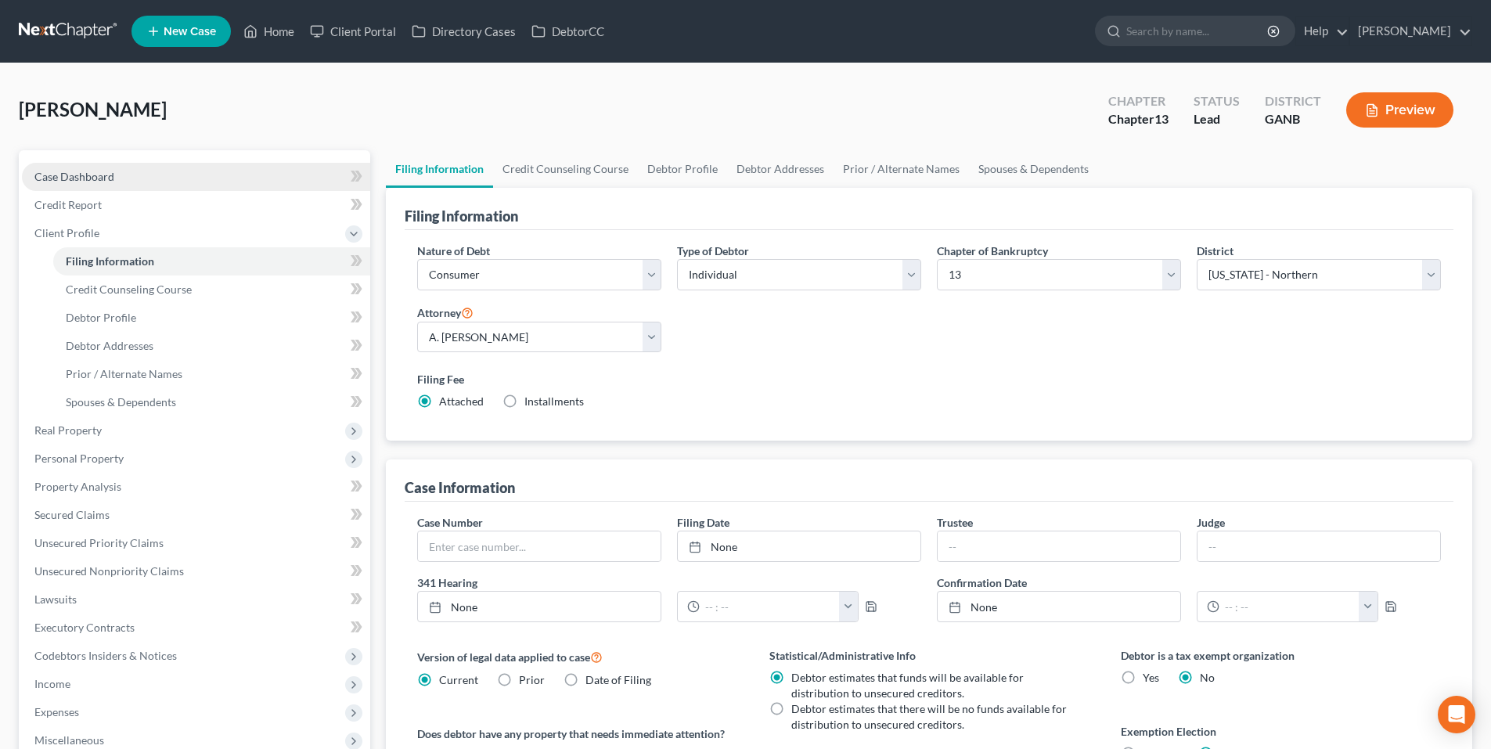
click at [101, 178] on span "Case Dashboard" at bounding box center [74, 176] width 80 height 13
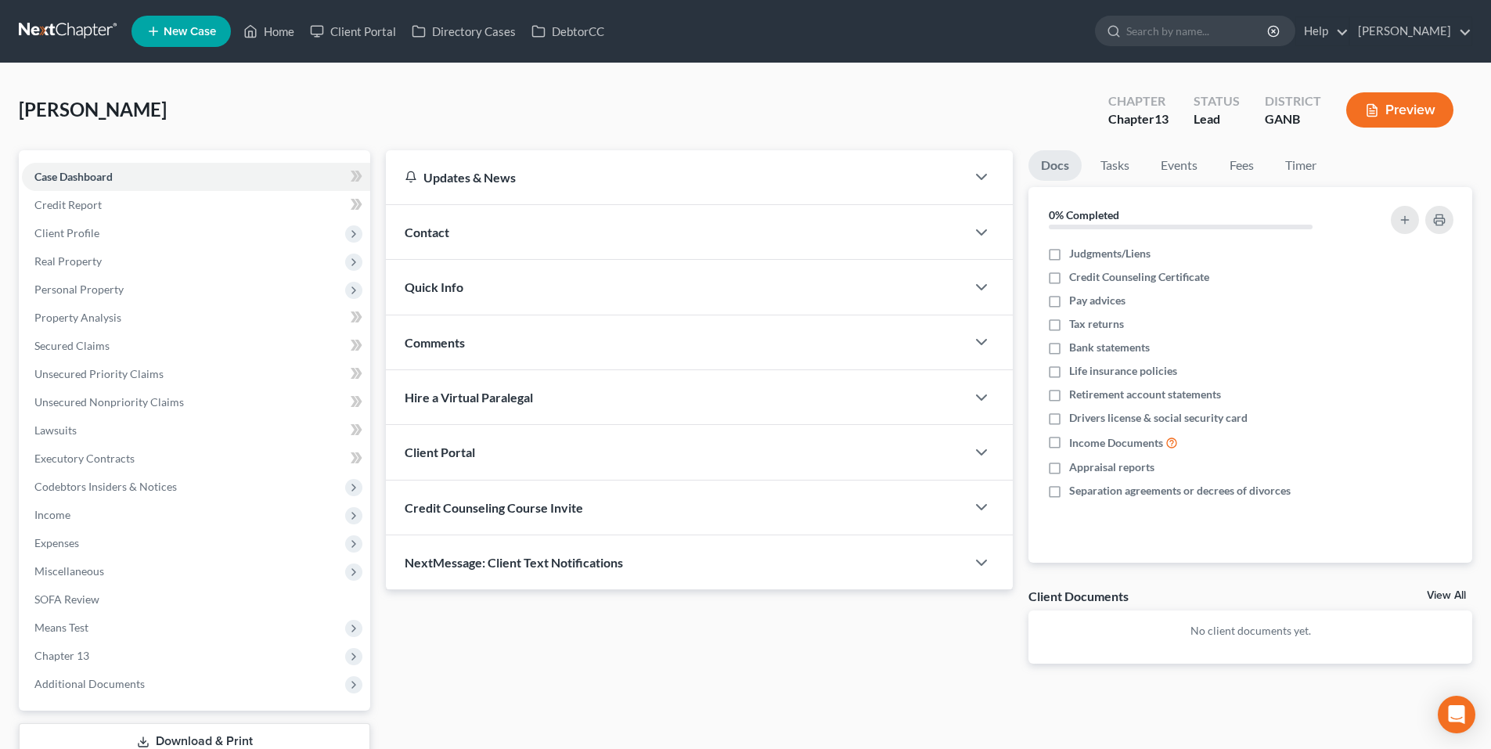
click at [576, 241] on div "Contact" at bounding box center [676, 232] width 580 height 54
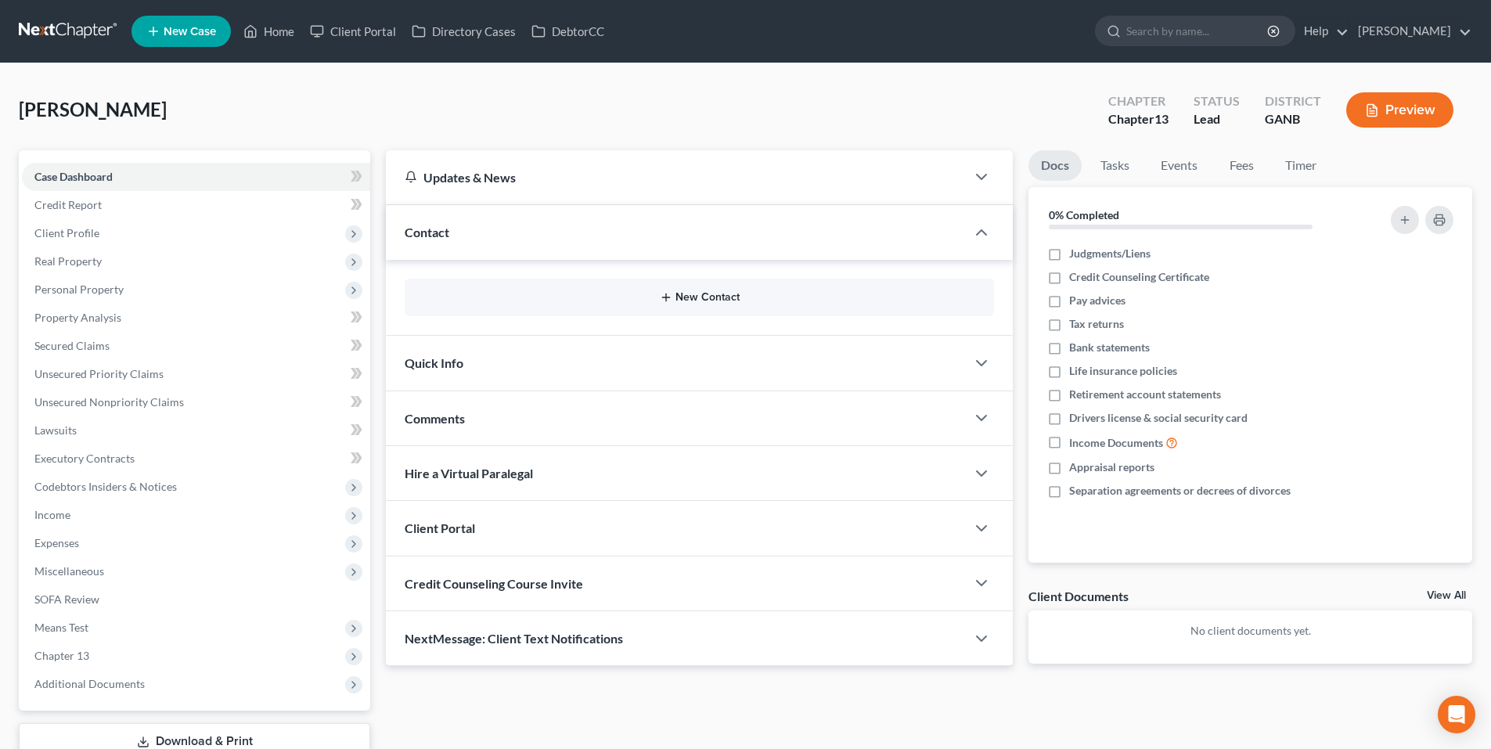
click at [687, 293] on button "New Contact" at bounding box center [699, 297] width 564 height 13
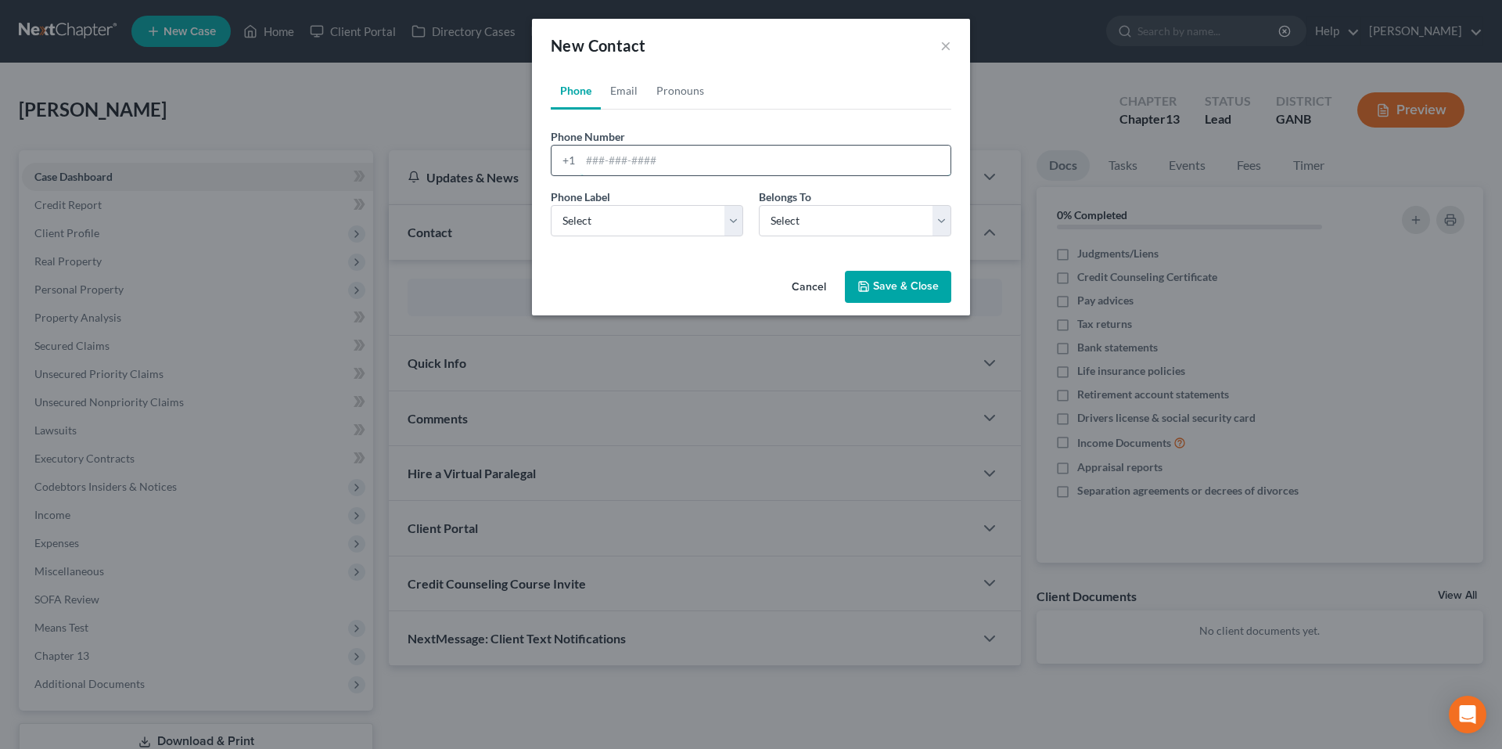
paste input "(470) 269-3644"
type input "(470) 269-3644"
click at [642, 230] on select "Select Mobile Home Work Other" at bounding box center [647, 220] width 193 height 31
select select "0"
click at [551, 205] on select "Select Mobile Home Work Other" at bounding box center [647, 220] width 193 height 31
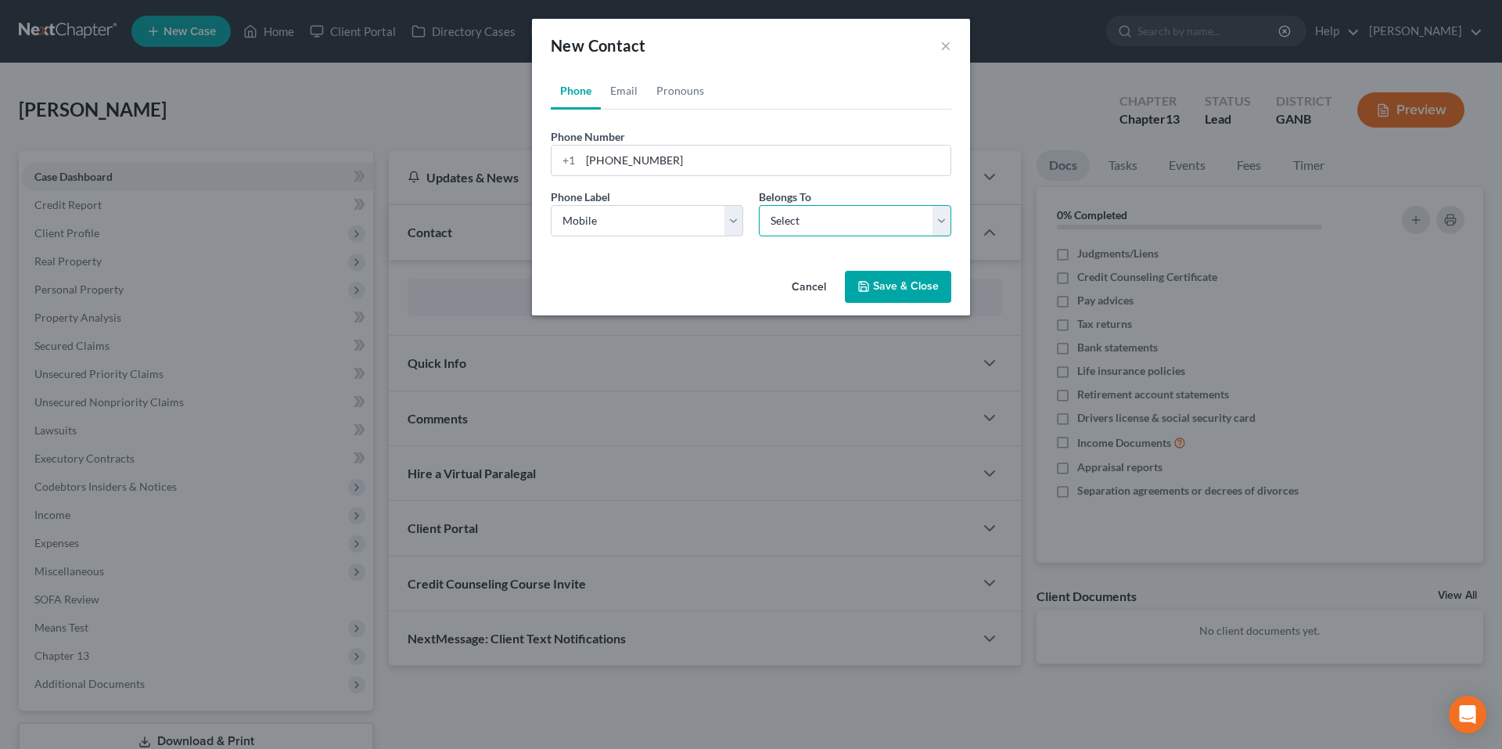
click at [810, 221] on select "Select Client Other" at bounding box center [855, 220] width 193 height 31
select select "0"
click at [759, 205] on select "Select Client Other" at bounding box center [855, 220] width 193 height 31
select select "0"
click at [608, 90] on link "Email" at bounding box center [624, 91] width 46 height 38
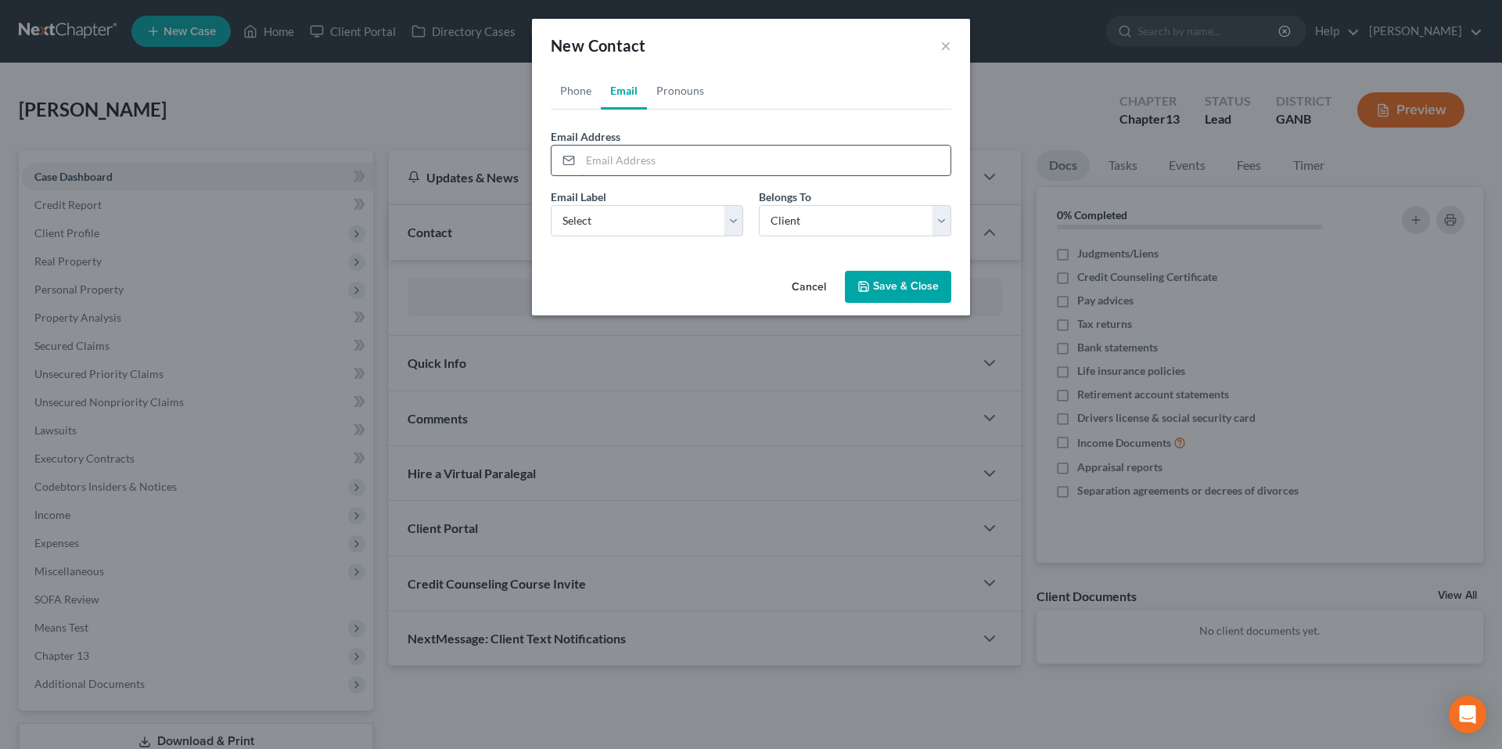
click at [656, 159] on input "email" at bounding box center [766, 161] width 370 height 30
paste input "mikepage521@gmail.com"
type input "mikepage521@gmail.com"
drag, startPoint x: 725, startPoint y: 224, endPoint x: 722, endPoint y: 235, distance: 11.2
click at [725, 224] on select "Select Home Work Other" at bounding box center [647, 220] width 193 height 31
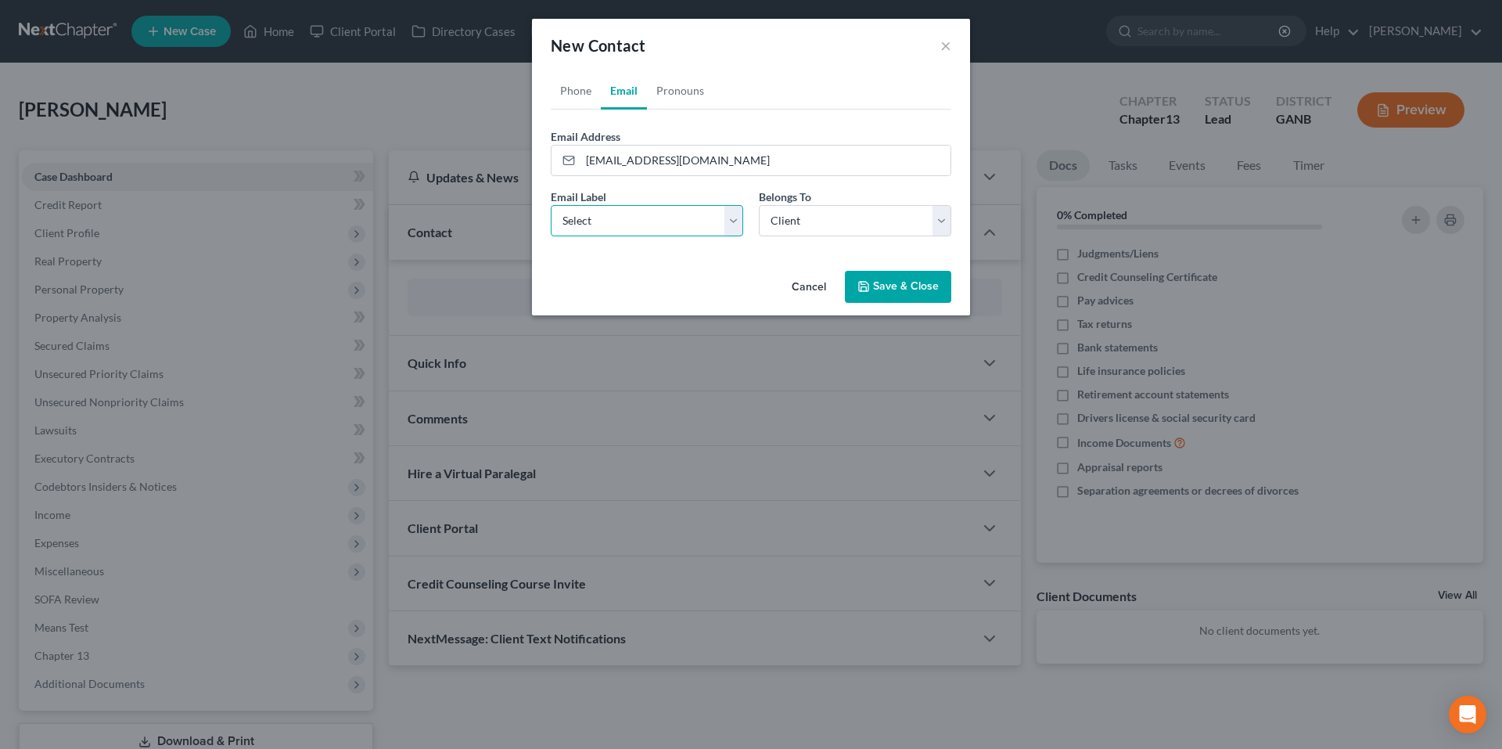
select select "0"
click at [551, 205] on select "Select Home Work Other" at bounding box center [647, 220] width 193 height 31
click at [894, 292] on button "Save & Close" at bounding box center [898, 287] width 106 height 33
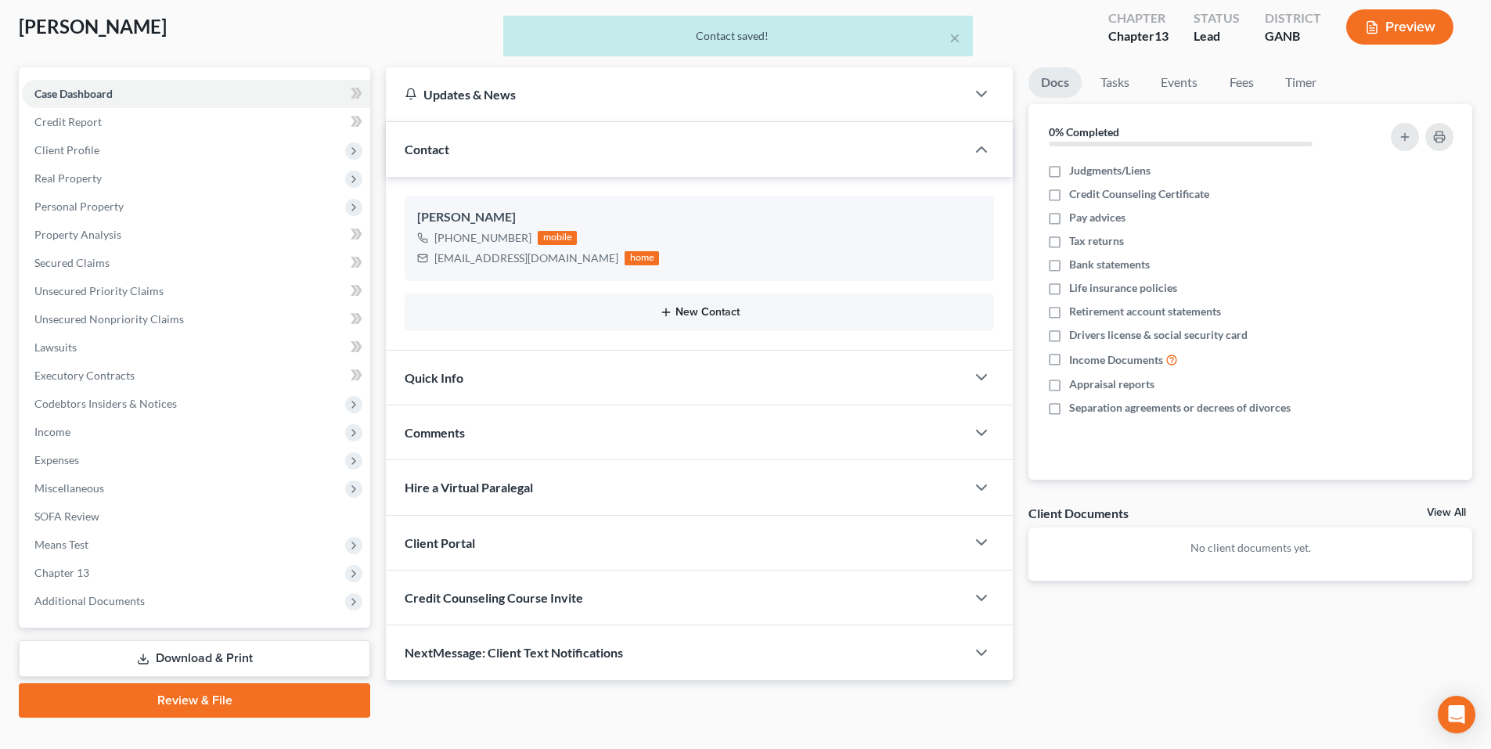
scroll to position [78, 0]
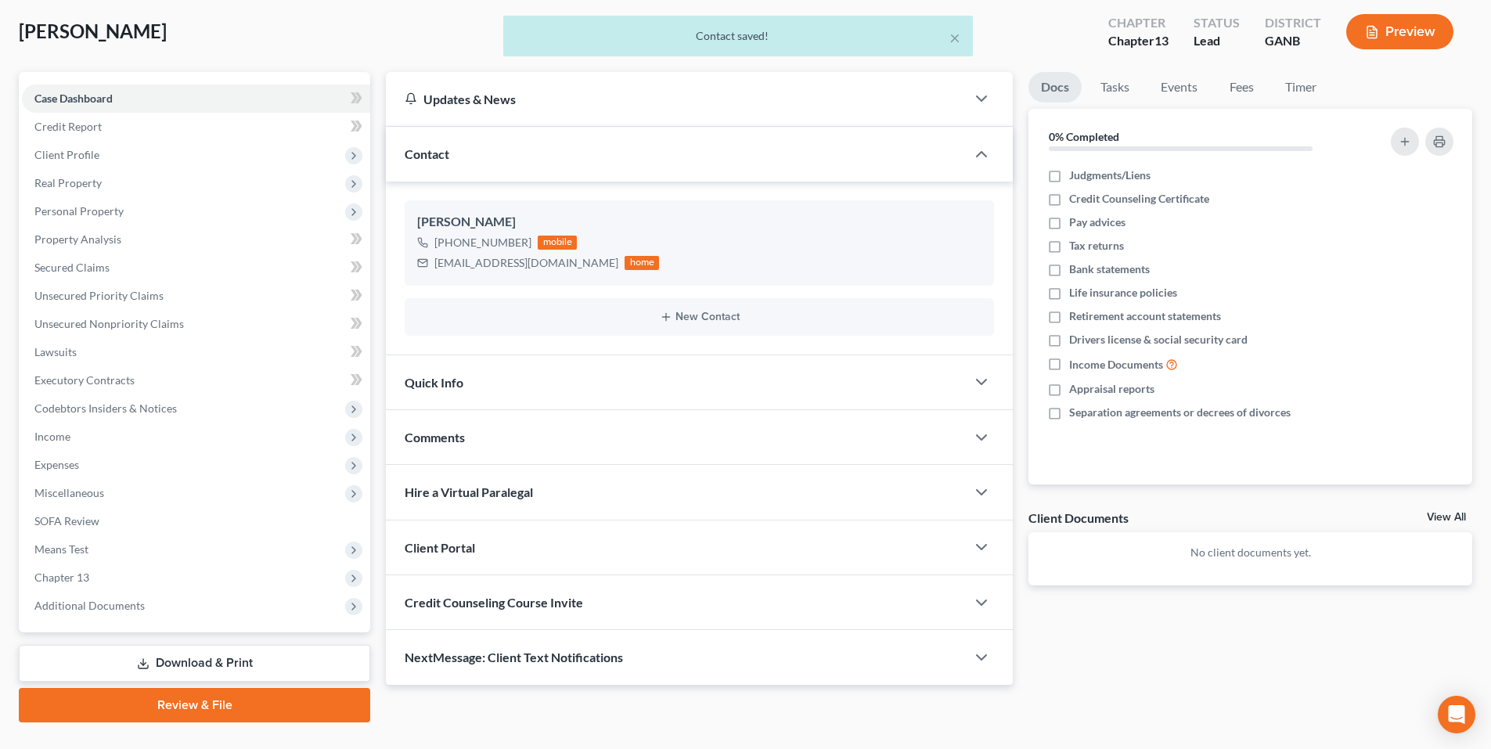
click at [841, 549] on div "Client Portal" at bounding box center [676, 547] width 580 height 54
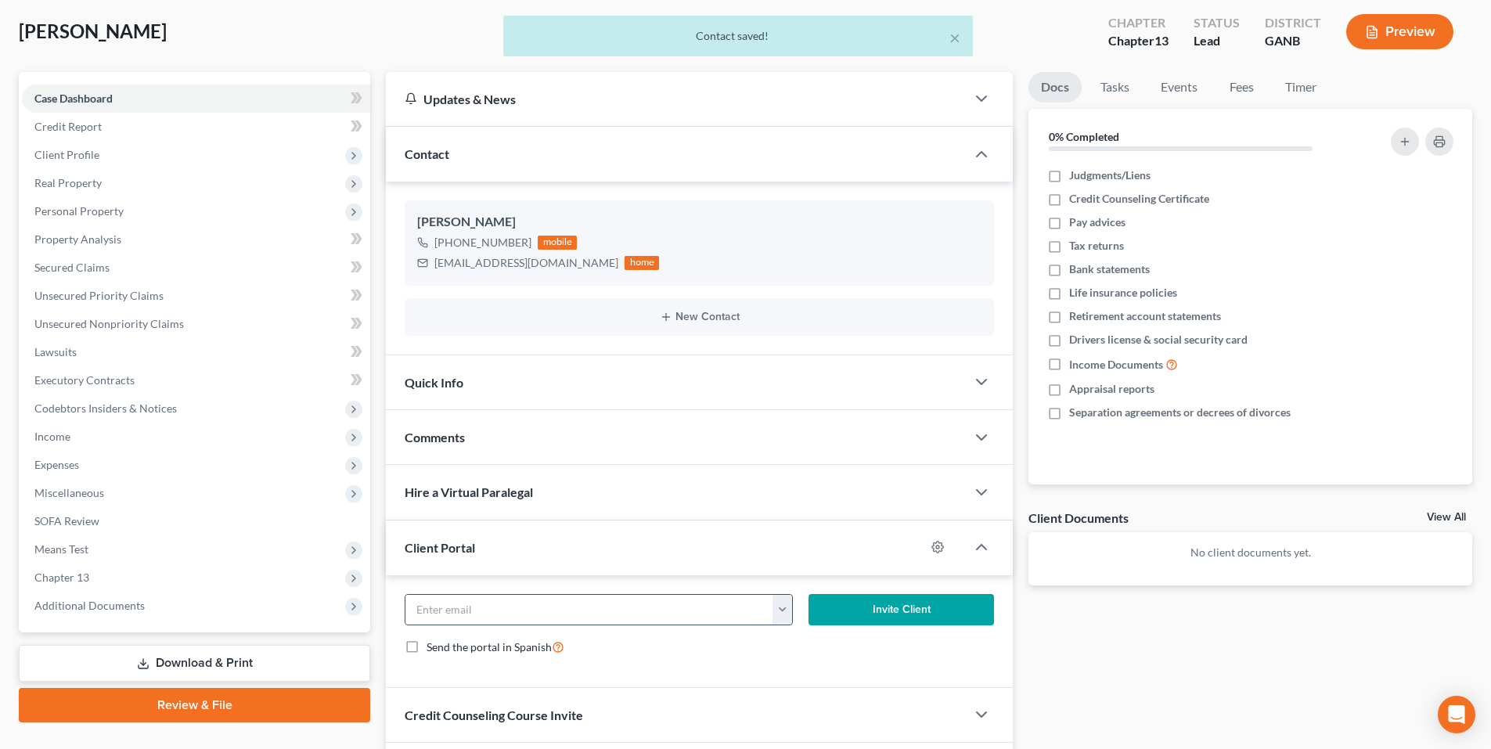
click at [776, 614] on button "button" at bounding box center [782, 610] width 20 height 30
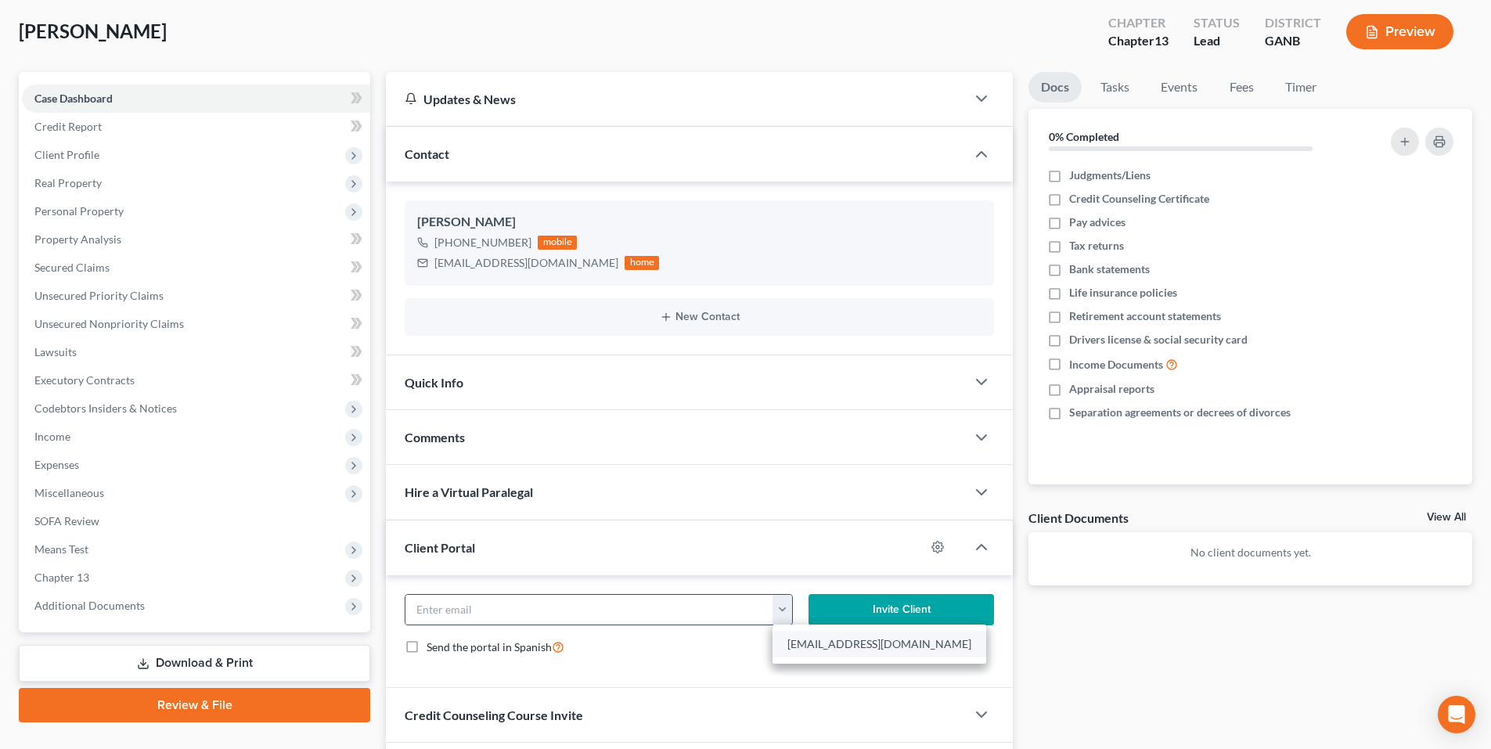
drag, startPoint x: 836, startPoint y: 649, endPoint x: 834, endPoint y: 635, distance: 14.2
click at [835, 649] on link "mikepage521@gmail.com" at bounding box center [879, 644] width 214 height 27
type input "mikepage521@gmail.com"
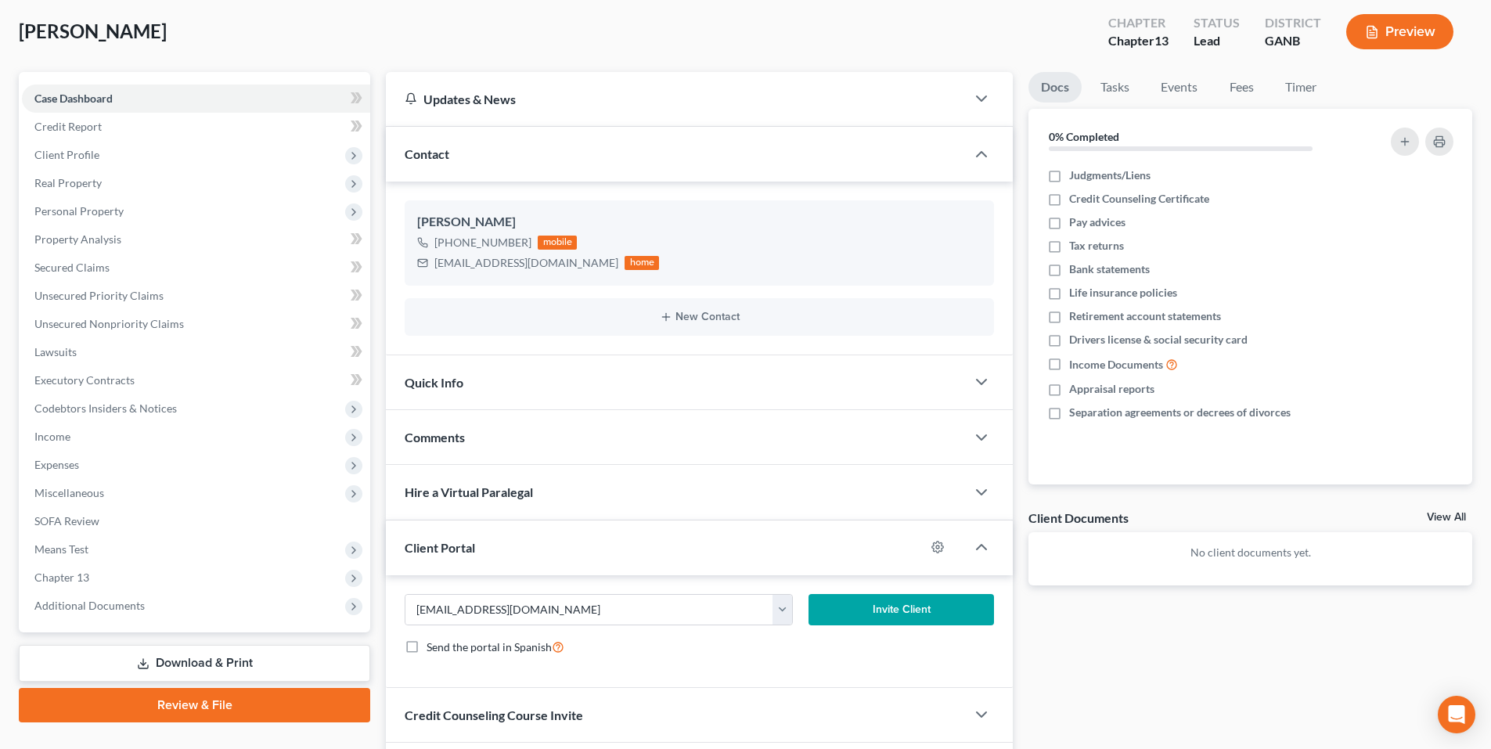
click at [870, 615] on button "Invite Client" at bounding box center [901, 609] width 186 height 31
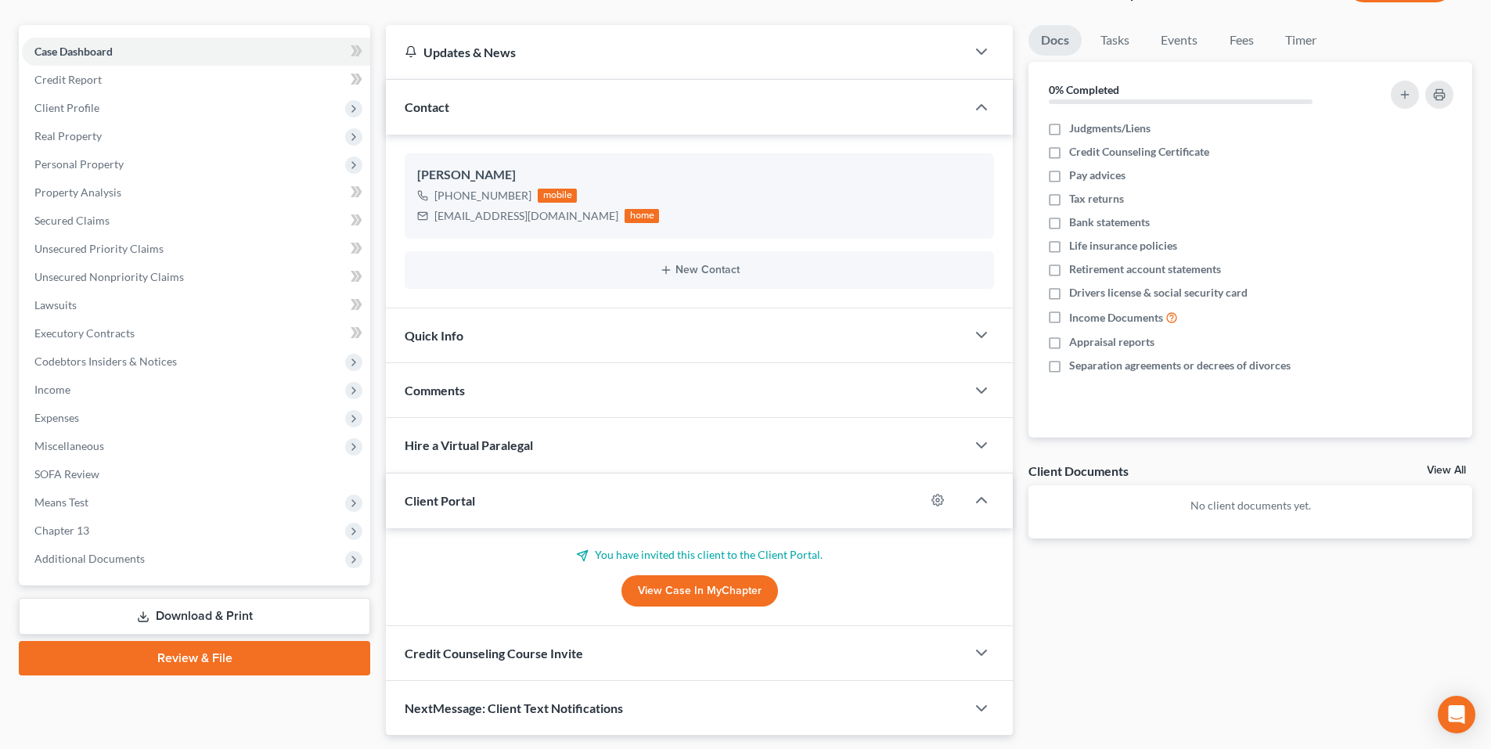
scroll to position [171, 0]
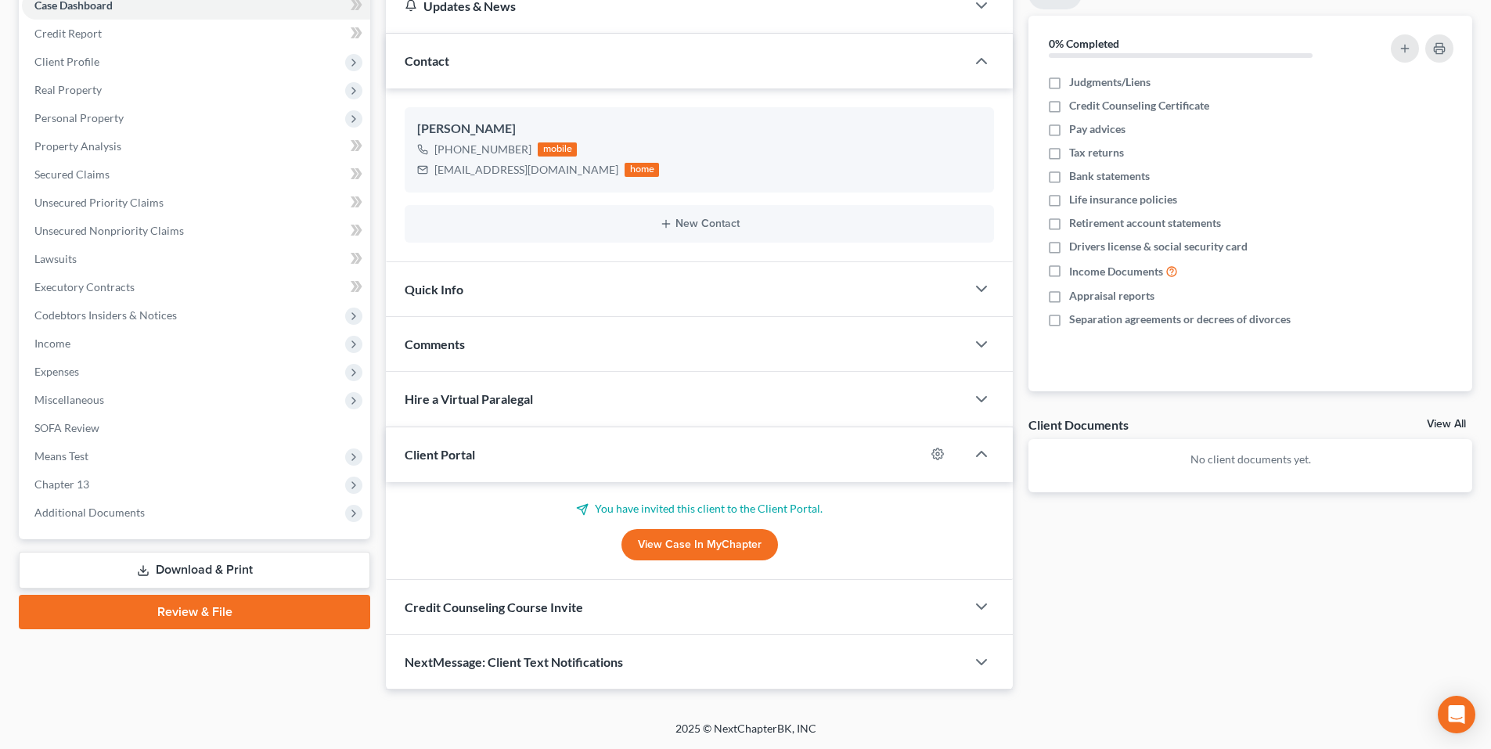
click at [848, 603] on div "Credit Counseling Course Invite" at bounding box center [676, 607] width 580 height 54
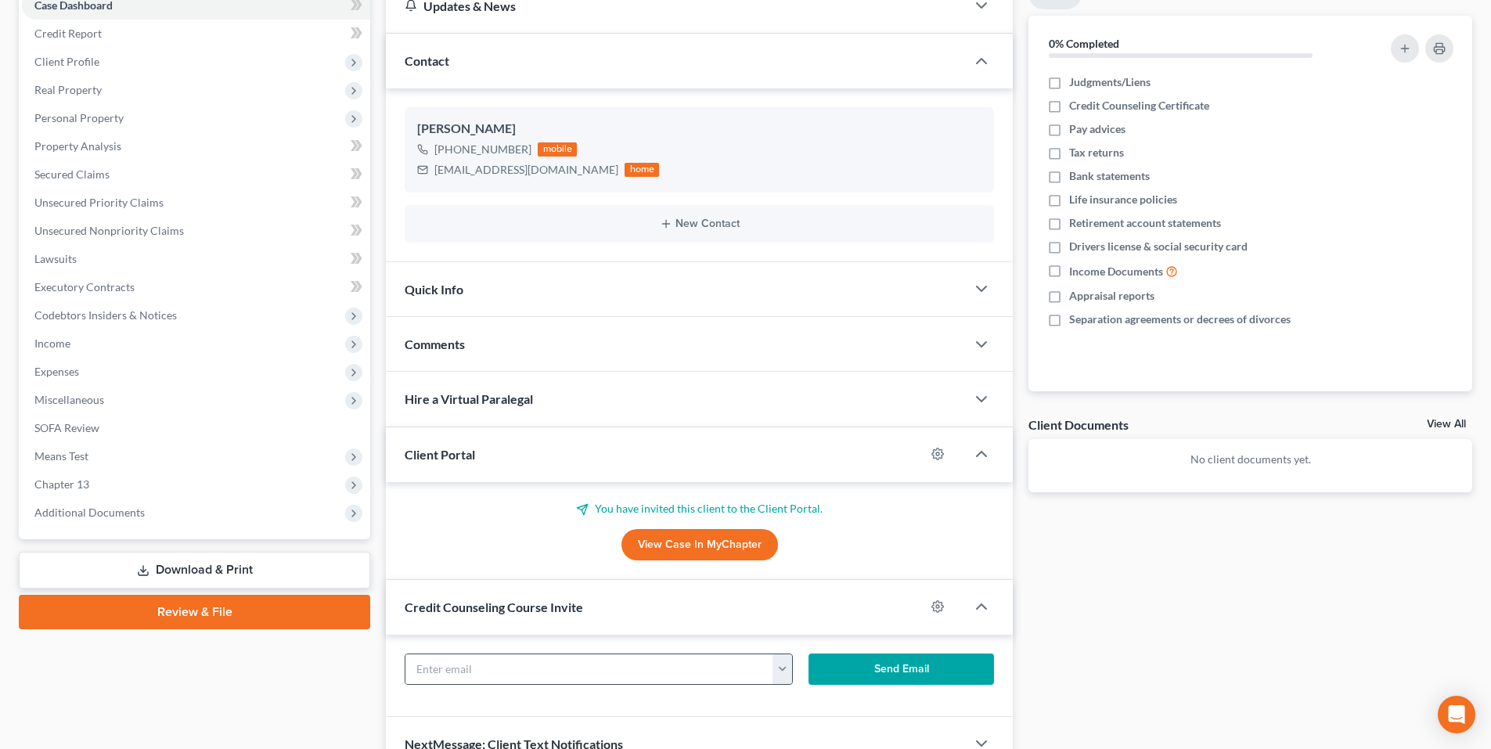
click at [782, 678] on button "button" at bounding box center [782, 669] width 20 height 30
click at [839, 703] on link "mikepage521@gmail.com" at bounding box center [879, 703] width 214 height 27
type input "mikepage521@gmail.com"
click at [847, 669] on button "Send Email" at bounding box center [901, 668] width 186 height 31
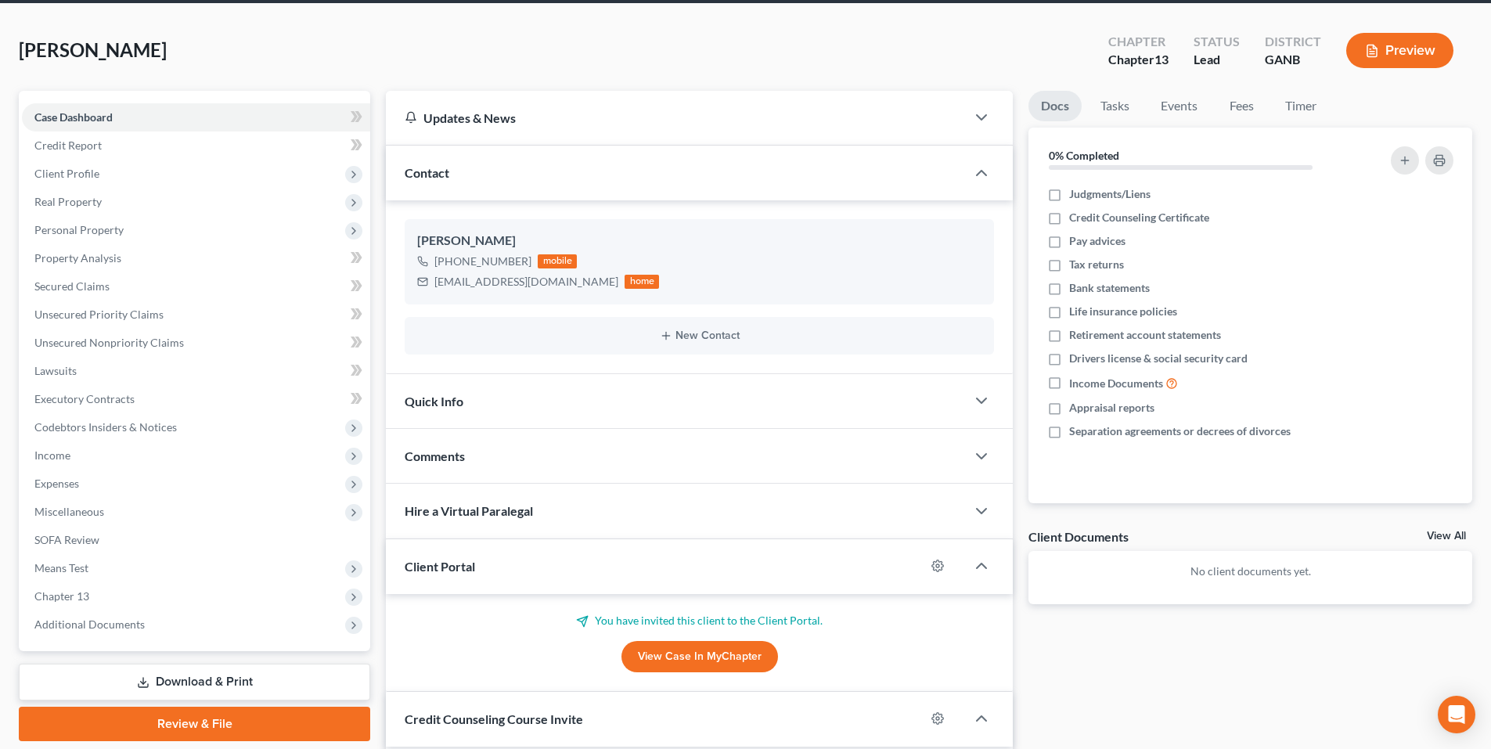
scroll to position [0, 0]
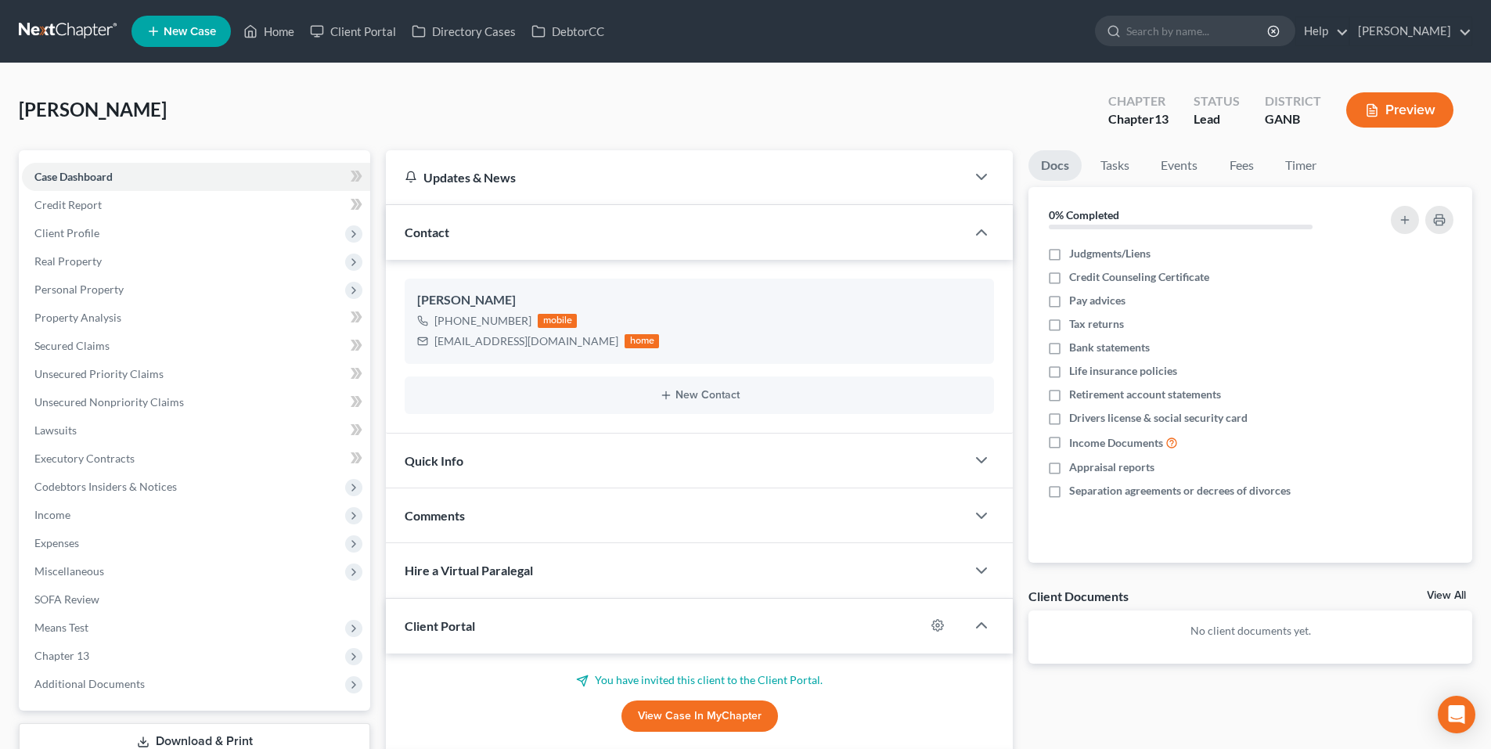
click at [81, 31] on link at bounding box center [69, 31] width 100 height 28
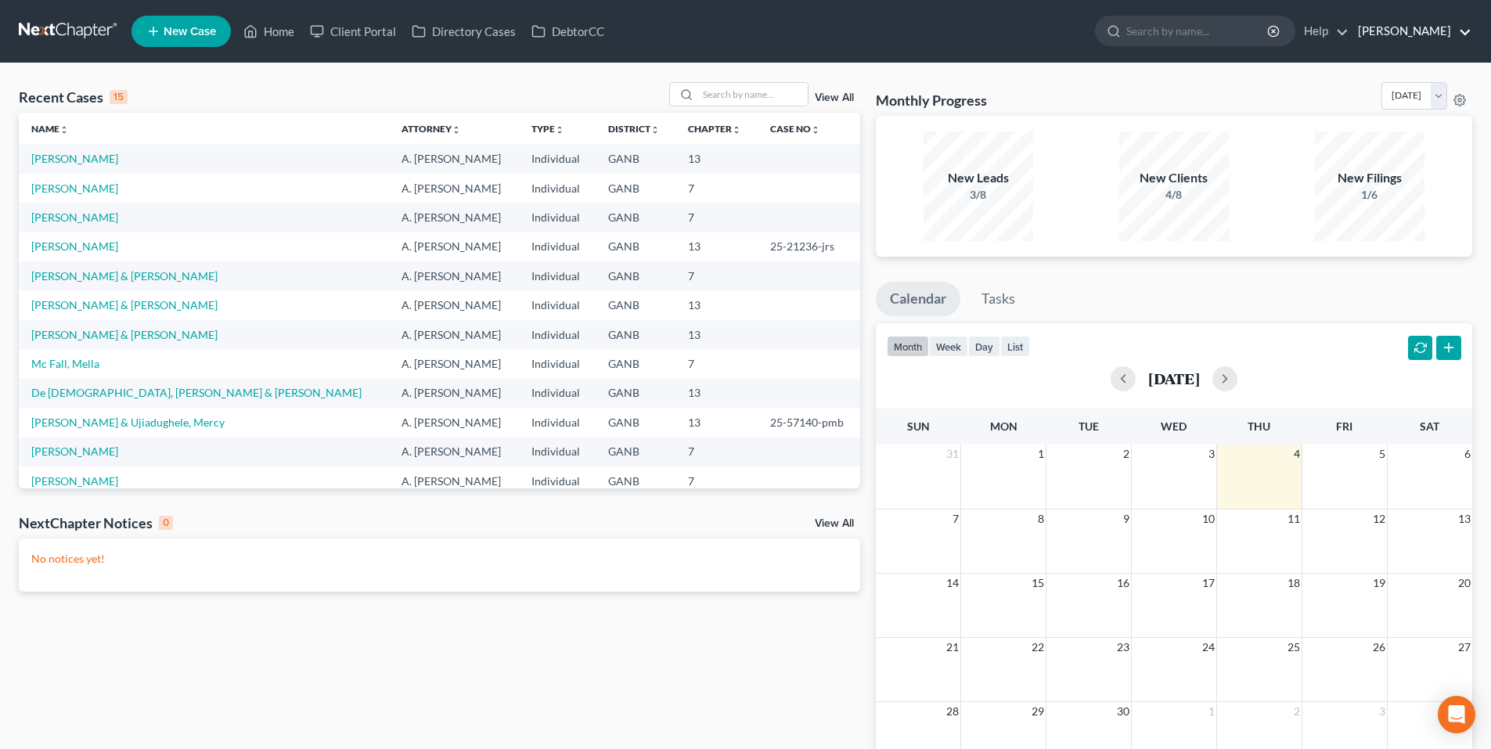
click at [1378, 27] on link "[PERSON_NAME]" at bounding box center [1410, 31] width 121 height 28
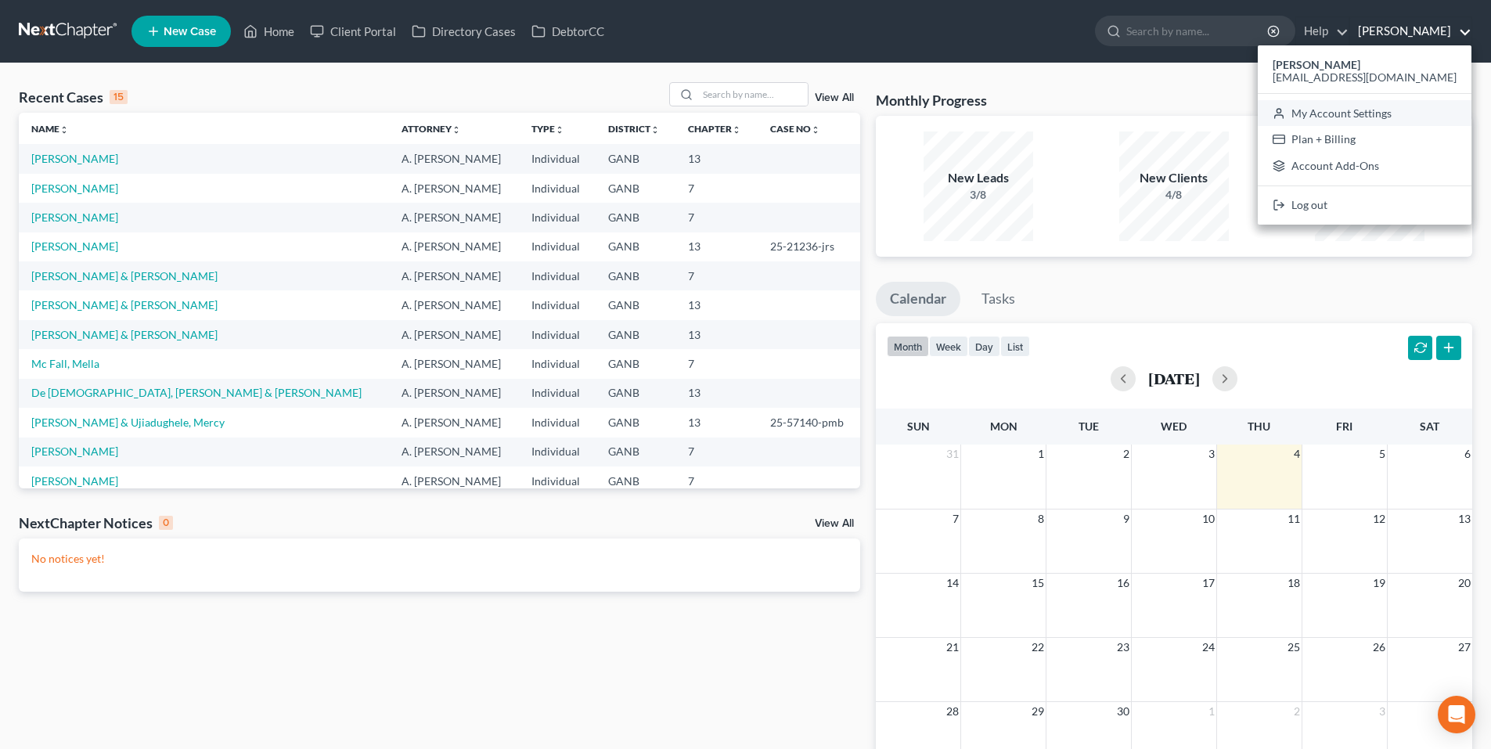
click at [1341, 117] on link "My Account Settings" at bounding box center [1365, 113] width 214 height 27
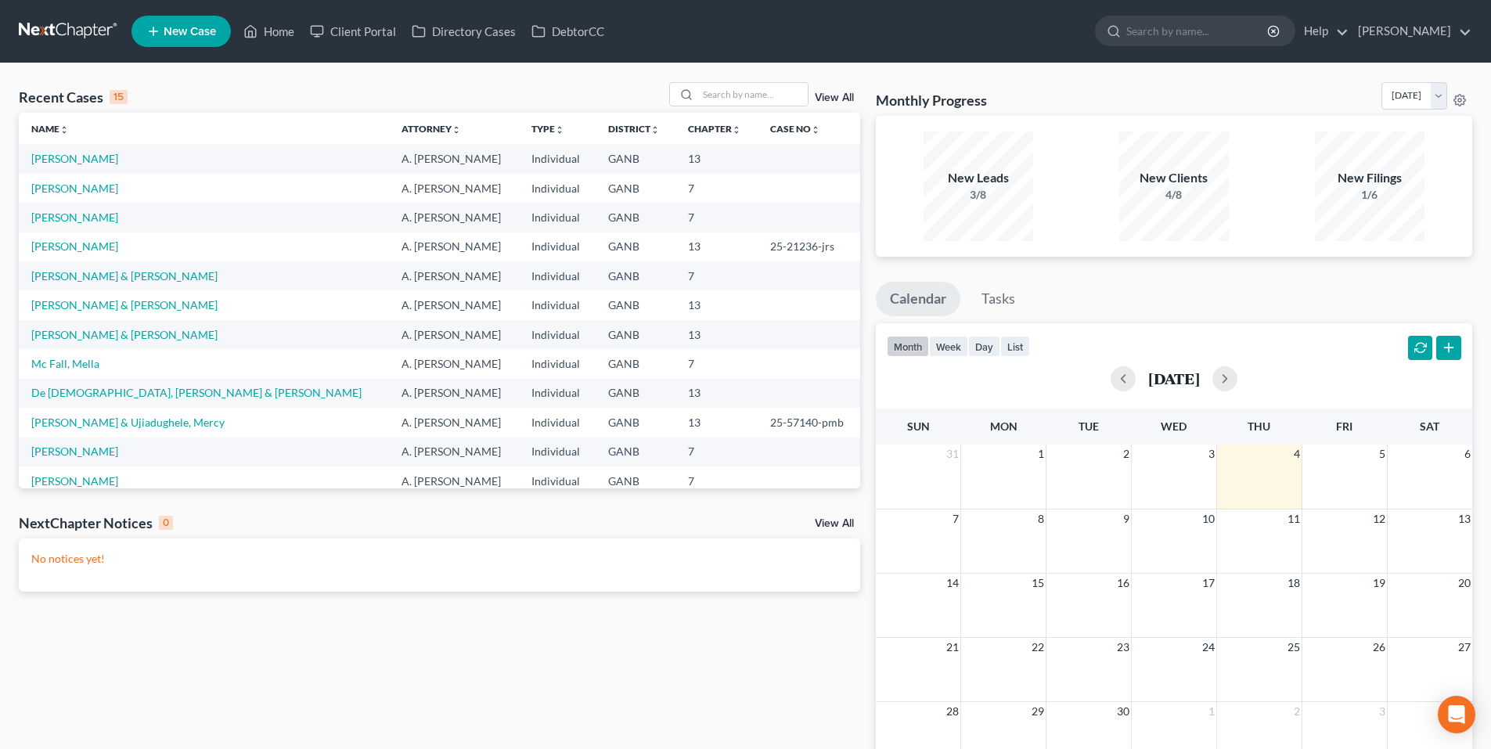
select select "24"
select select "10"
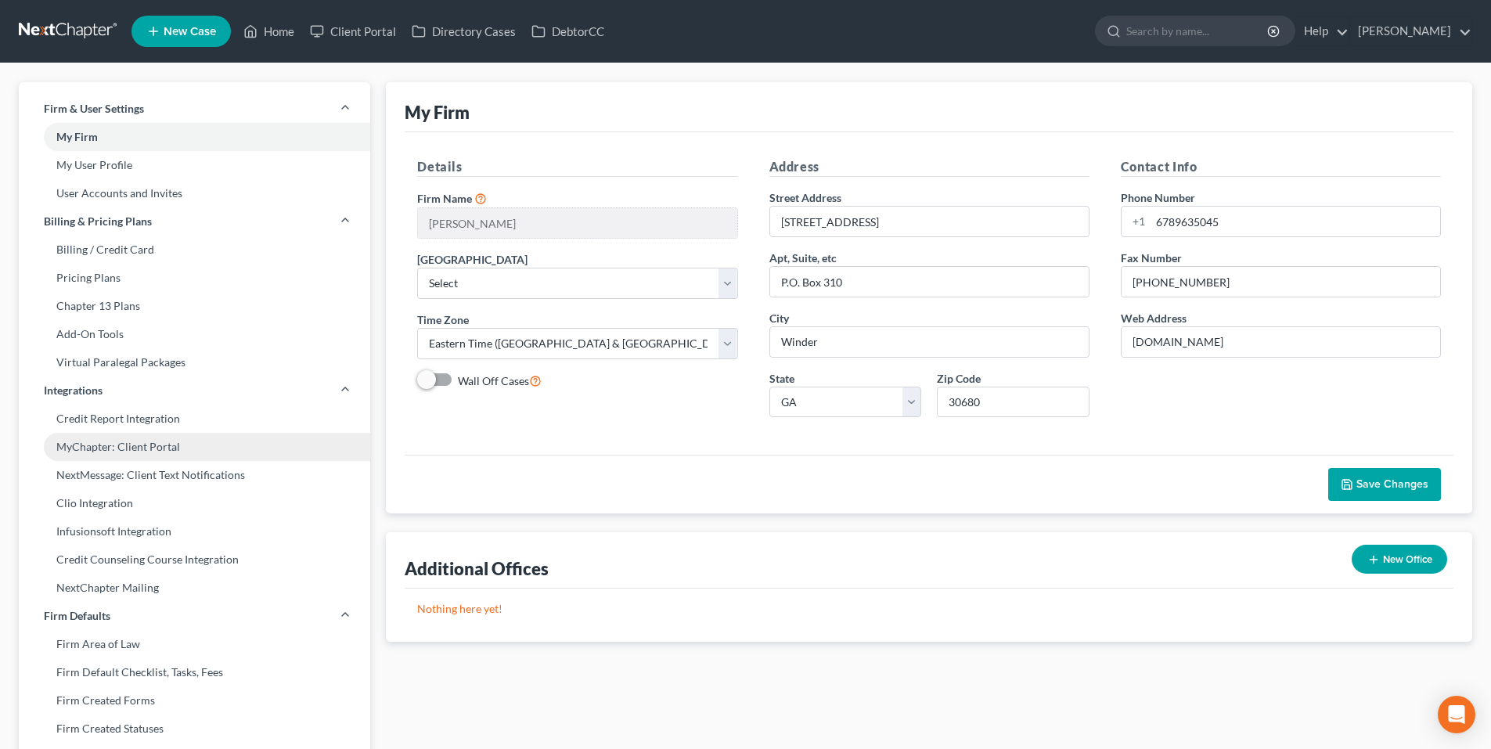
click at [178, 444] on link "MyChapter: Client Portal" at bounding box center [194, 447] width 351 height 28
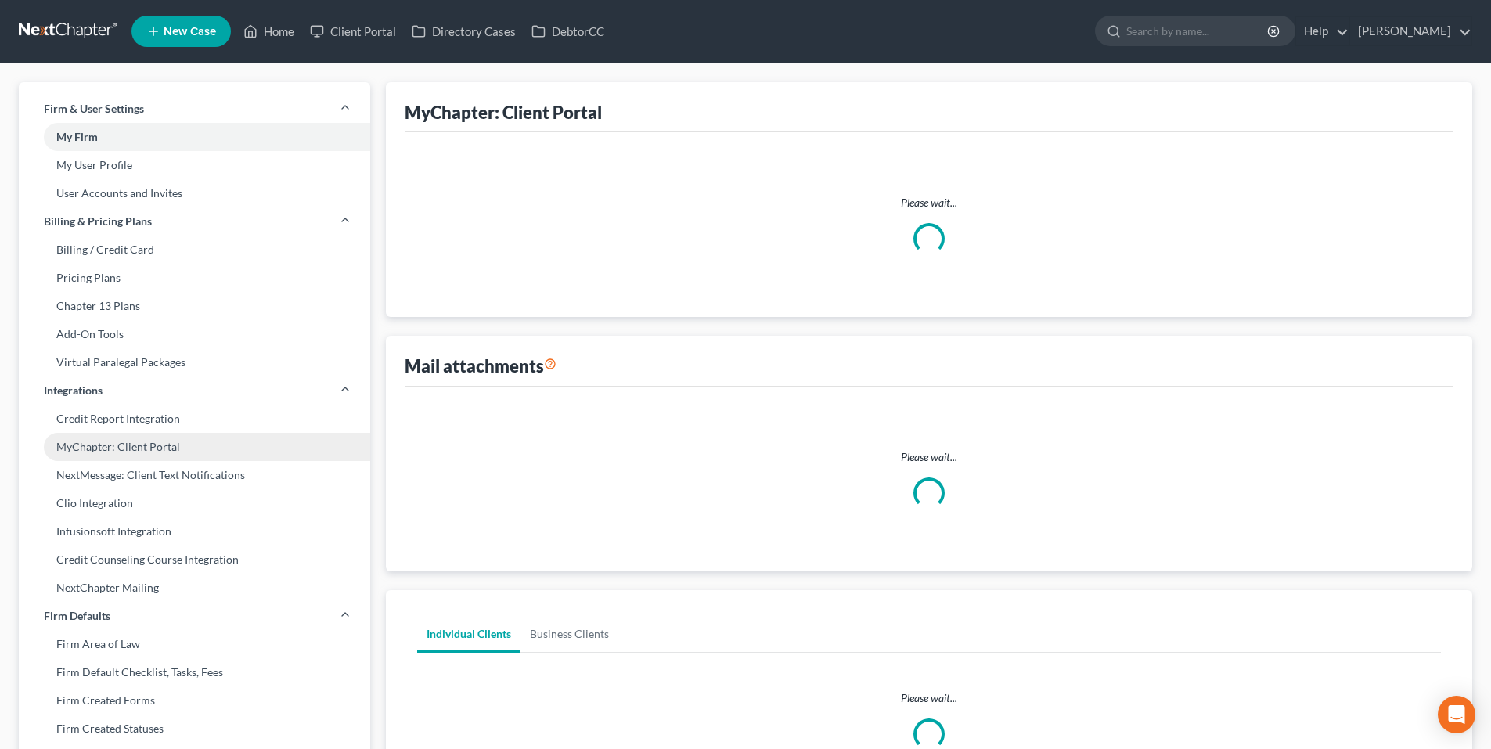
select select "2"
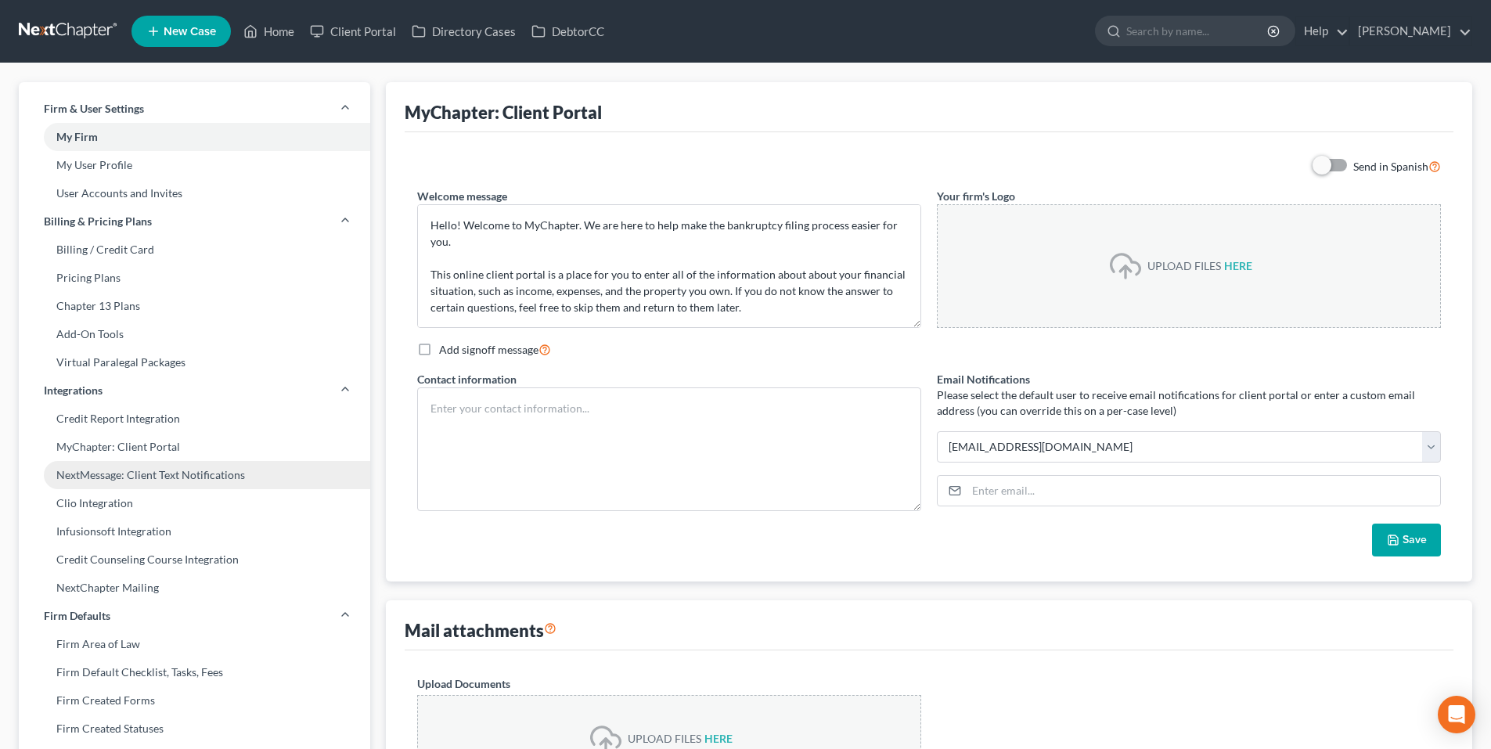
click at [184, 473] on link "NextMessage: Client Text Notifications" at bounding box center [194, 475] width 351 height 28
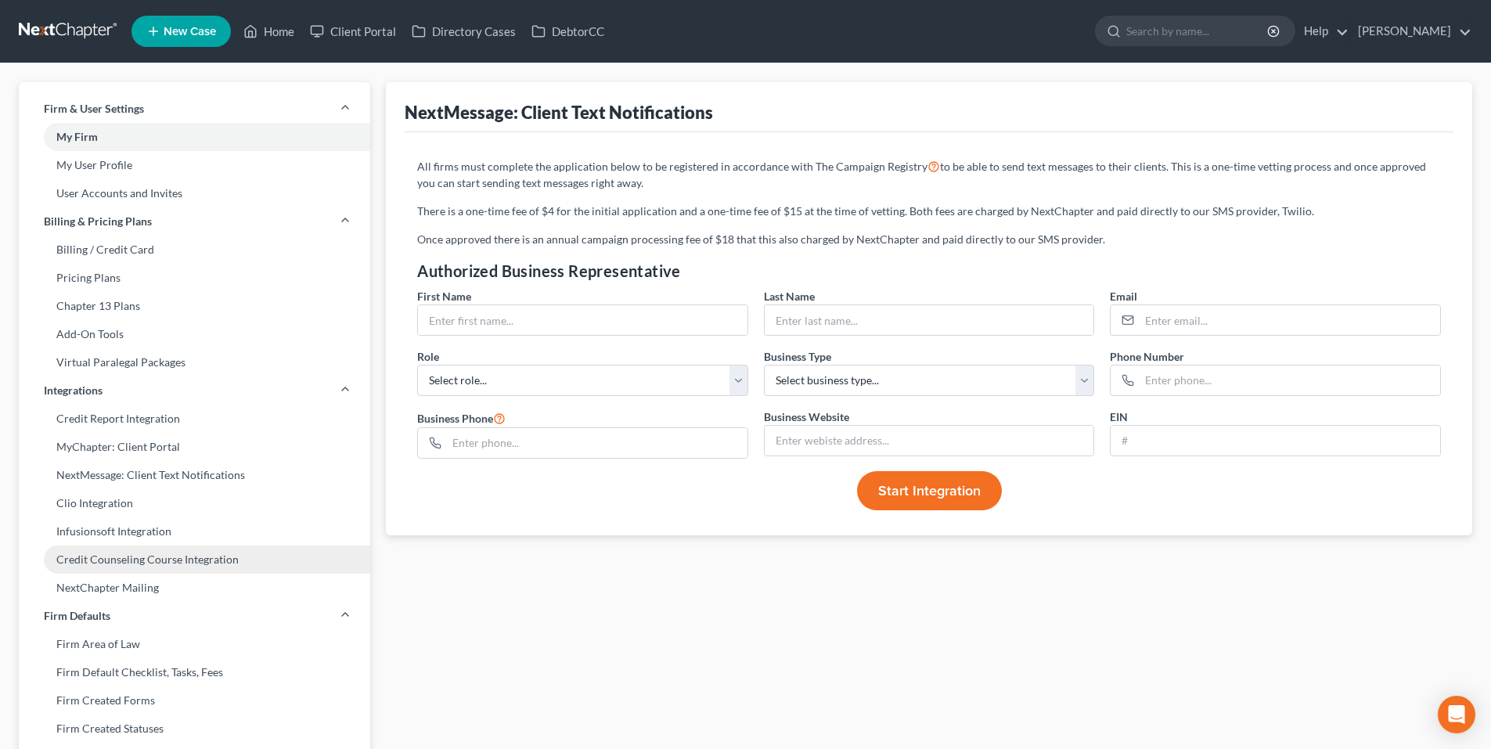
click at [190, 557] on link "Credit Counseling Course Integration" at bounding box center [194, 559] width 351 height 28
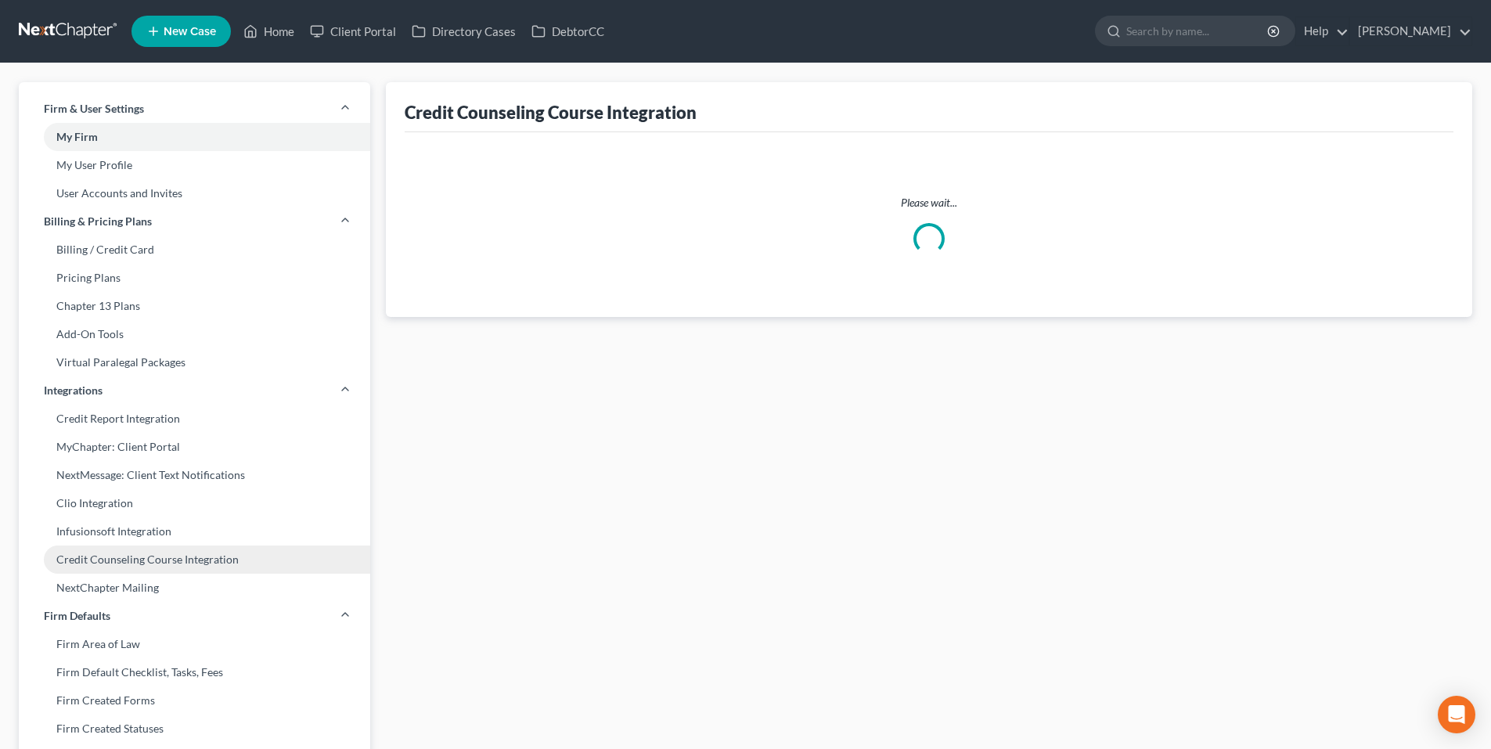
select select "2"
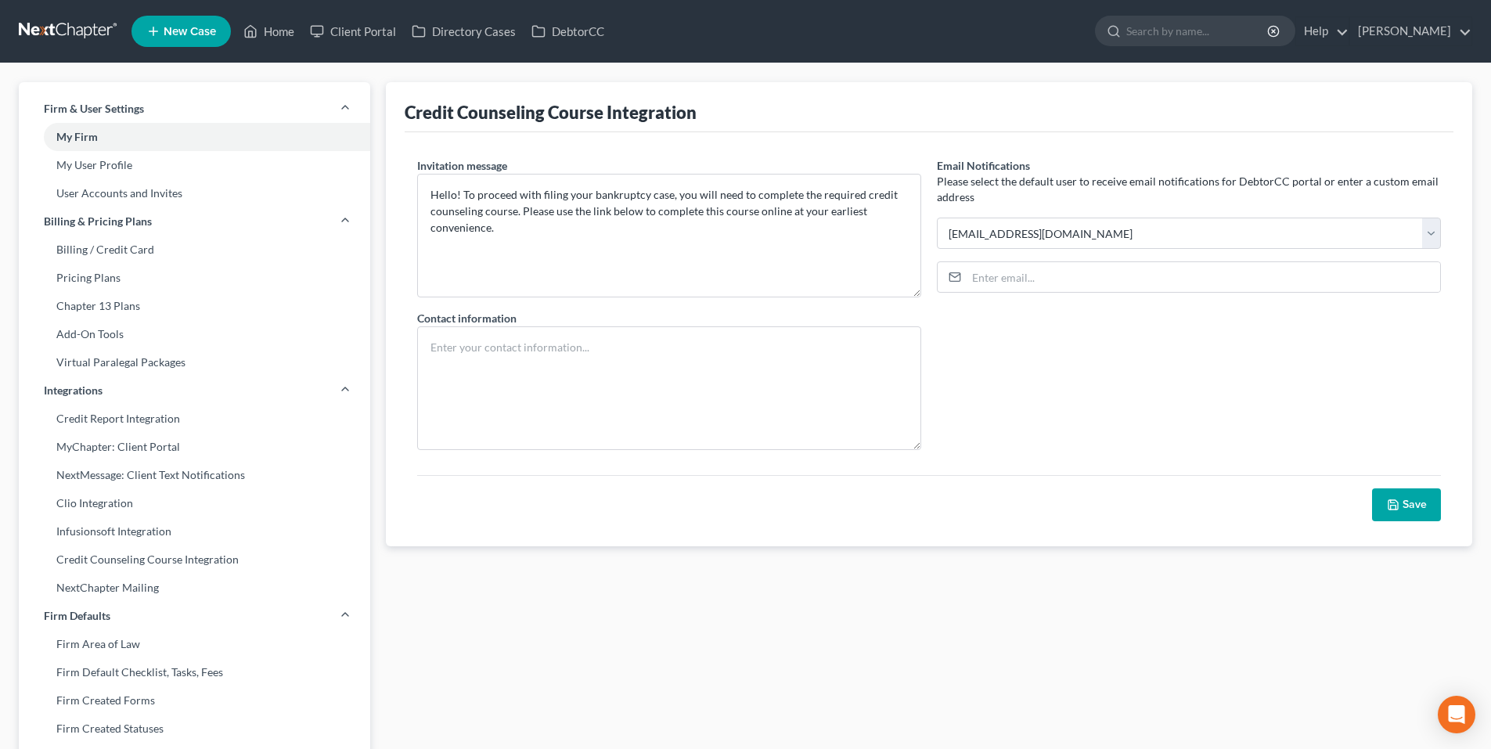
click at [77, 33] on link at bounding box center [69, 31] width 100 height 28
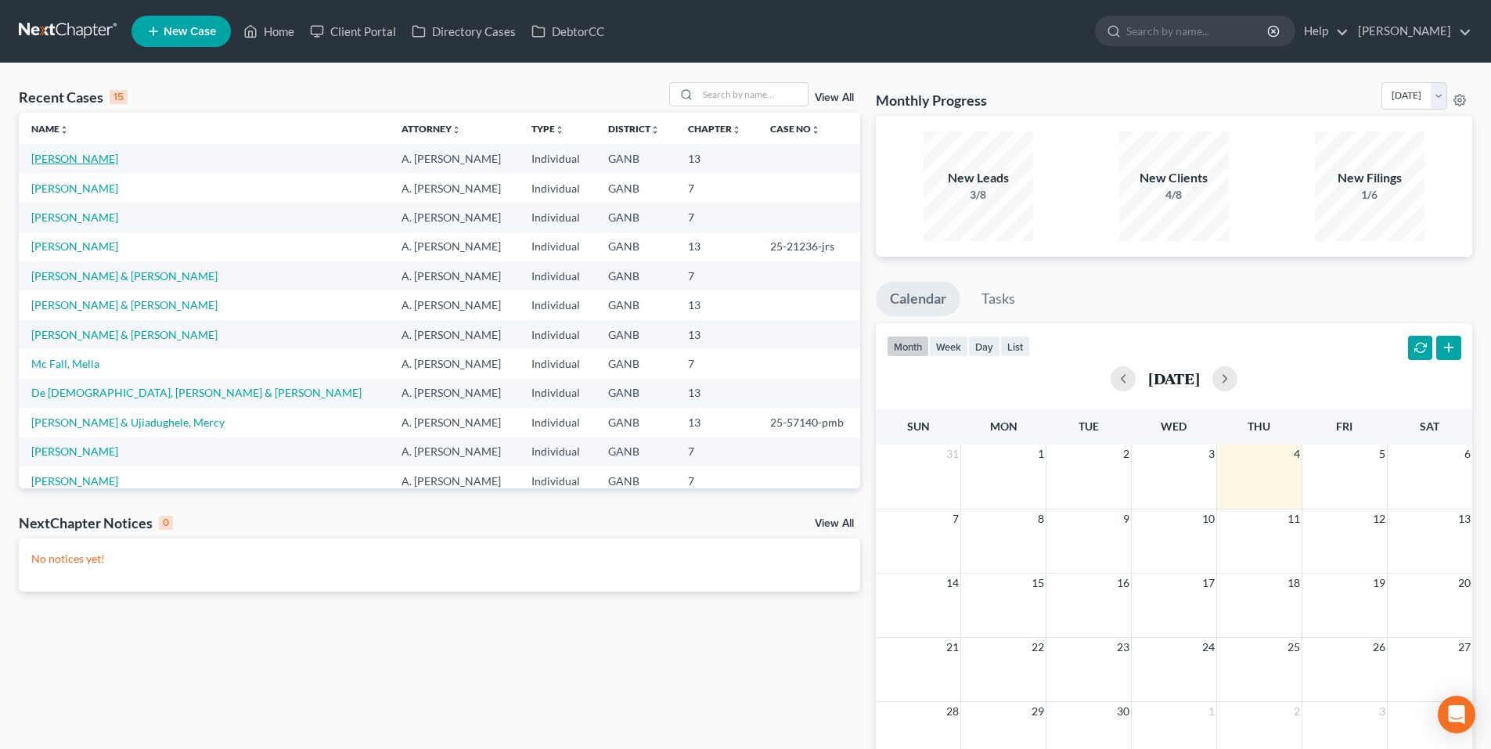
click at [52, 164] on link "[PERSON_NAME]" at bounding box center [74, 158] width 87 height 13
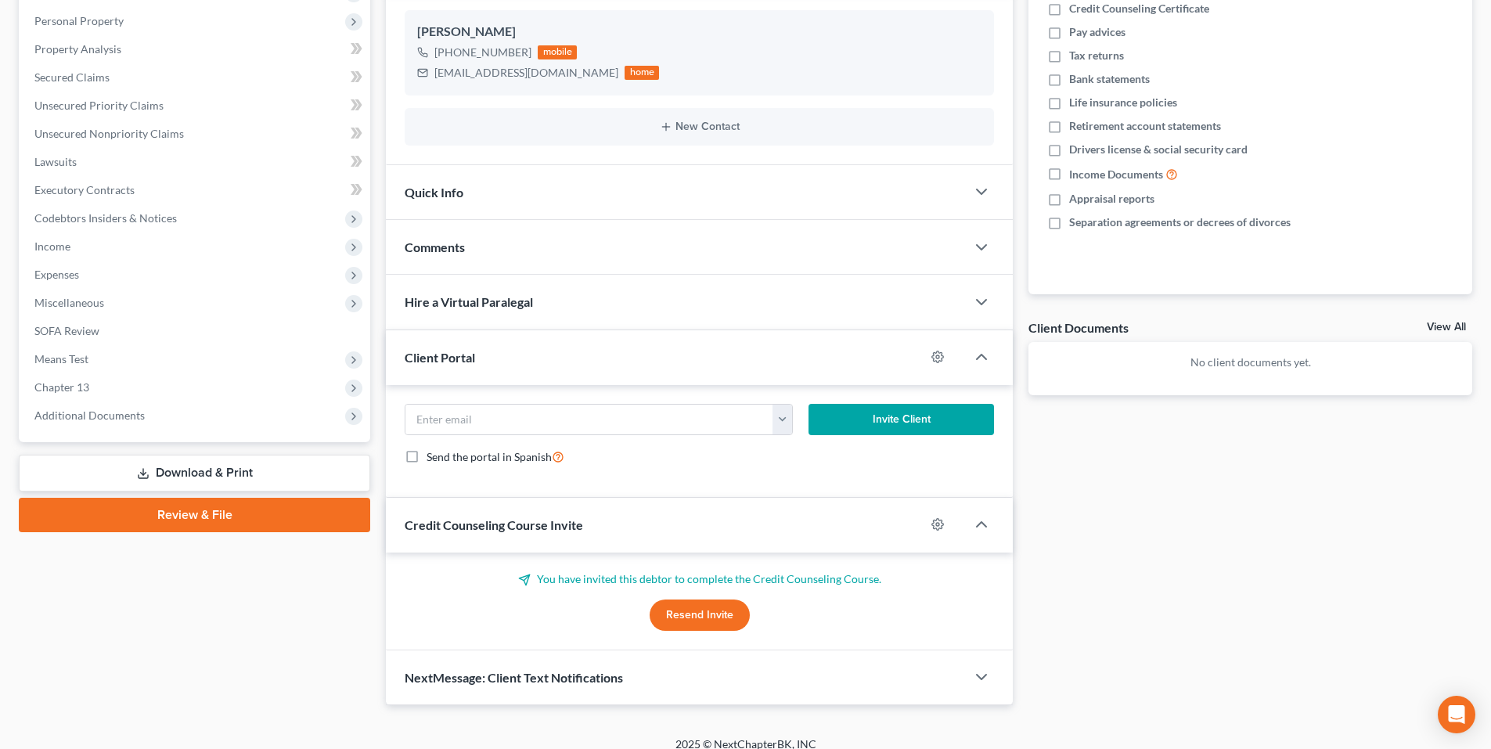
scroll to position [284, 0]
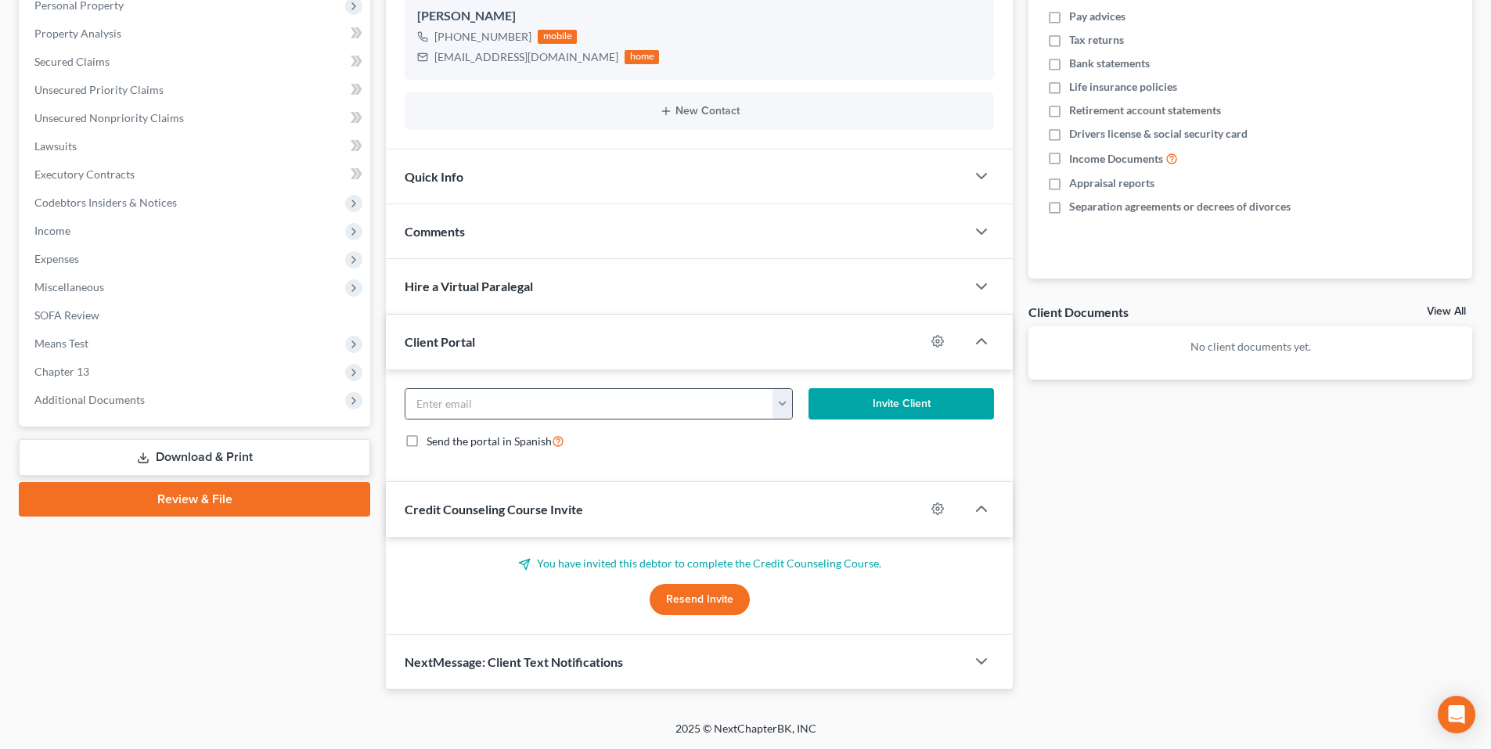
click at [782, 405] on button "button" at bounding box center [782, 404] width 20 height 30
click at [792, 439] on link "mikepage521@gmail.com" at bounding box center [879, 438] width 214 height 27
type input "mikepage521@gmail.com"
click at [872, 409] on button "Invite Client" at bounding box center [901, 403] width 186 height 31
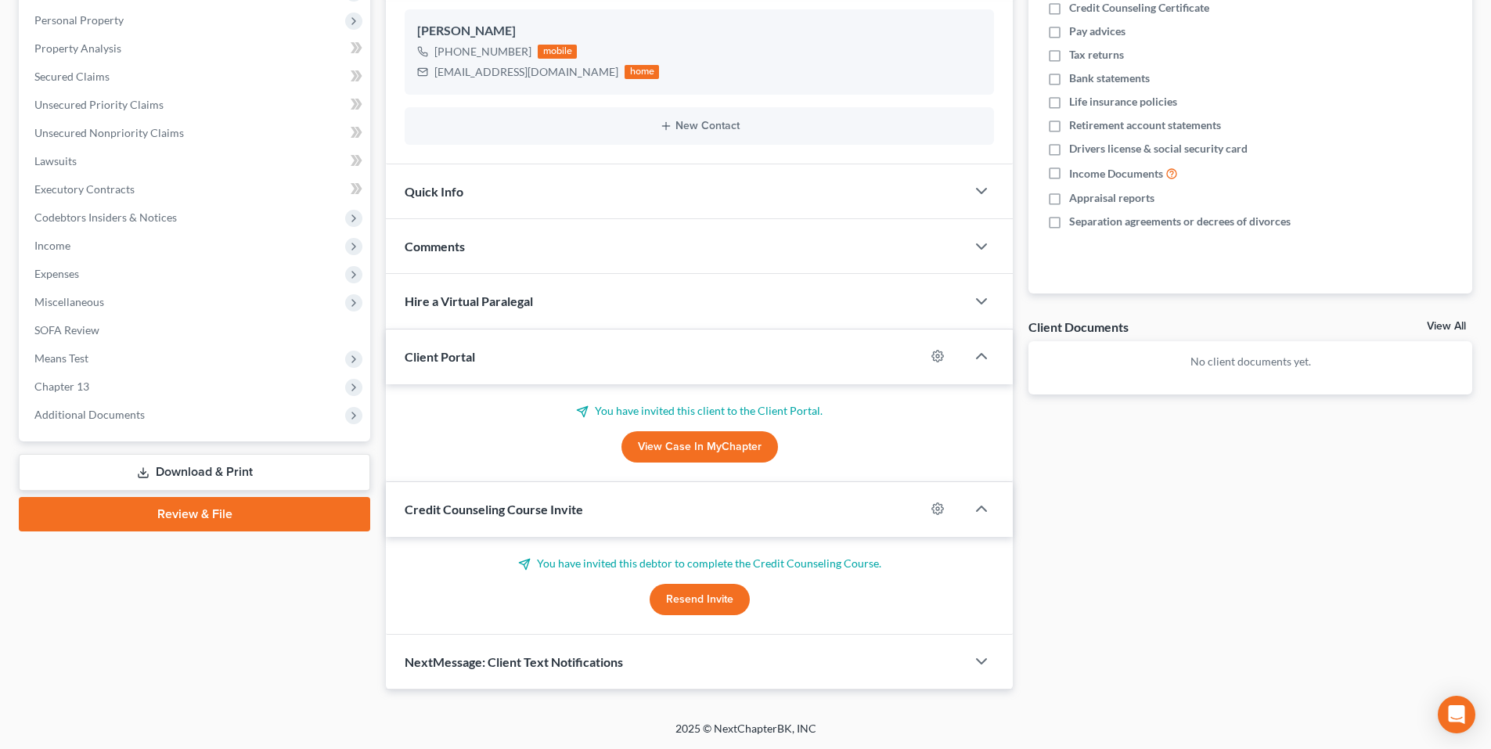
scroll to position [78, 0]
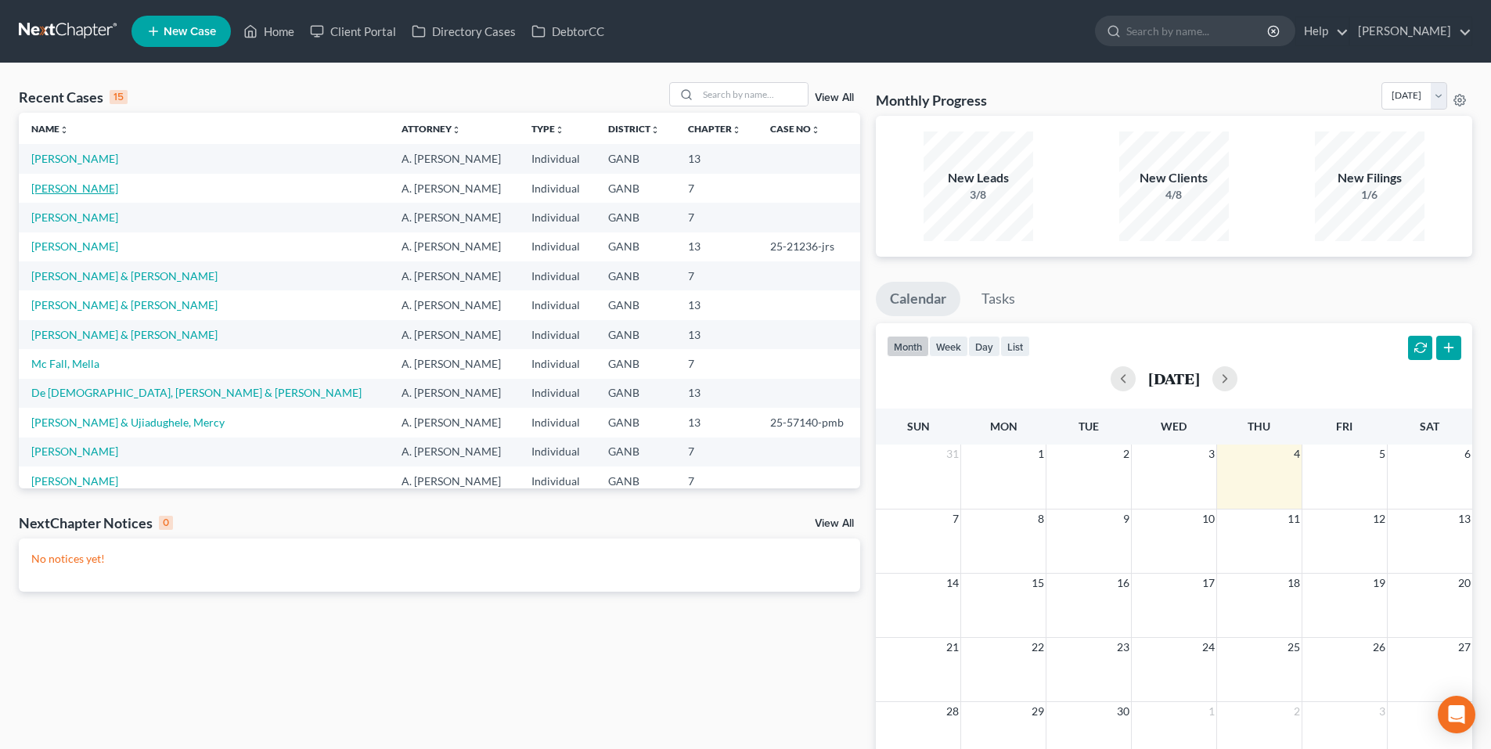
click at [71, 189] on link "[PERSON_NAME]" at bounding box center [74, 188] width 87 height 13
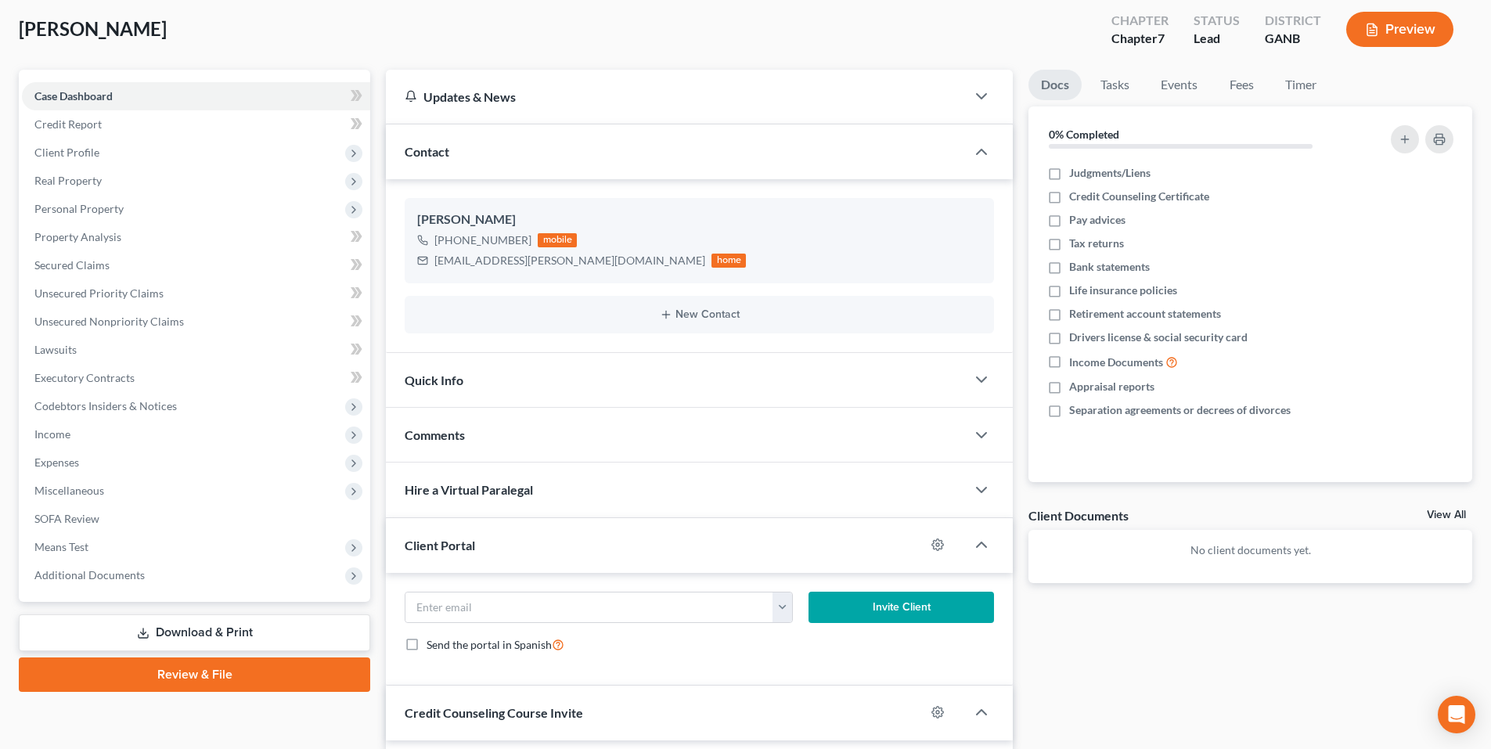
scroll to position [157, 0]
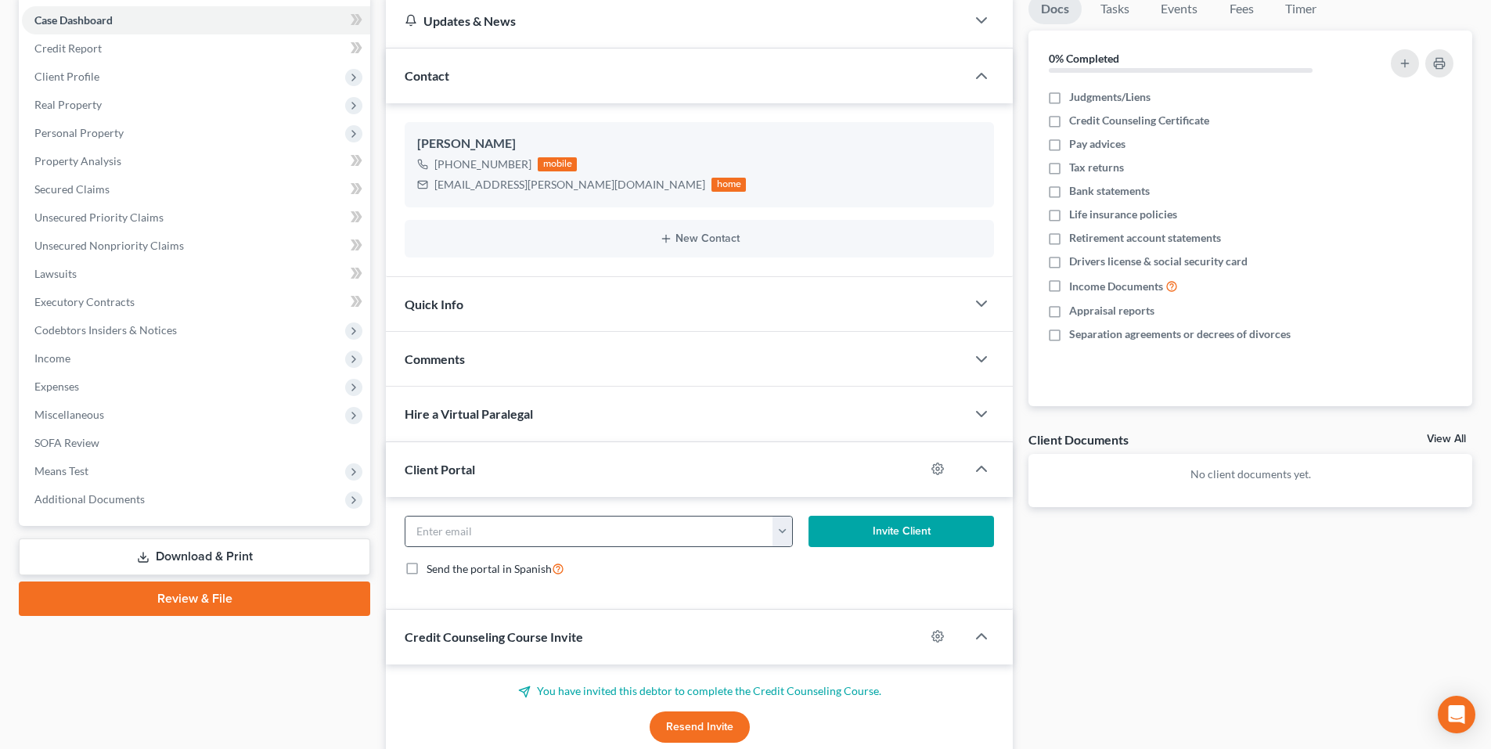
click at [783, 535] on button "button" at bounding box center [782, 531] width 20 height 30
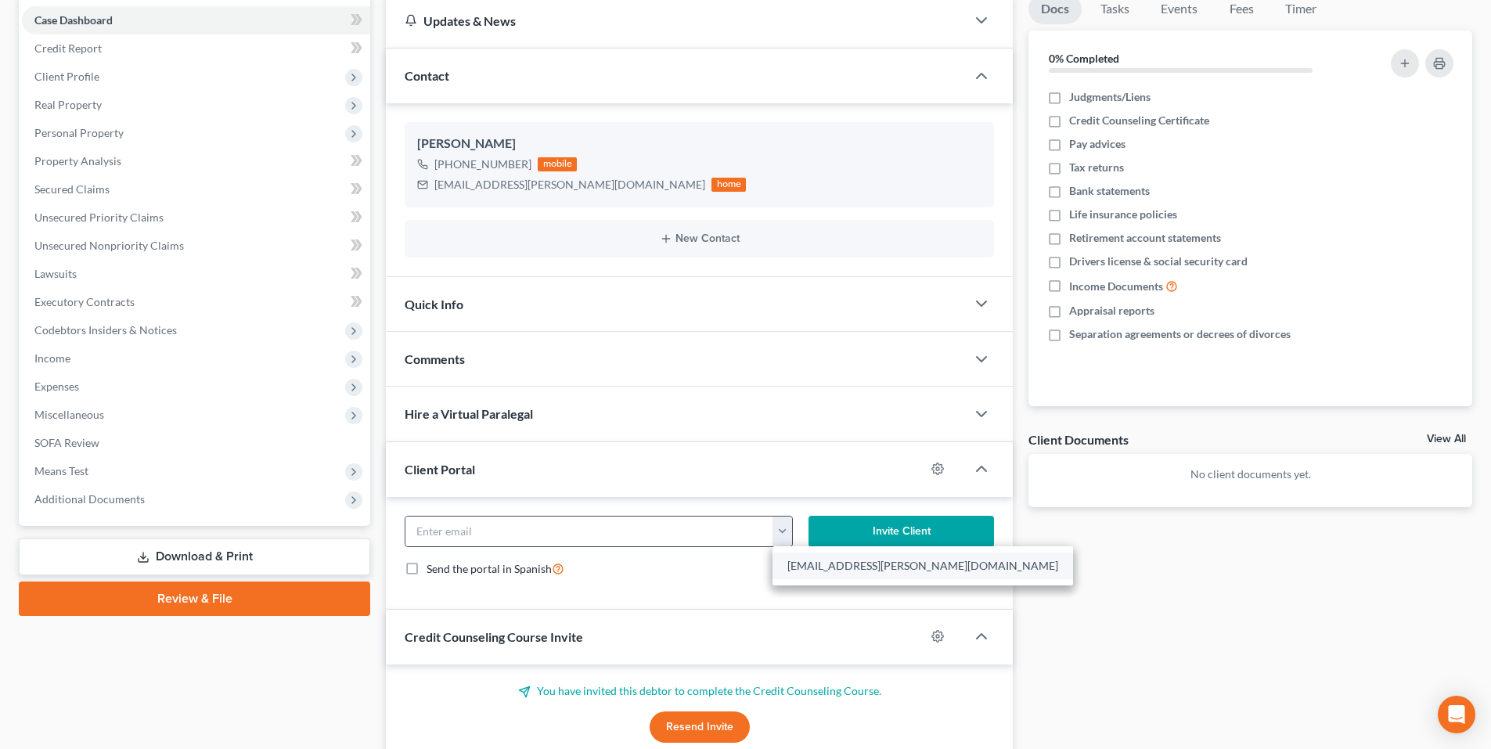
click at [811, 575] on link "cheek.elizabeth@icloud.com" at bounding box center [922, 565] width 300 height 27
type input "cheek.elizabeth@icloud.com"
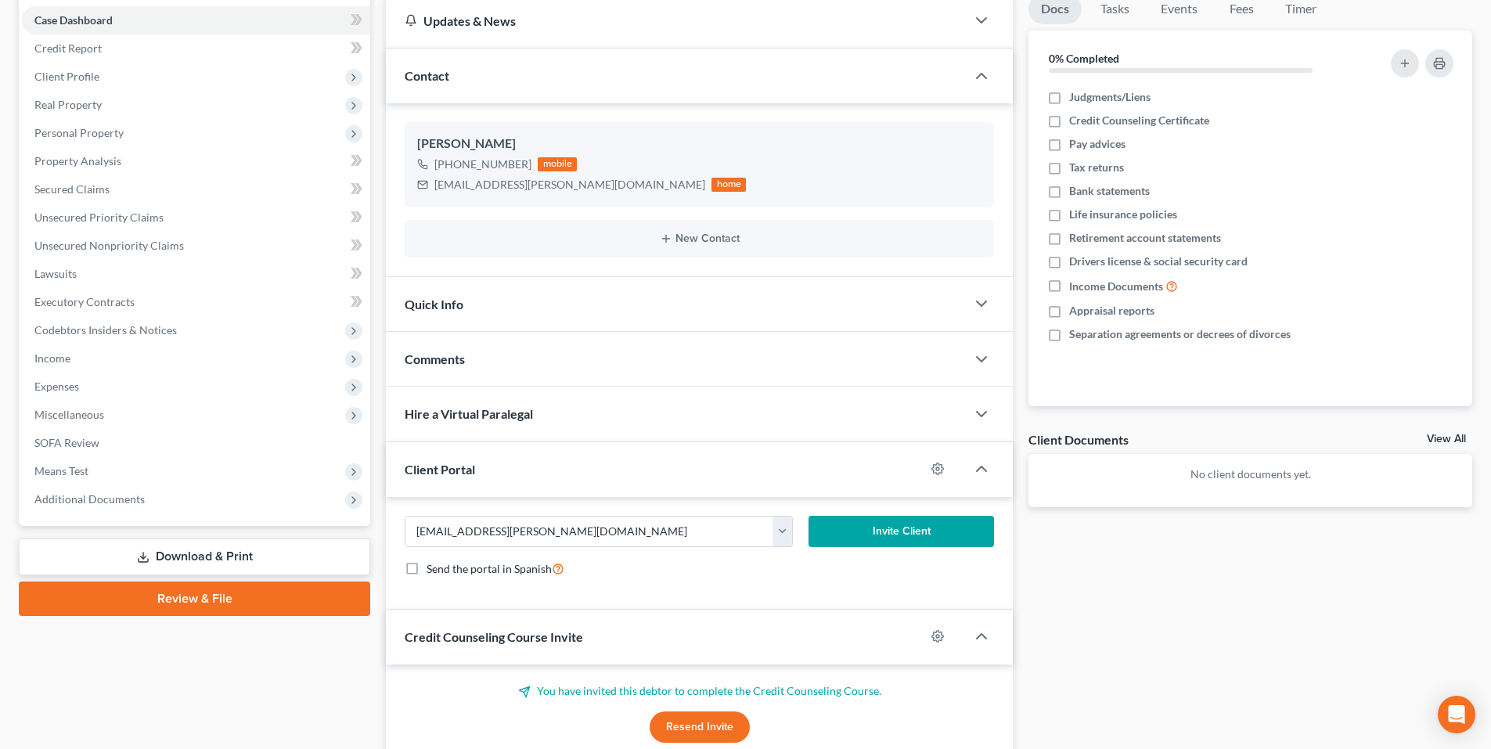
click at [879, 532] on button "Invite Client" at bounding box center [901, 531] width 186 height 31
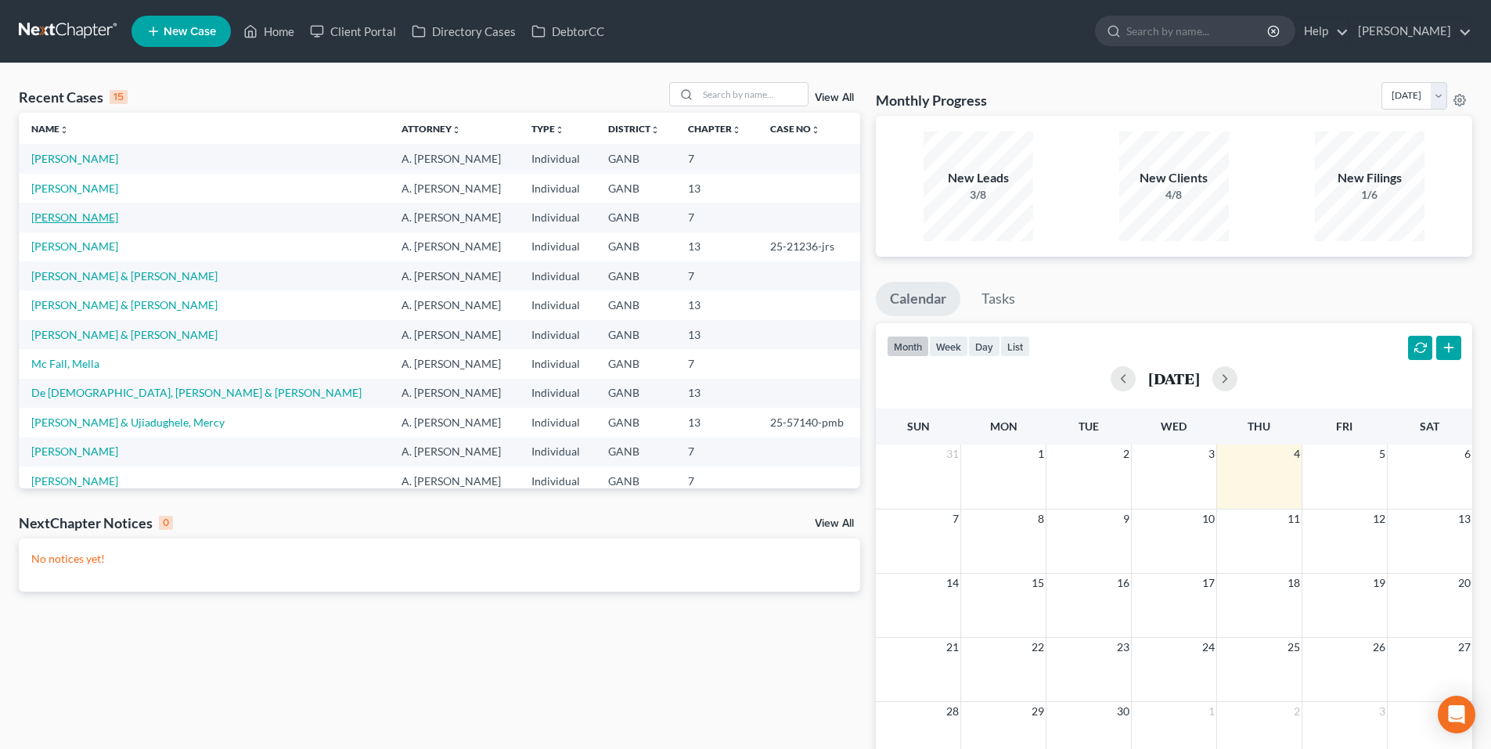
click at [72, 216] on link "[PERSON_NAME]" at bounding box center [74, 216] width 87 height 13
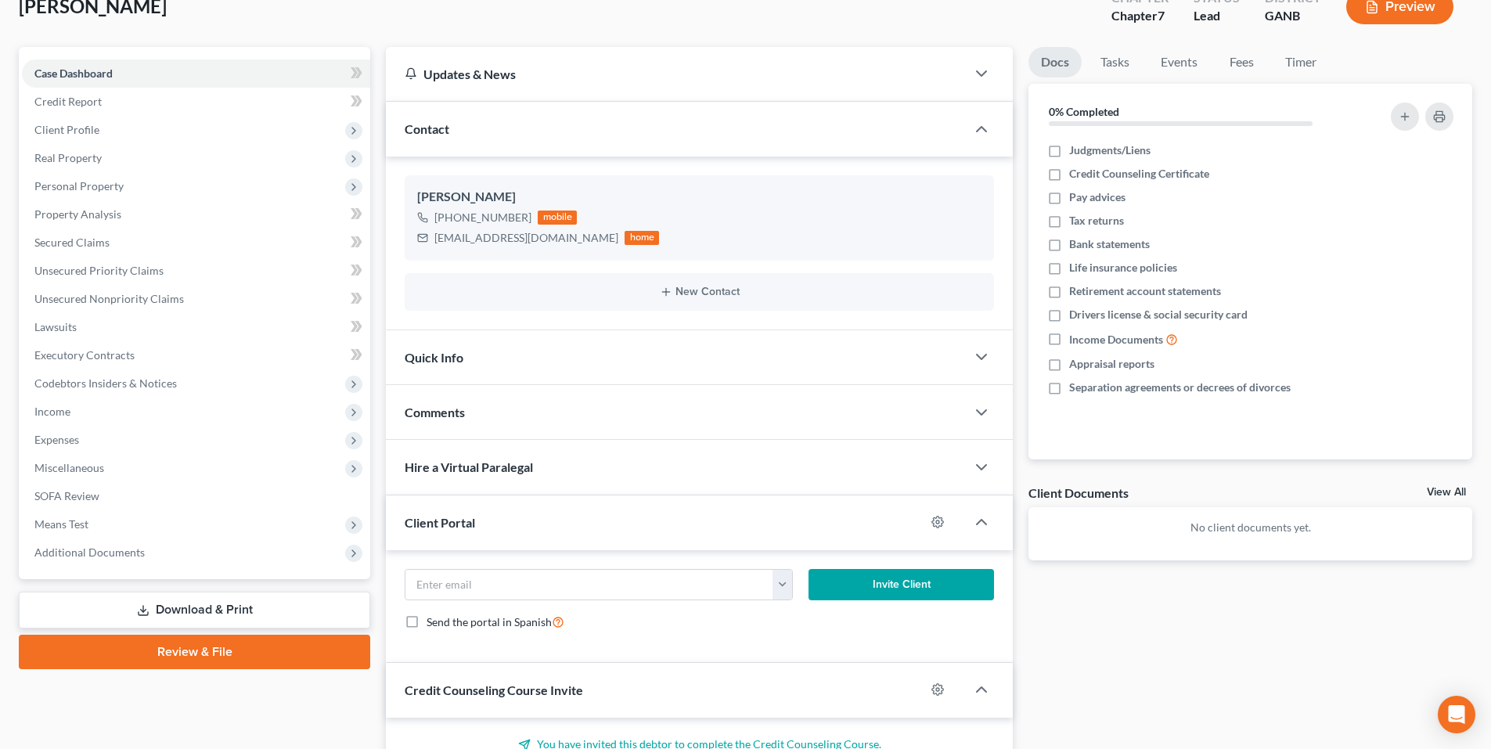
scroll to position [157, 0]
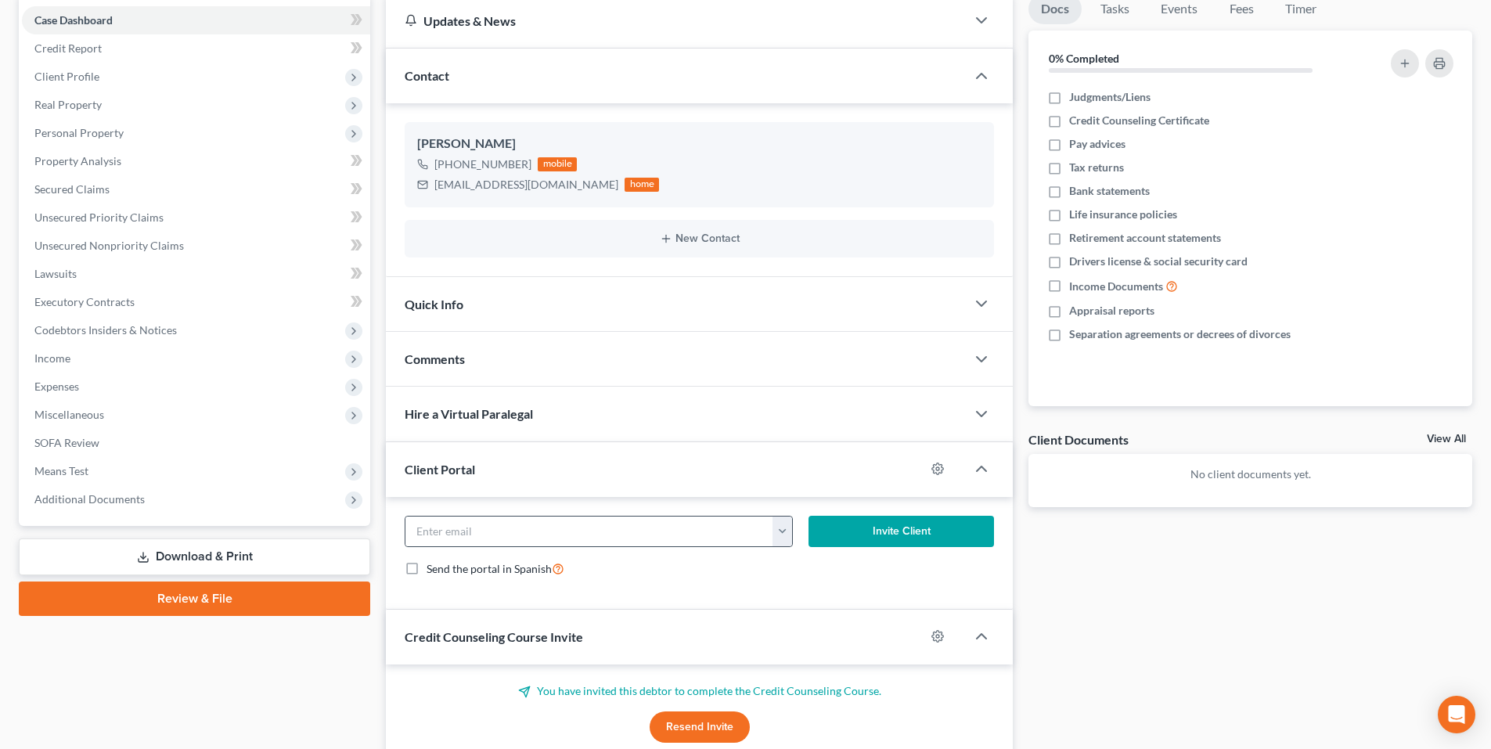
click at [777, 523] on button "button" at bounding box center [782, 531] width 20 height 30
click at [801, 567] on link "kbcarrillorn@gmail.com" at bounding box center [879, 565] width 214 height 27
type input "kbcarrillorn@gmail.com"
click at [860, 527] on button "Invite Client" at bounding box center [901, 531] width 186 height 31
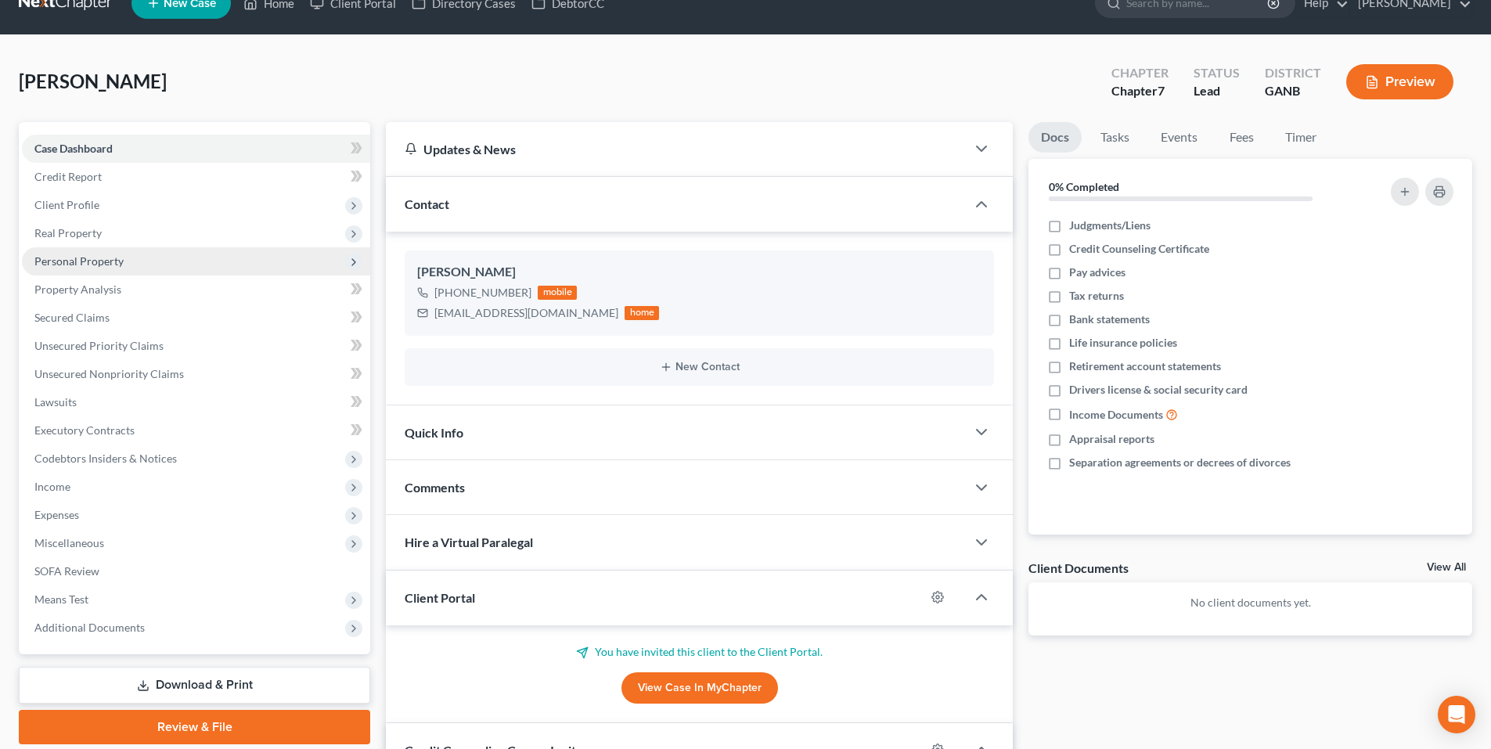
scroll to position [0, 0]
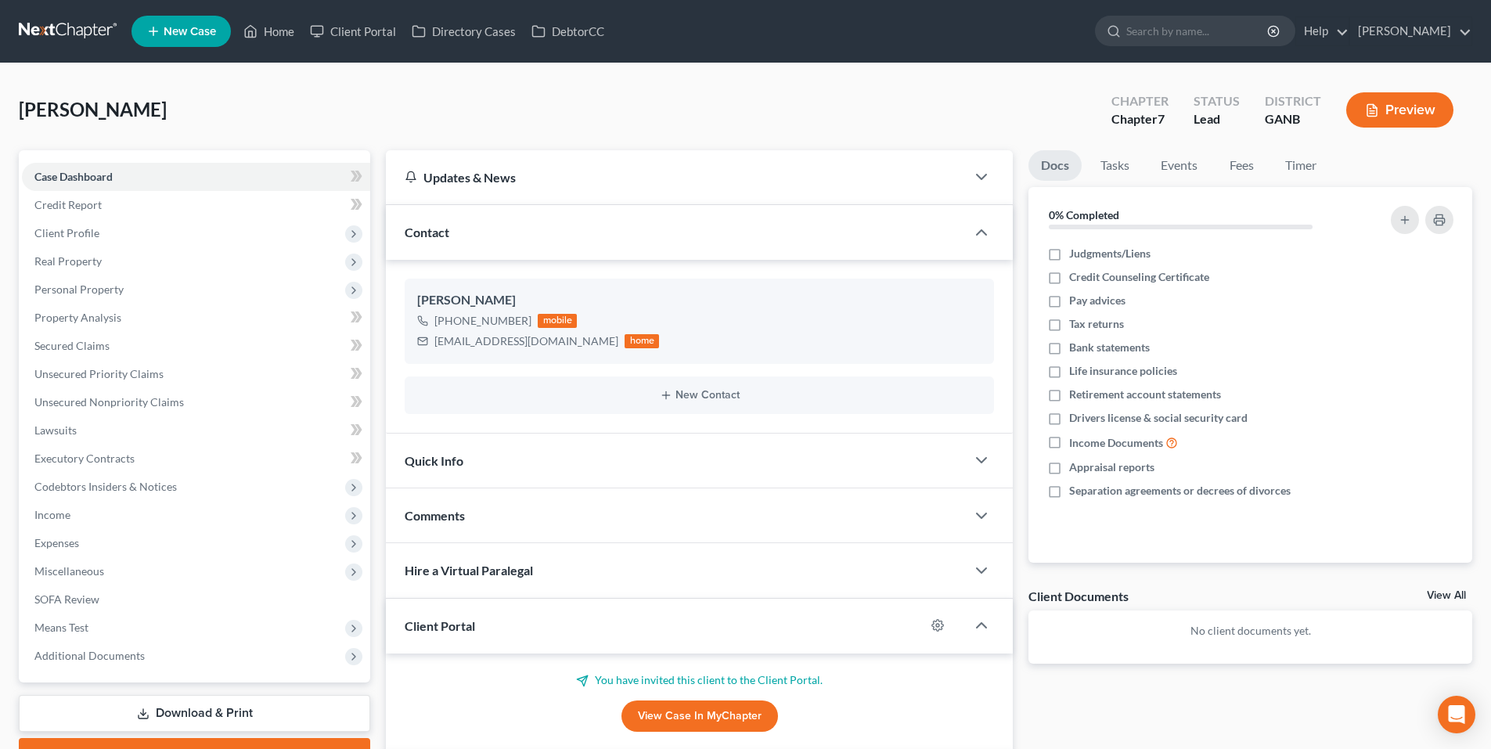
click at [83, 26] on link at bounding box center [69, 31] width 100 height 28
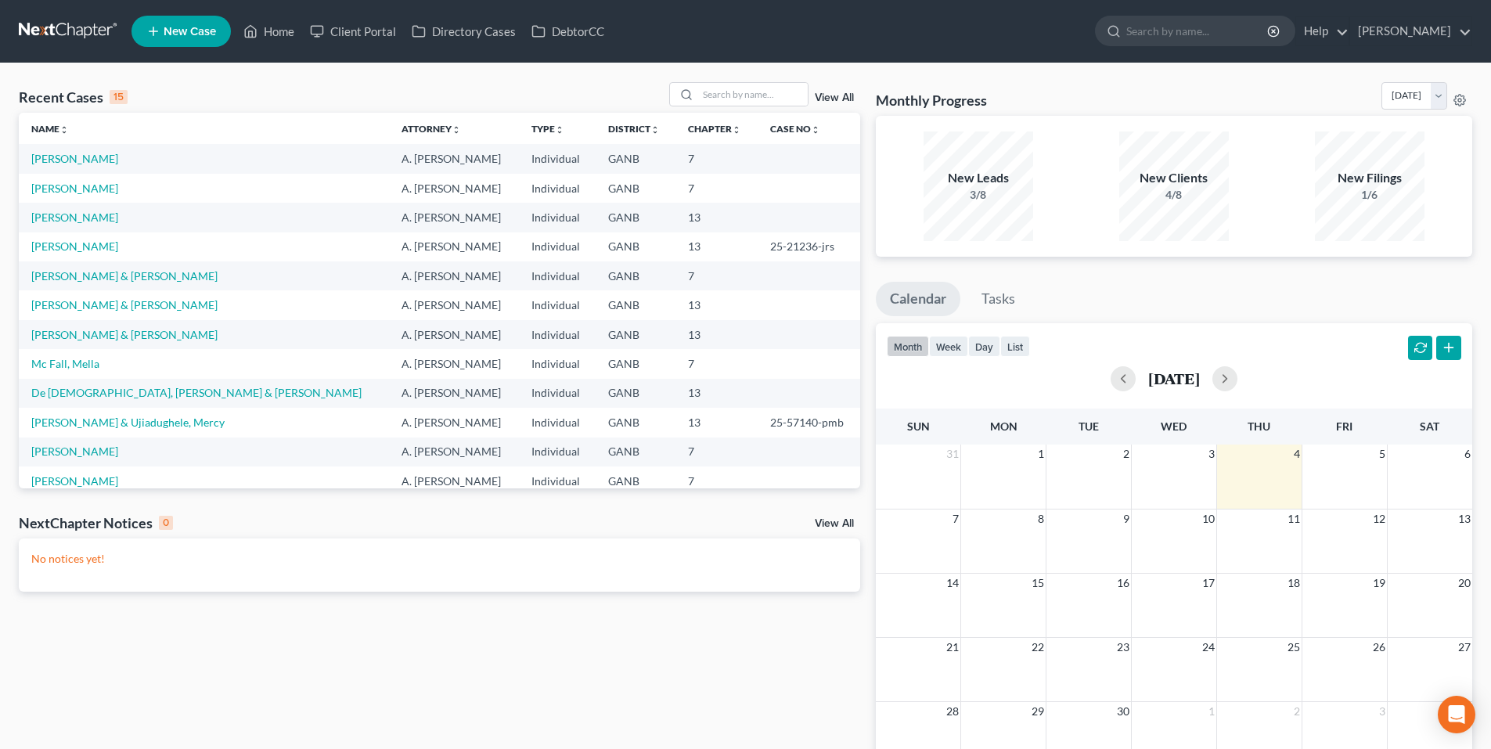
click at [193, 34] on span "New Case" at bounding box center [190, 32] width 52 height 12
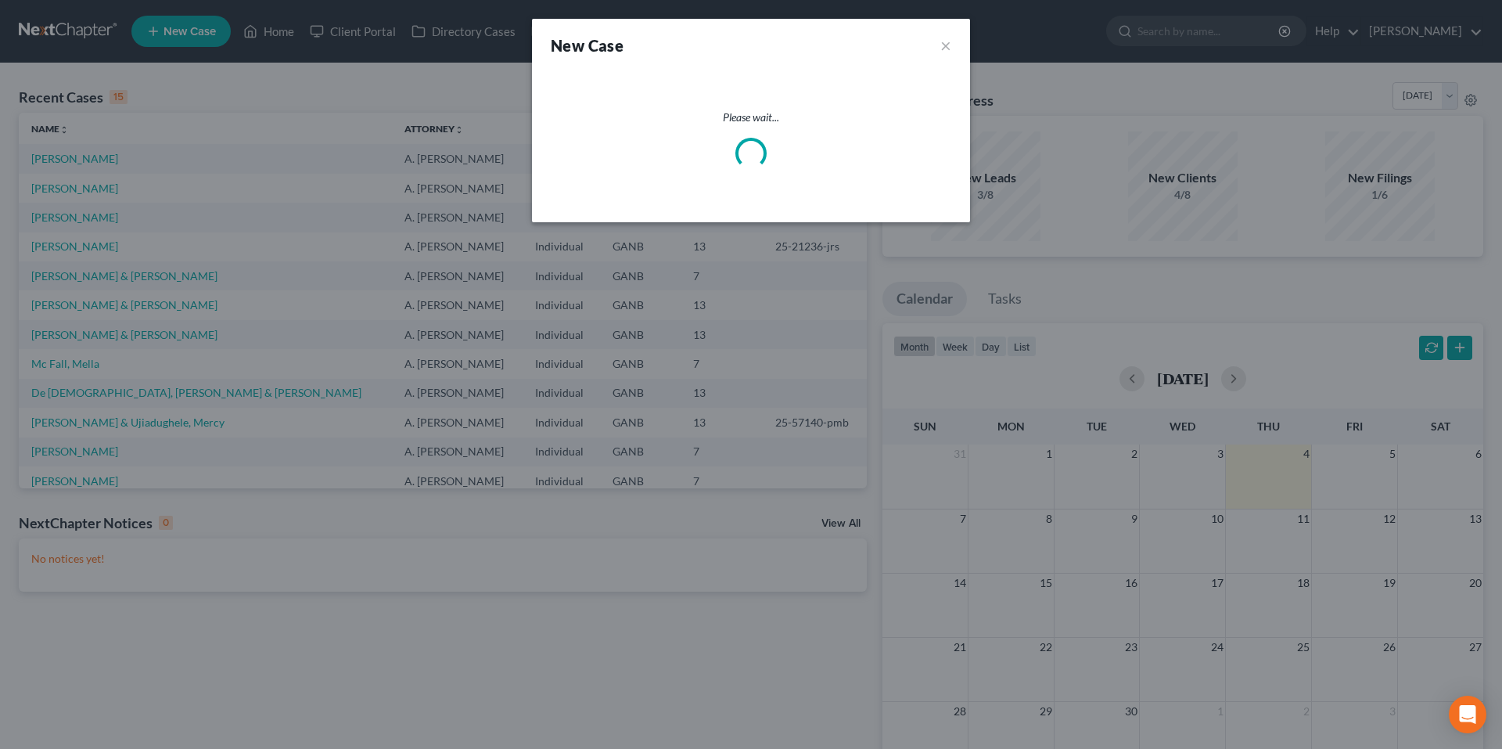
select select "19"
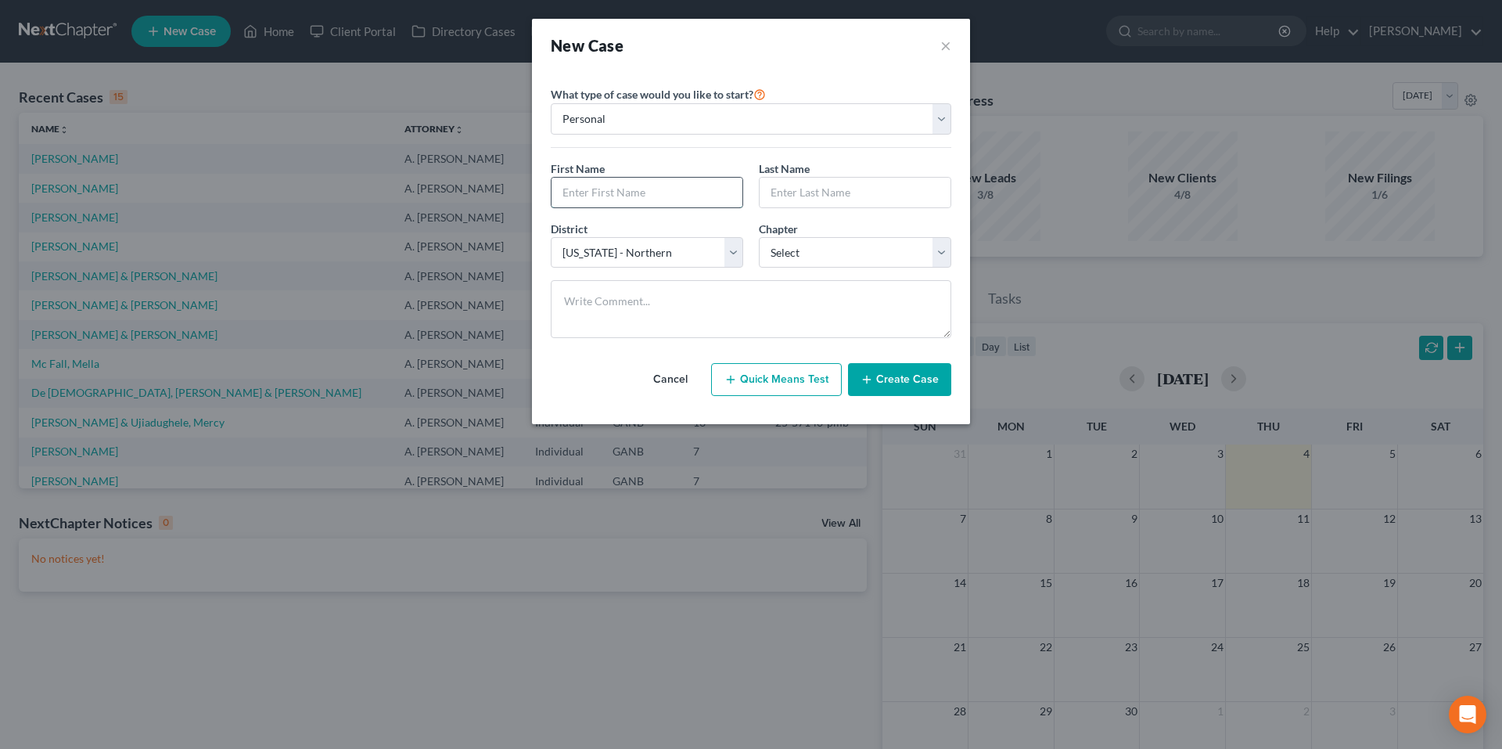
click at [686, 195] on input "text" at bounding box center [647, 193] width 191 height 30
type input "[PERSON_NAME]"
type input "Mallard"
select select "0"
click at [912, 386] on button "Create Case" at bounding box center [899, 379] width 103 height 33
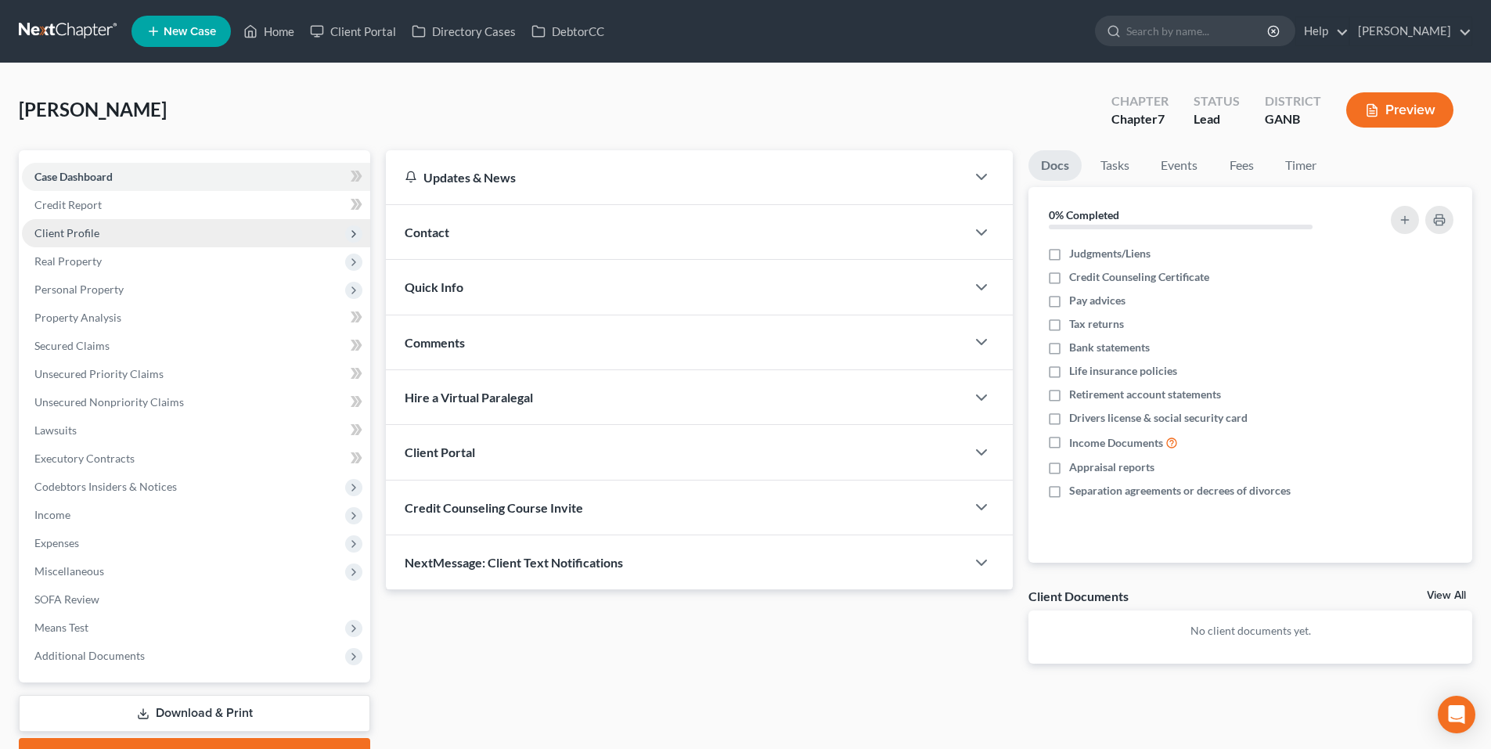
click at [108, 231] on span "Client Profile" at bounding box center [196, 233] width 348 height 28
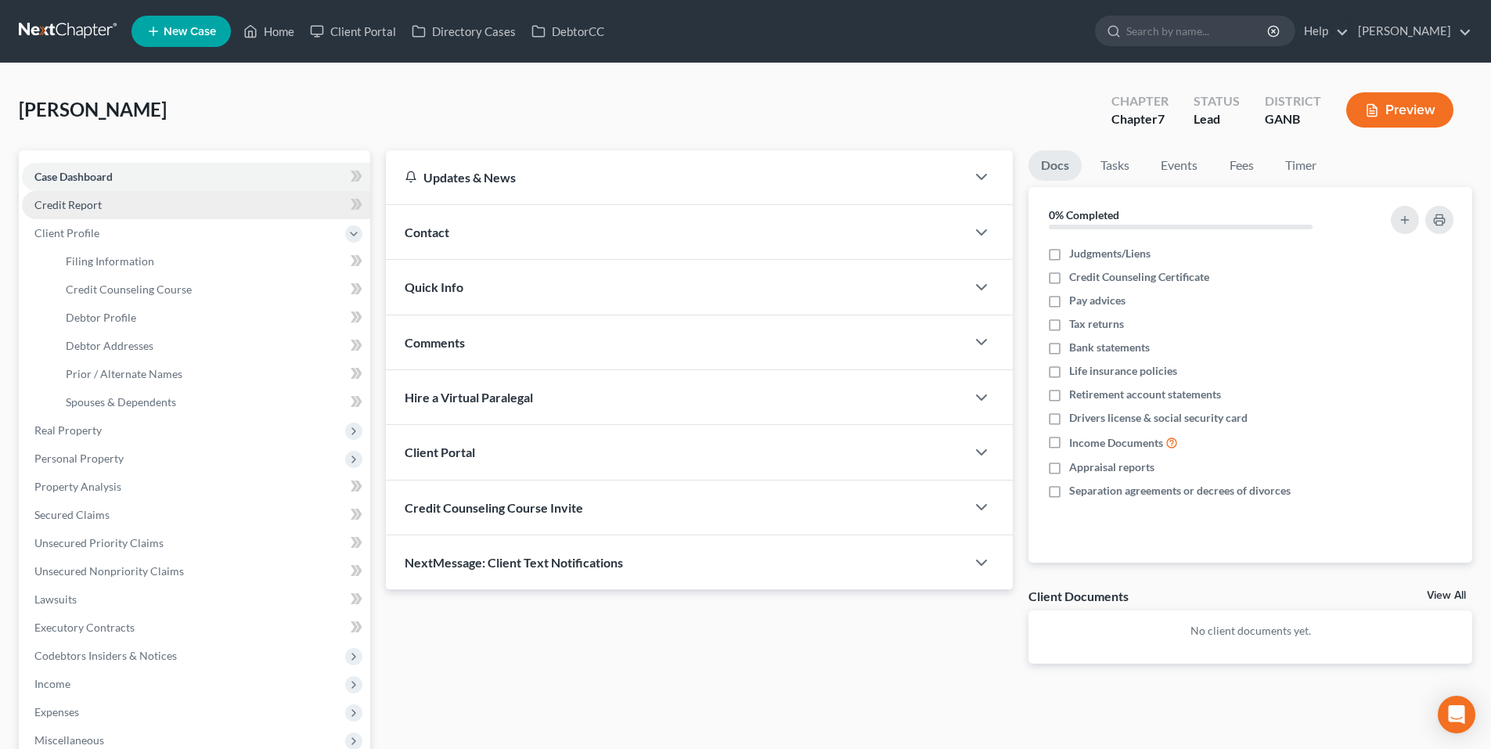
click at [106, 204] on link "Credit Report" at bounding box center [196, 205] width 348 height 28
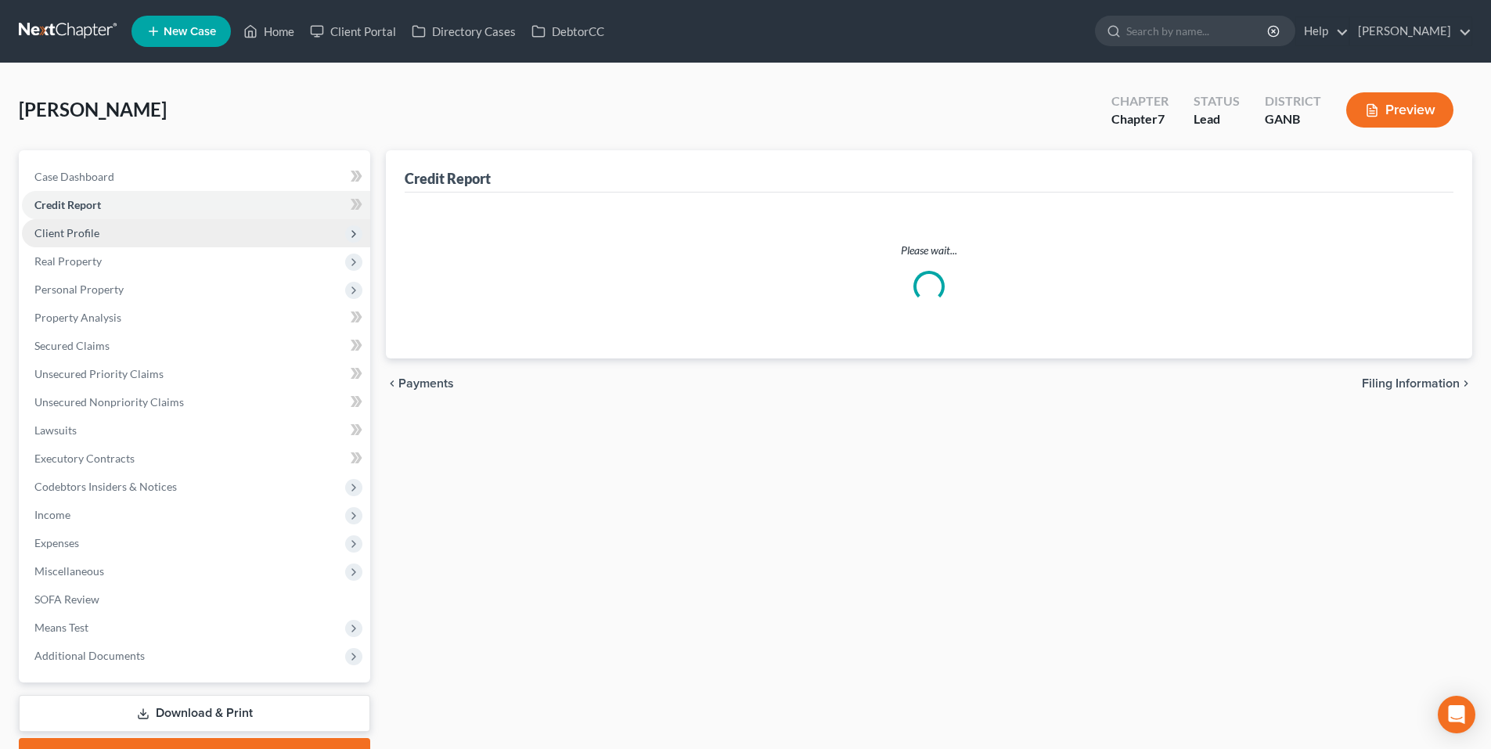
click at [85, 238] on span "Client Profile" at bounding box center [66, 232] width 65 height 13
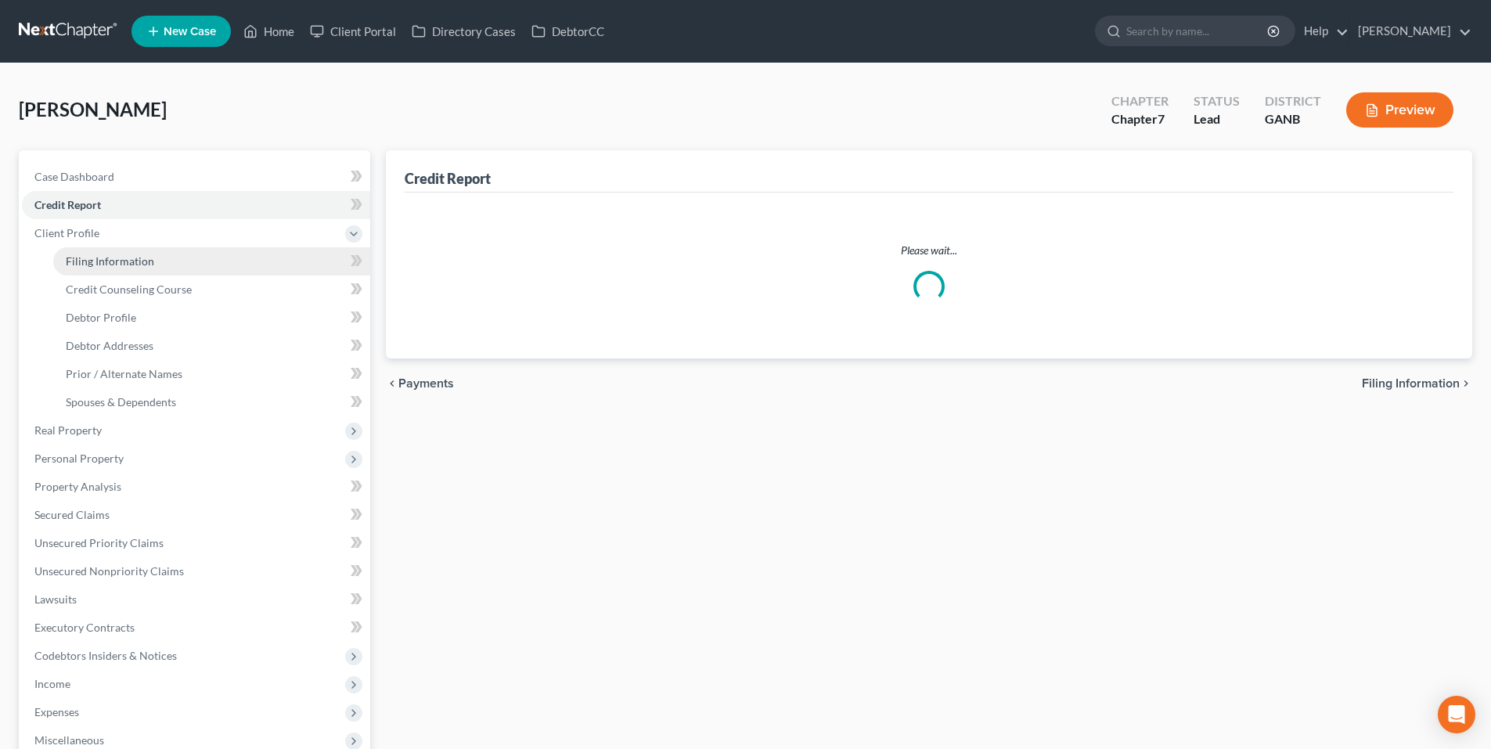
click at [100, 266] on span "Filing Information" at bounding box center [110, 260] width 88 height 13
select select "1"
select select "0"
select select "19"
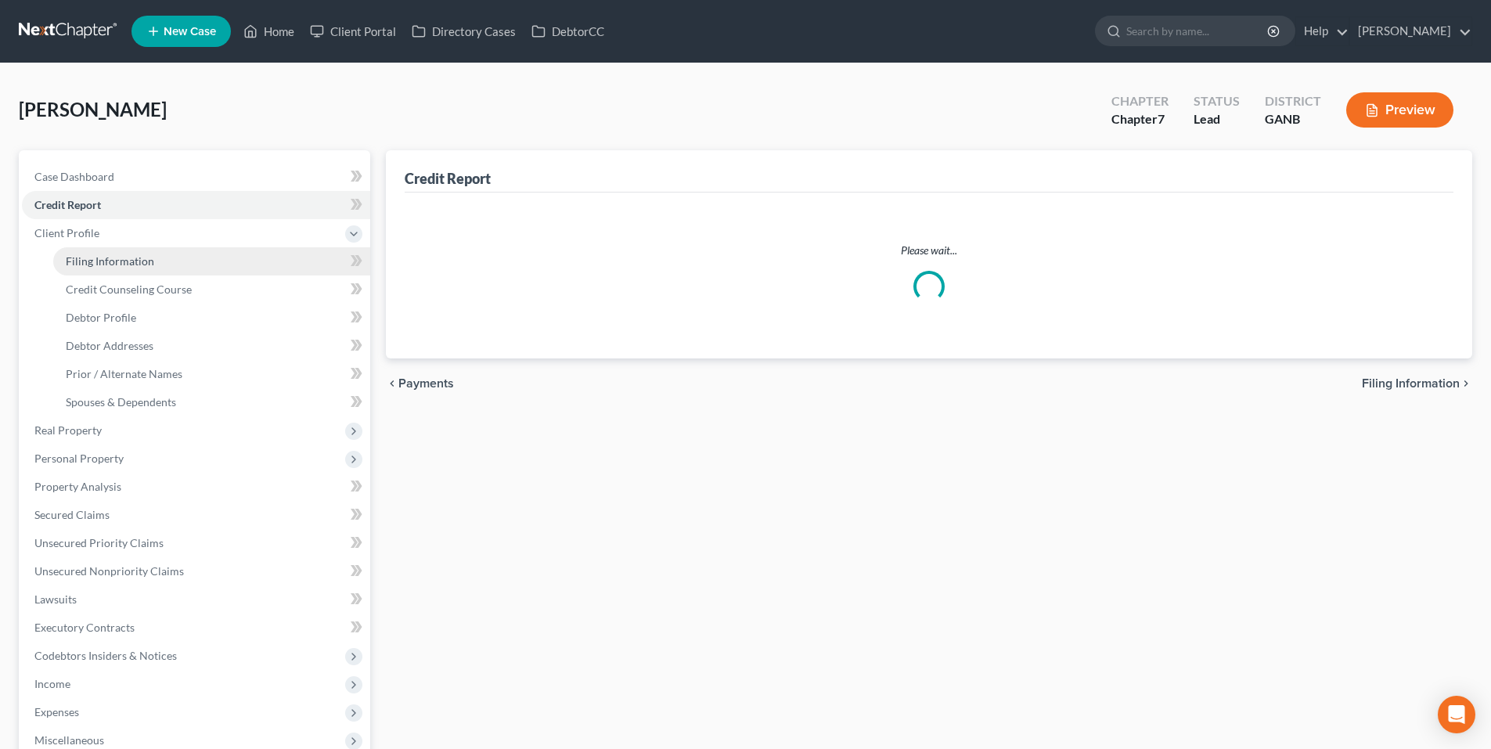
select select "10"
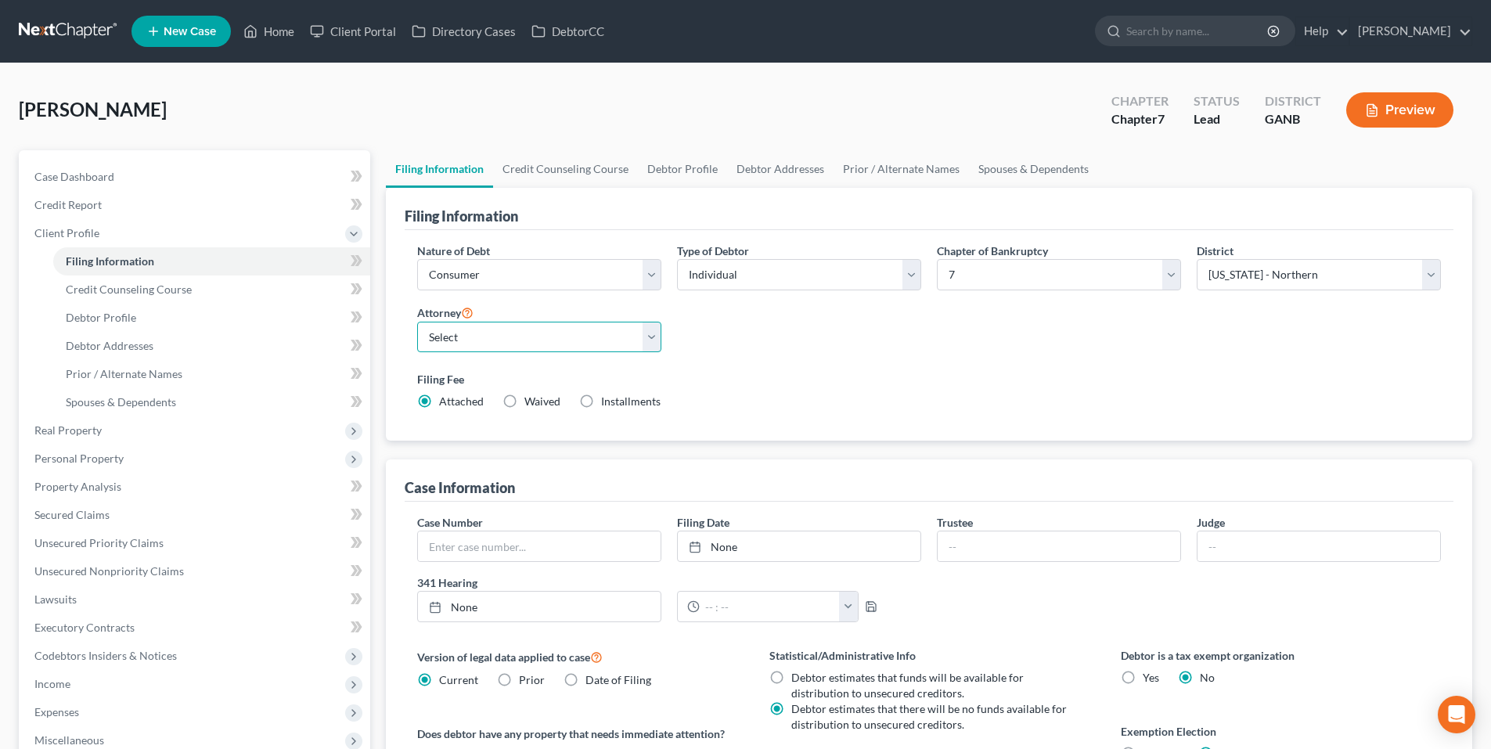
drag, startPoint x: 518, startPoint y: 341, endPoint x: 520, endPoint y: 351, distance: 10.3
click at [518, 341] on select "Select [PERSON_NAME] - [PERSON_NAME] [PERSON_NAME] - GANB A. [PERSON_NAME] - GA…" at bounding box center [539, 337] width 244 height 31
select select "2"
click at [417, 322] on select "Select [PERSON_NAME] - [PERSON_NAME] [PERSON_NAME] - GANB A. [PERSON_NAME] - GA…" at bounding box center [539, 337] width 244 height 31
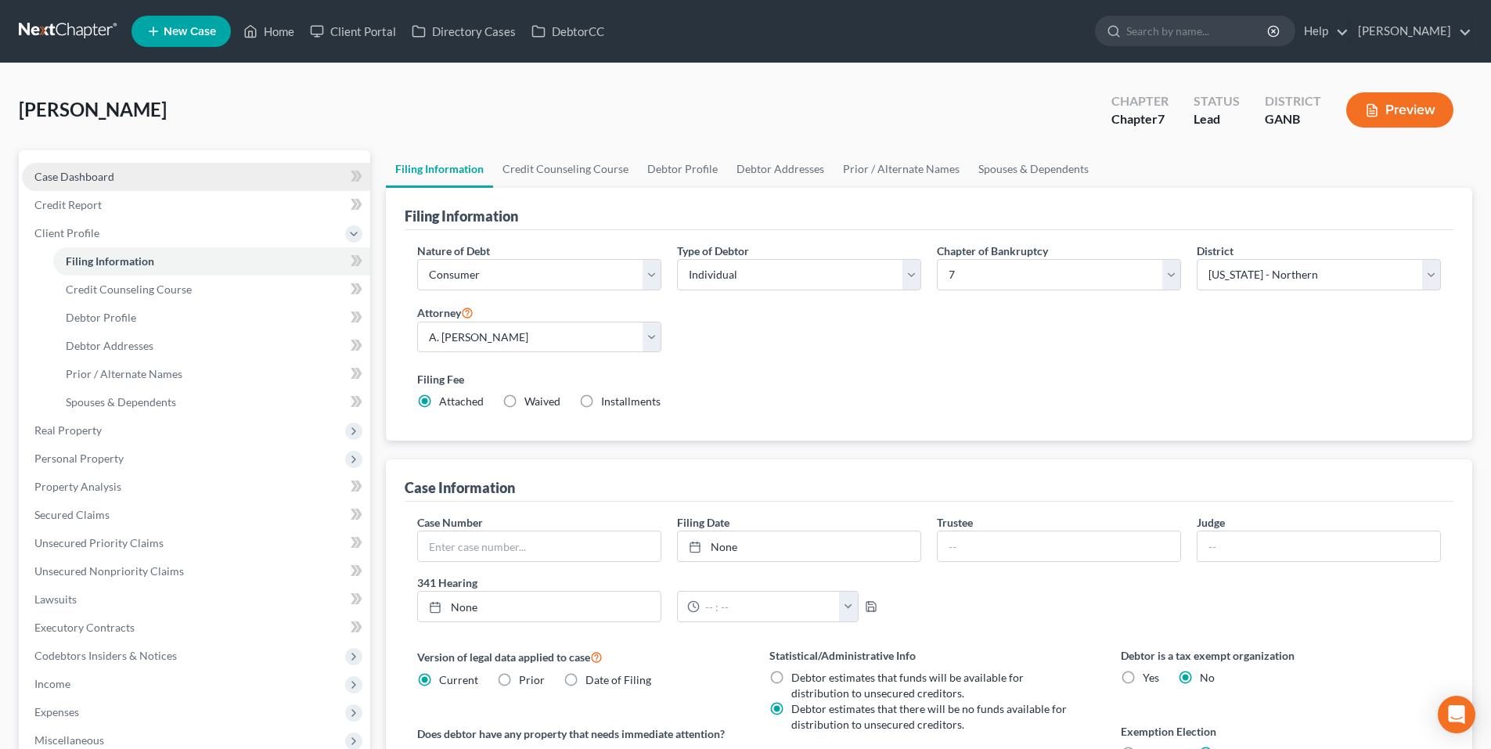
click at [183, 182] on link "Case Dashboard" at bounding box center [196, 177] width 348 height 28
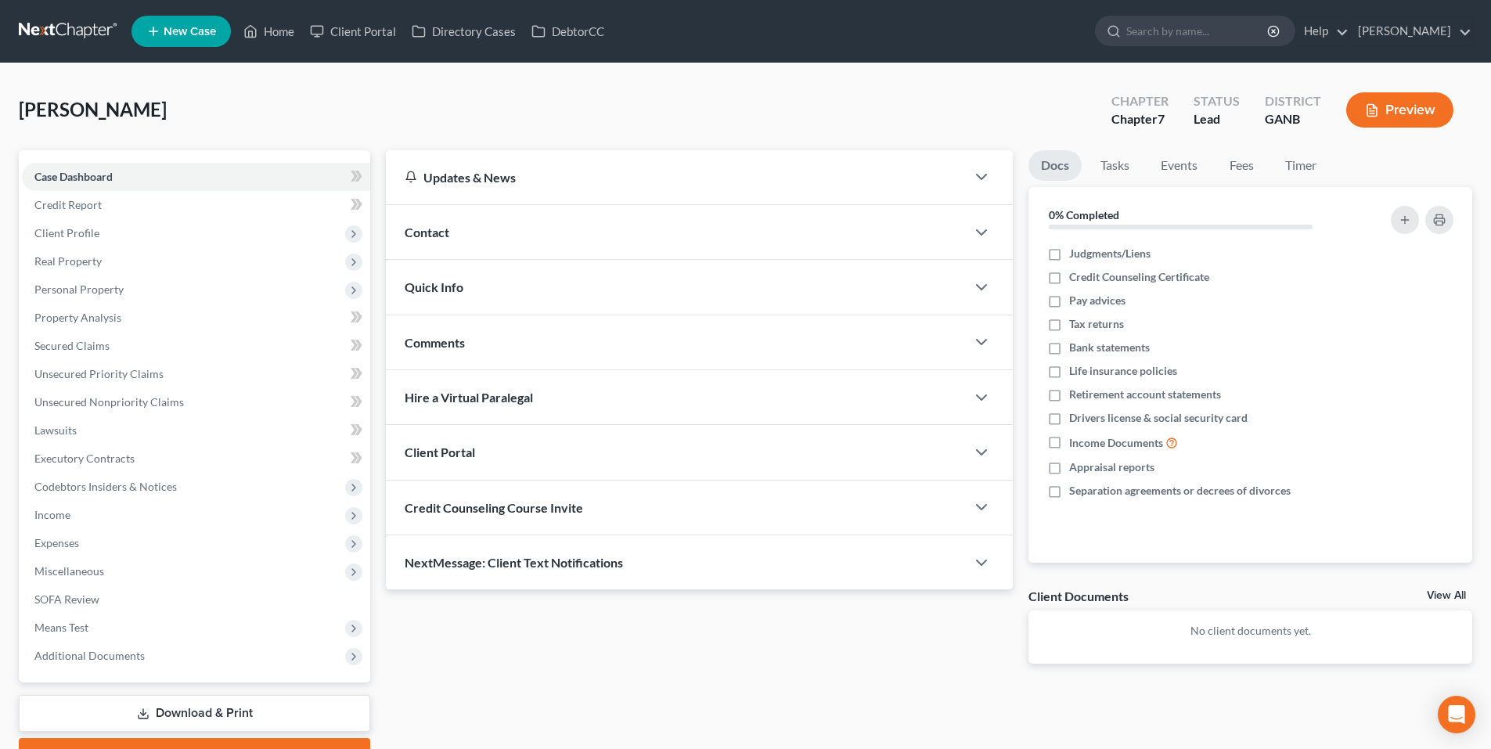
click at [543, 221] on div "Contact" at bounding box center [676, 232] width 580 height 54
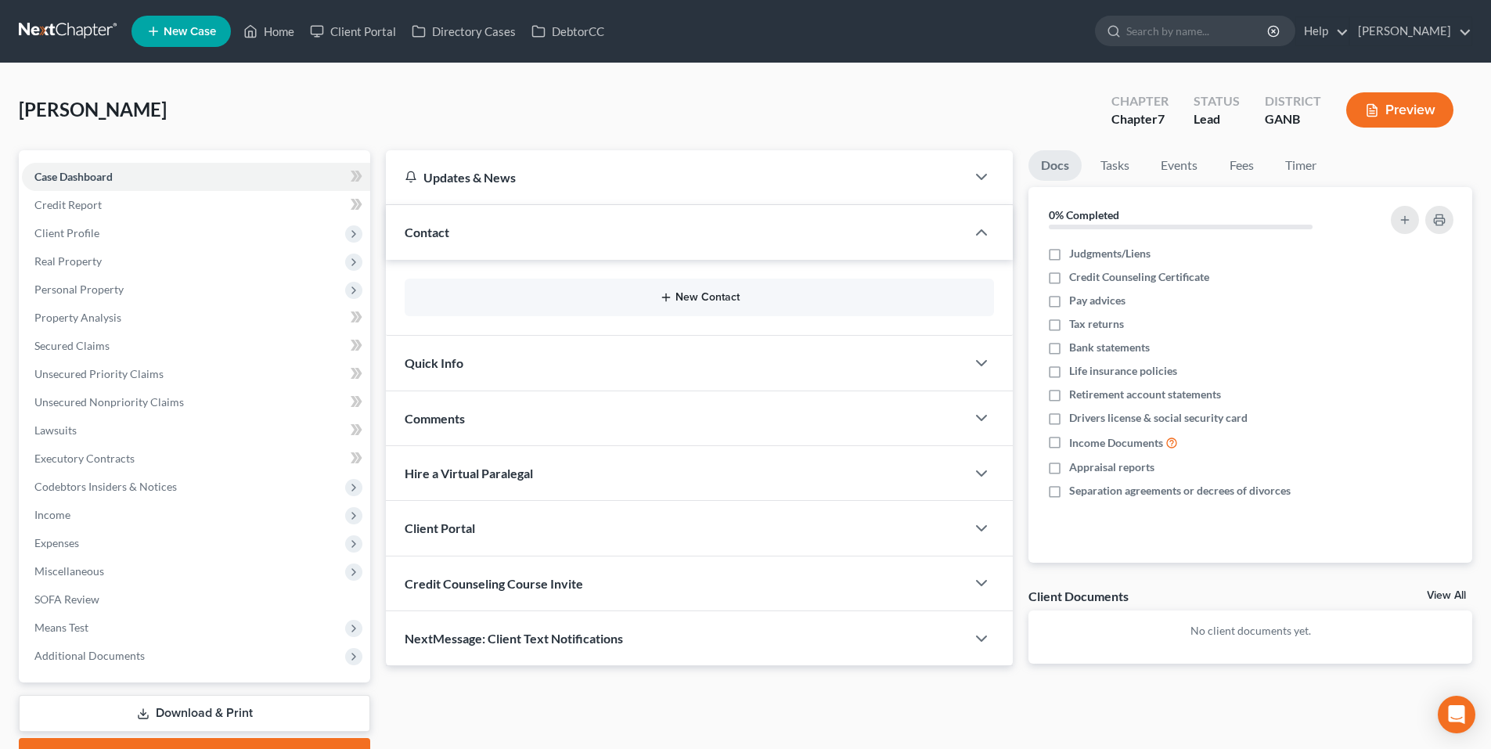
click at [727, 296] on button "New Contact" at bounding box center [699, 297] width 564 height 13
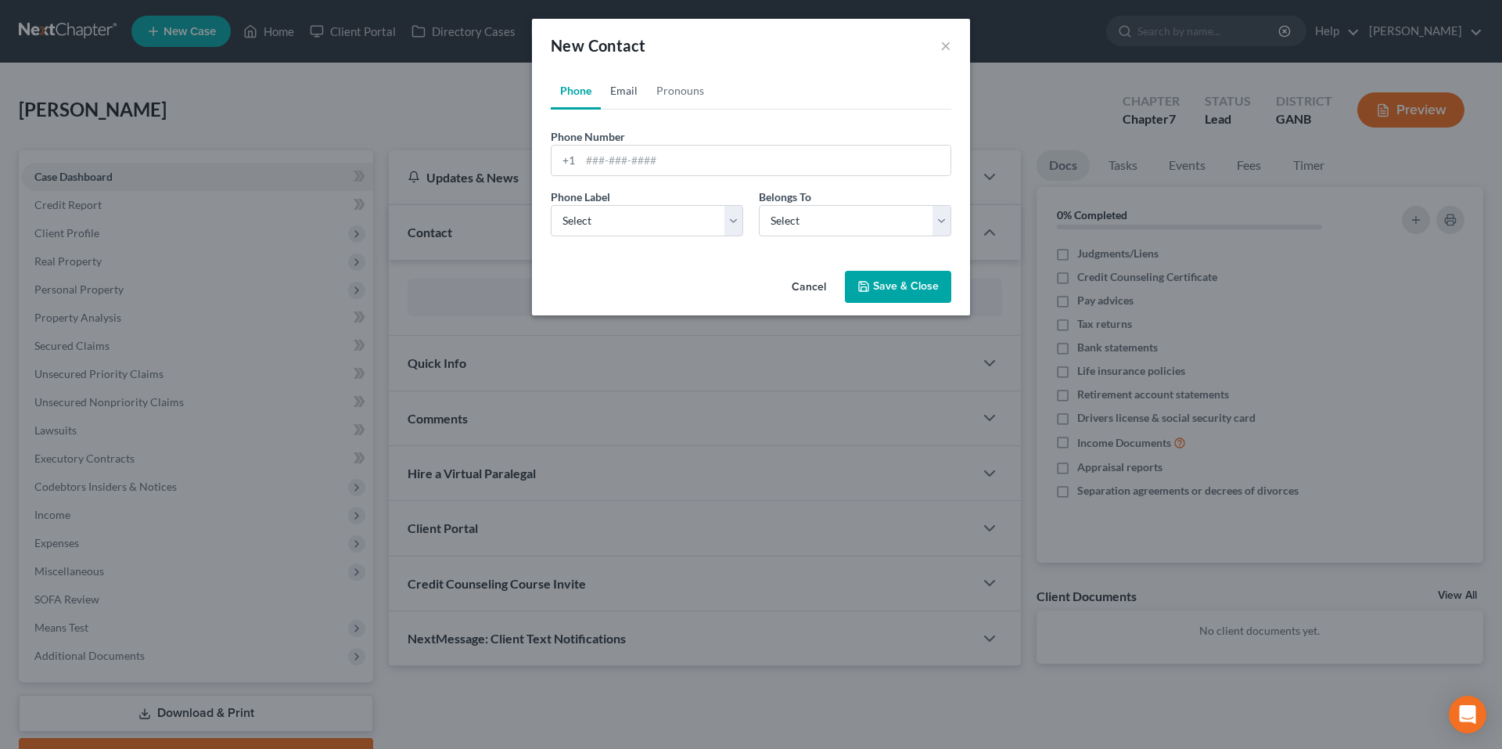
click at [627, 95] on link "Email" at bounding box center [624, 91] width 46 height 38
paste input "[EMAIL_ADDRESS][DOMAIN_NAME]"
type input "[EMAIL_ADDRESS][DOMAIN_NAME]"
drag, startPoint x: 645, startPoint y: 198, endPoint x: 642, endPoint y: 210, distance: 12.0
click at [643, 202] on div "Email Label Select Home Work Other" at bounding box center [647, 213] width 208 height 48
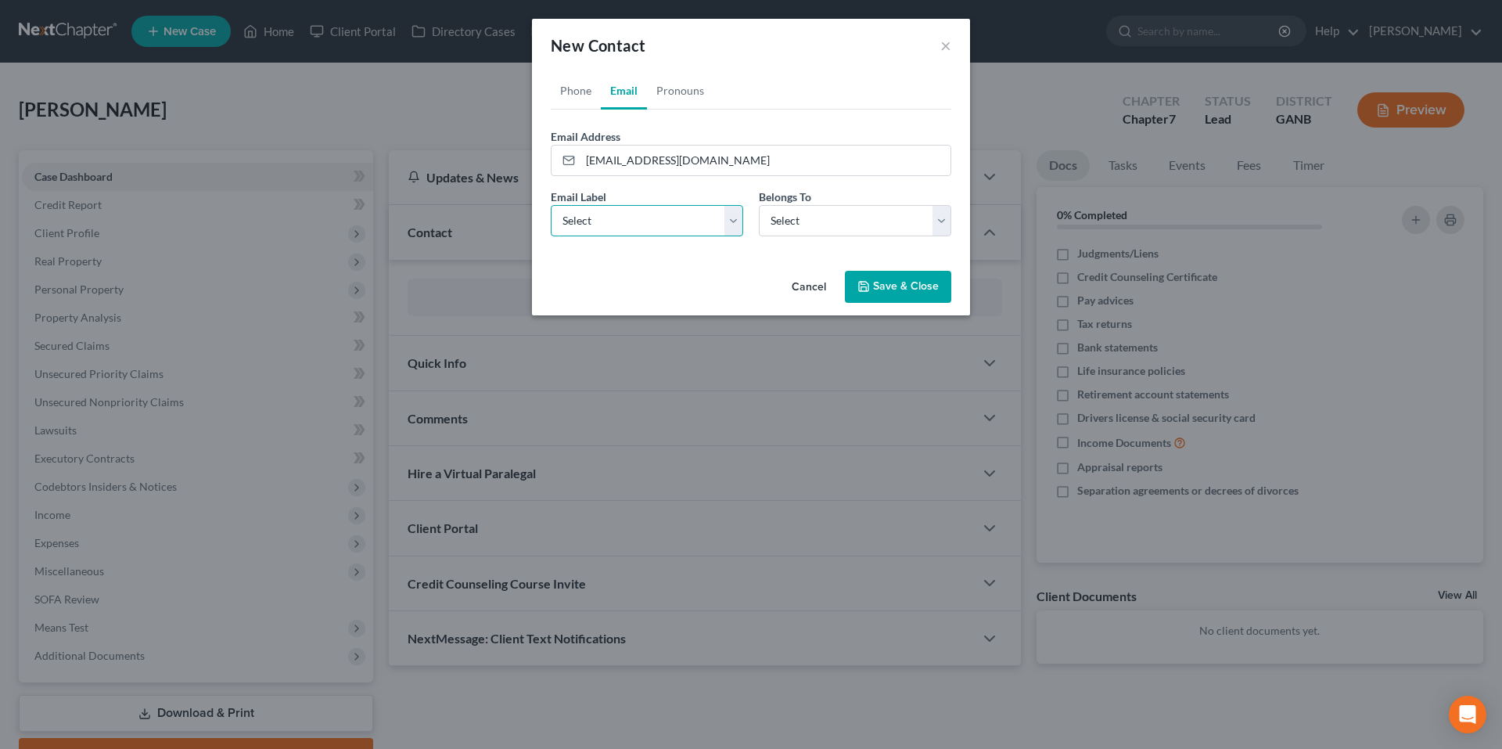
click at [642, 211] on select "Select Home Work Other" at bounding box center [647, 220] width 193 height 31
select select "0"
click at [551, 205] on select "Select Home Work Other" at bounding box center [647, 220] width 193 height 31
click at [792, 226] on select "Select Client Other" at bounding box center [855, 220] width 193 height 31
select select "0"
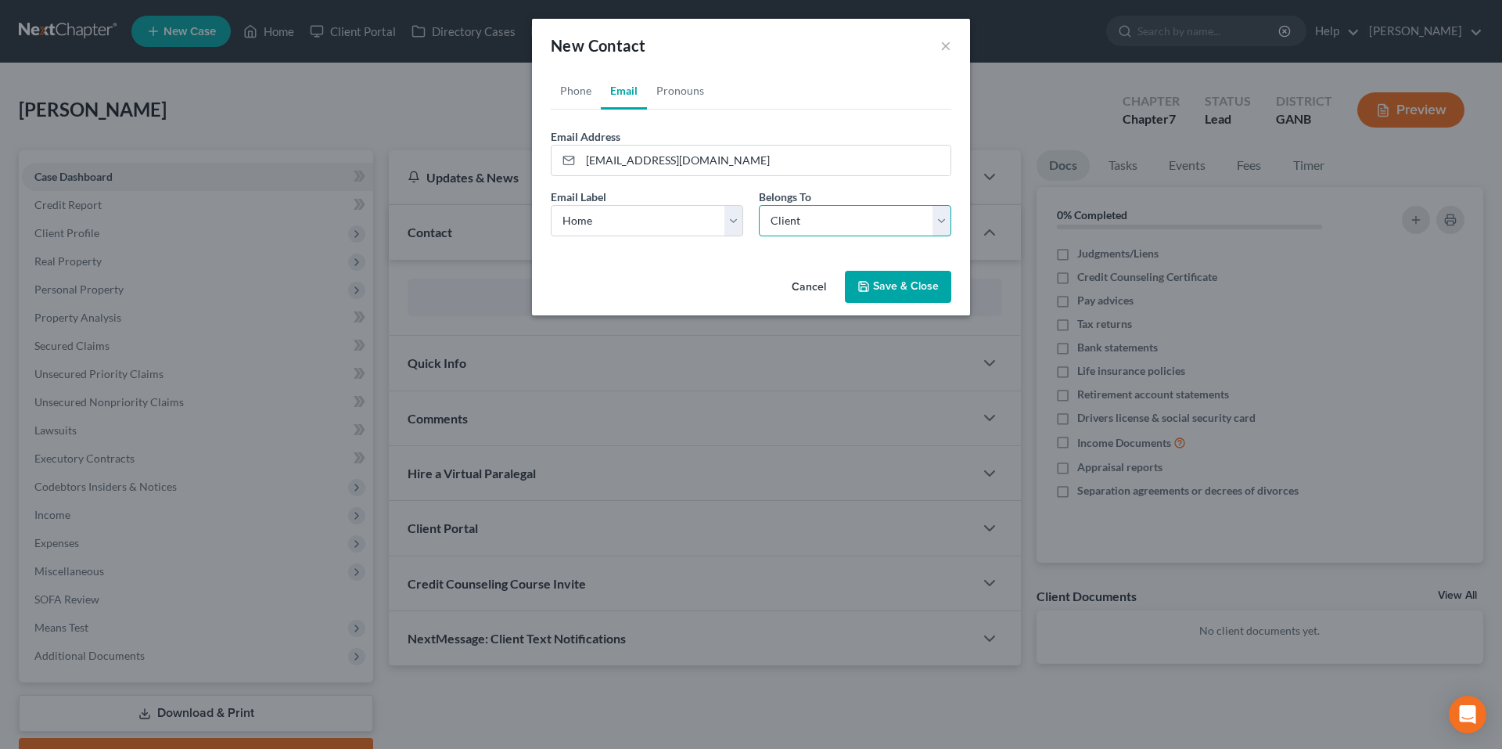
click at [759, 205] on select "Select Client Other" at bounding box center [855, 220] width 193 height 31
select select "0"
click at [579, 92] on link "Phone" at bounding box center [576, 91] width 50 height 38
click at [649, 158] on input "tel" at bounding box center [766, 161] width 370 height 30
paste input "[PHONE_NUMBER]"
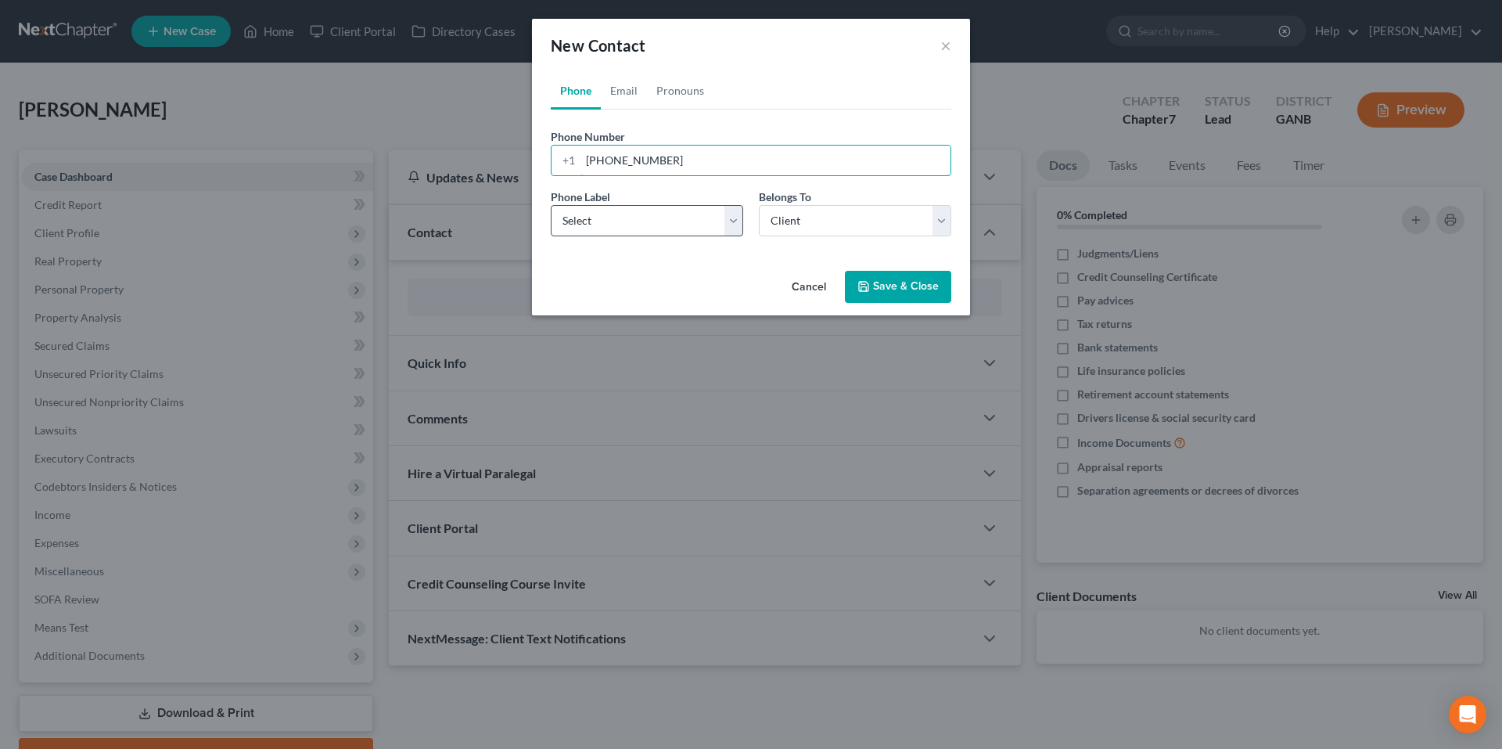
type input "[PHONE_NUMBER]"
click at [695, 227] on select "Select Mobile Home Work Other" at bounding box center [647, 220] width 193 height 31
select select "0"
click at [551, 205] on select "Select Mobile Home Work Other" at bounding box center [647, 220] width 193 height 31
click at [898, 286] on button "Save & Close" at bounding box center [898, 287] width 106 height 33
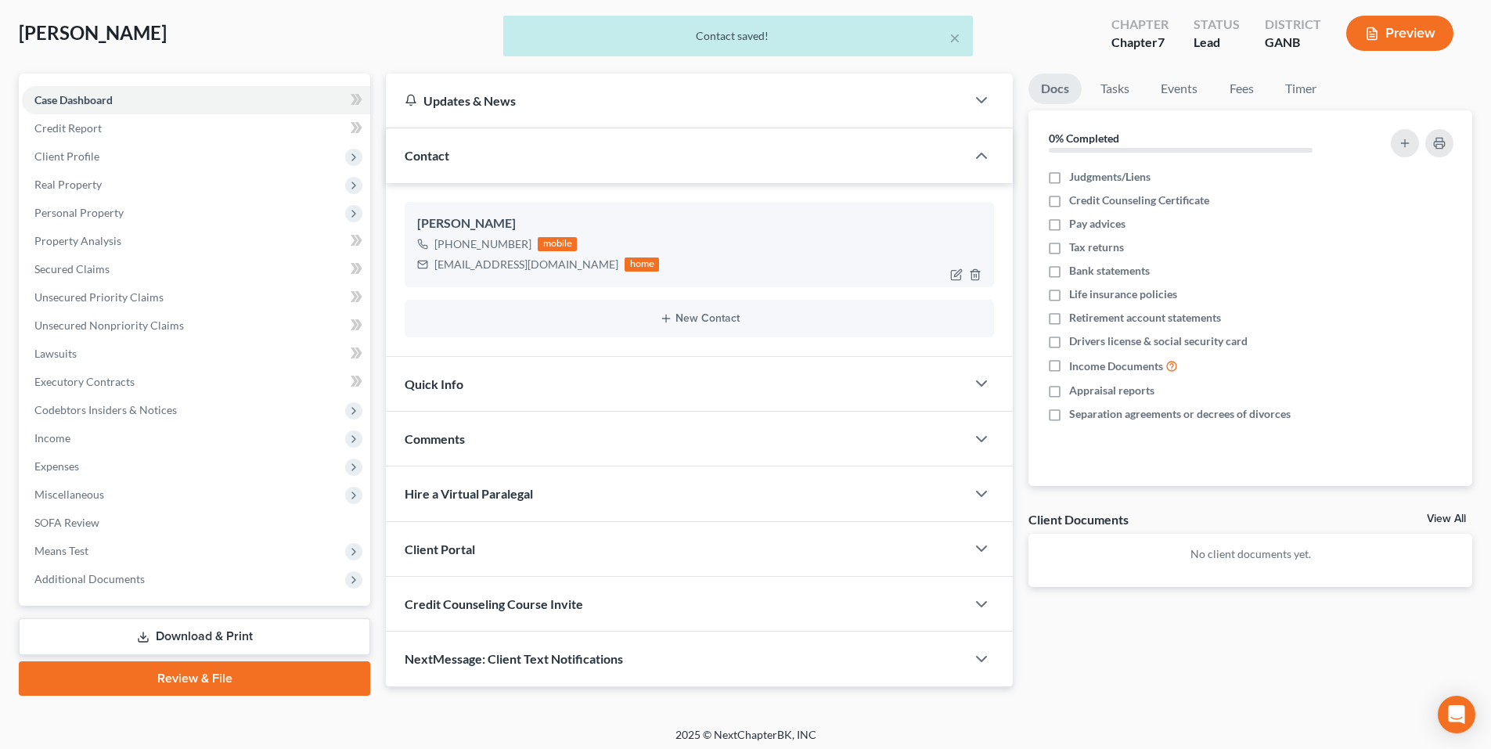
scroll to position [83, 0]
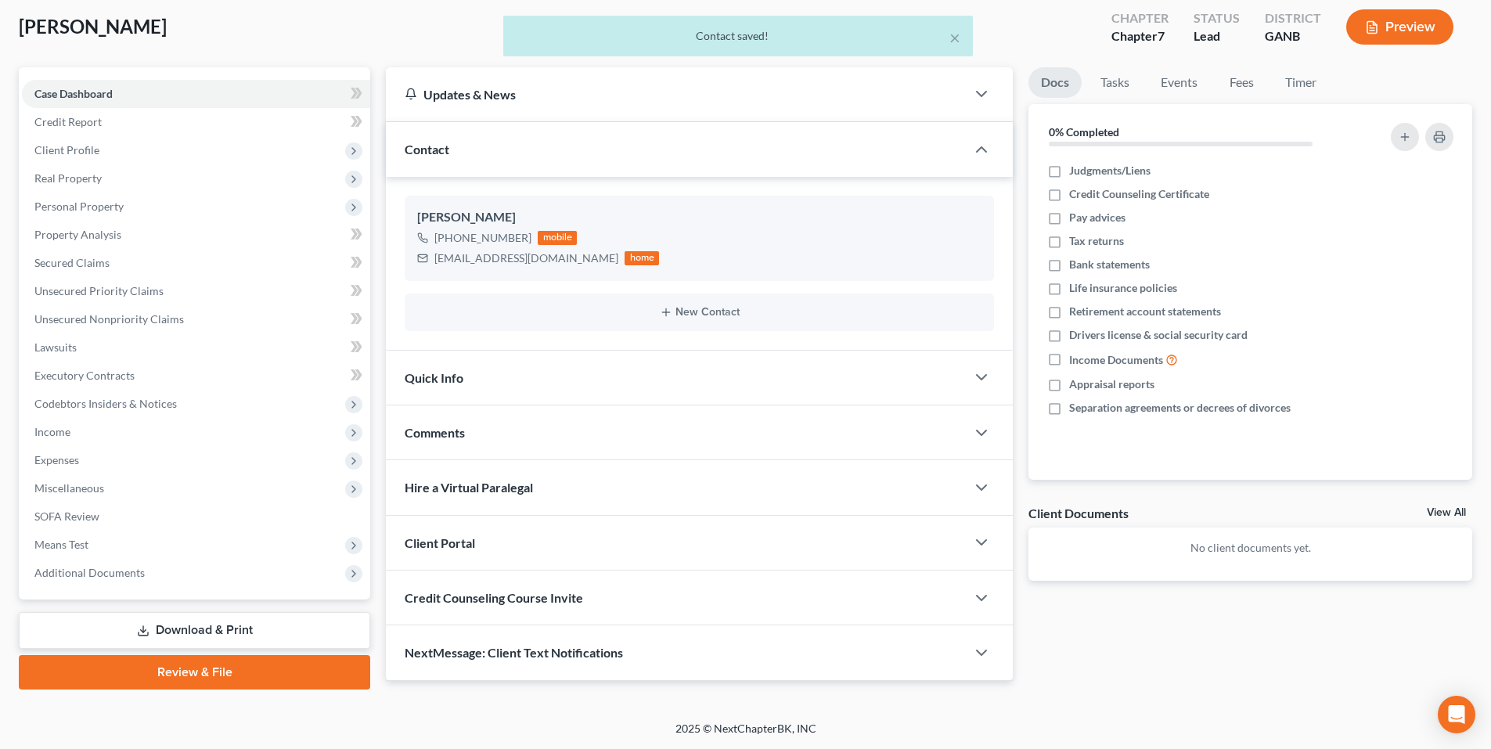
click at [941, 560] on div "Client Portal" at bounding box center [676, 543] width 580 height 54
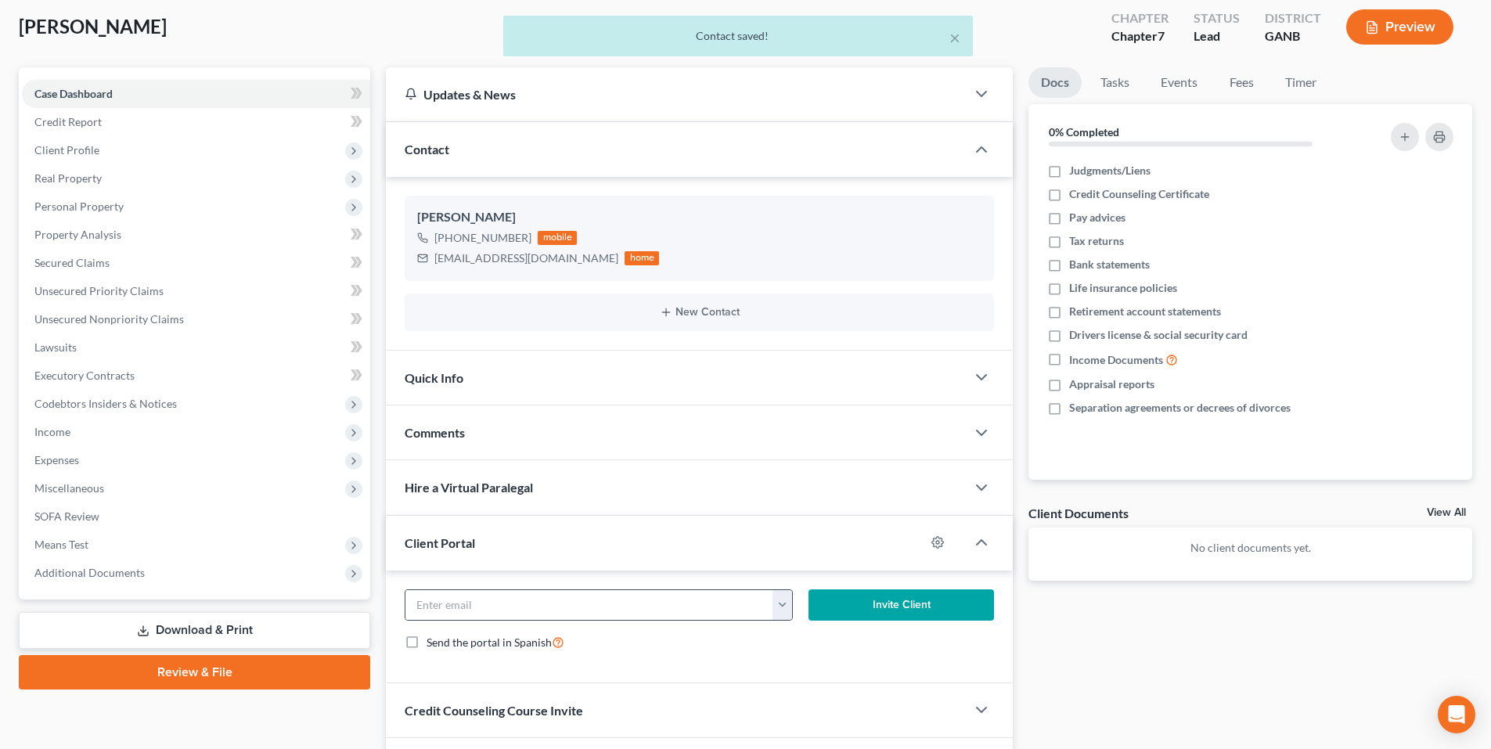
click at [779, 612] on button "button" at bounding box center [782, 605] width 20 height 30
click at [795, 630] on link "[EMAIL_ADDRESS][DOMAIN_NAME]" at bounding box center [879, 639] width 214 height 27
type input "[EMAIL_ADDRESS][DOMAIN_NAME]"
click at [848, 606] on button "Invite Client" at bounding box center [901, 604] width 186 height 31
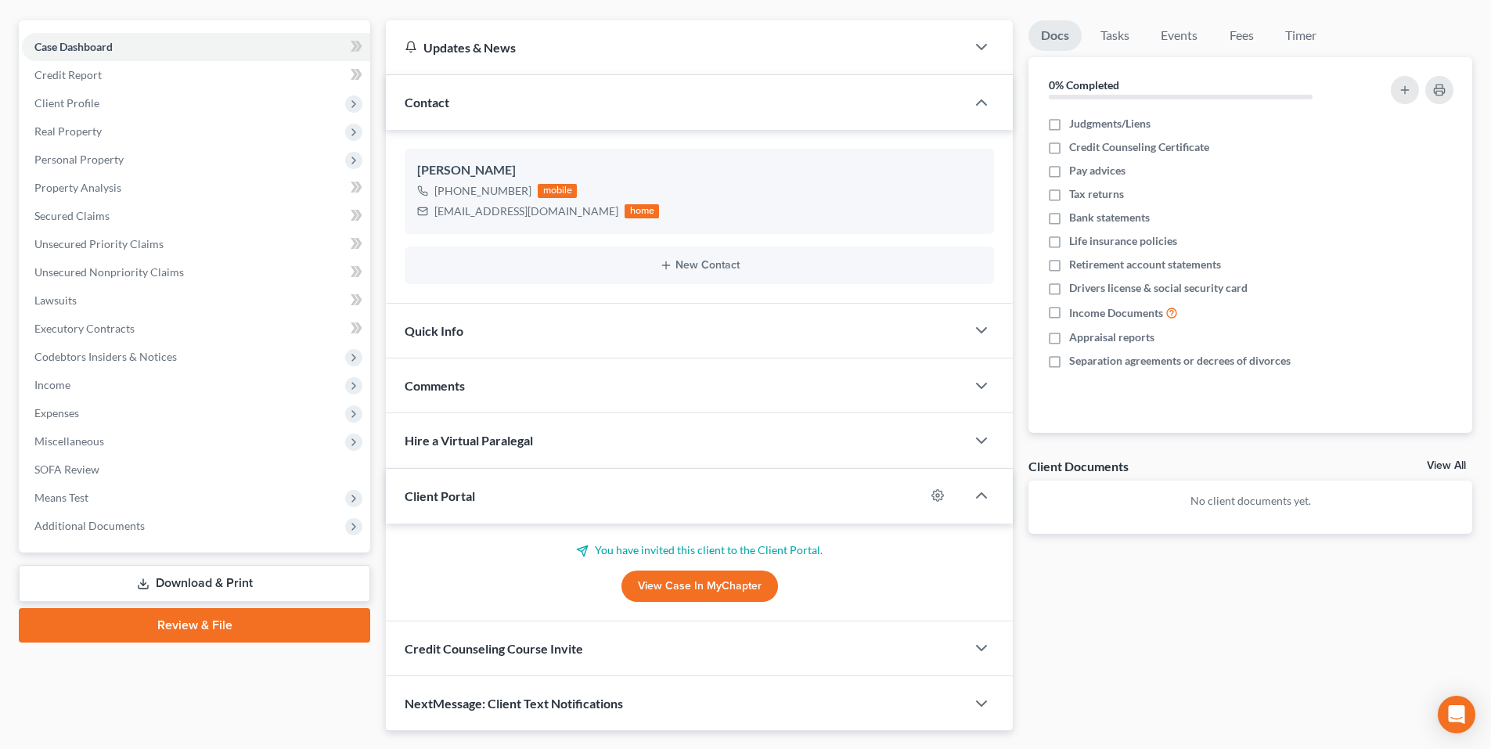
scroll to position [171, 0]
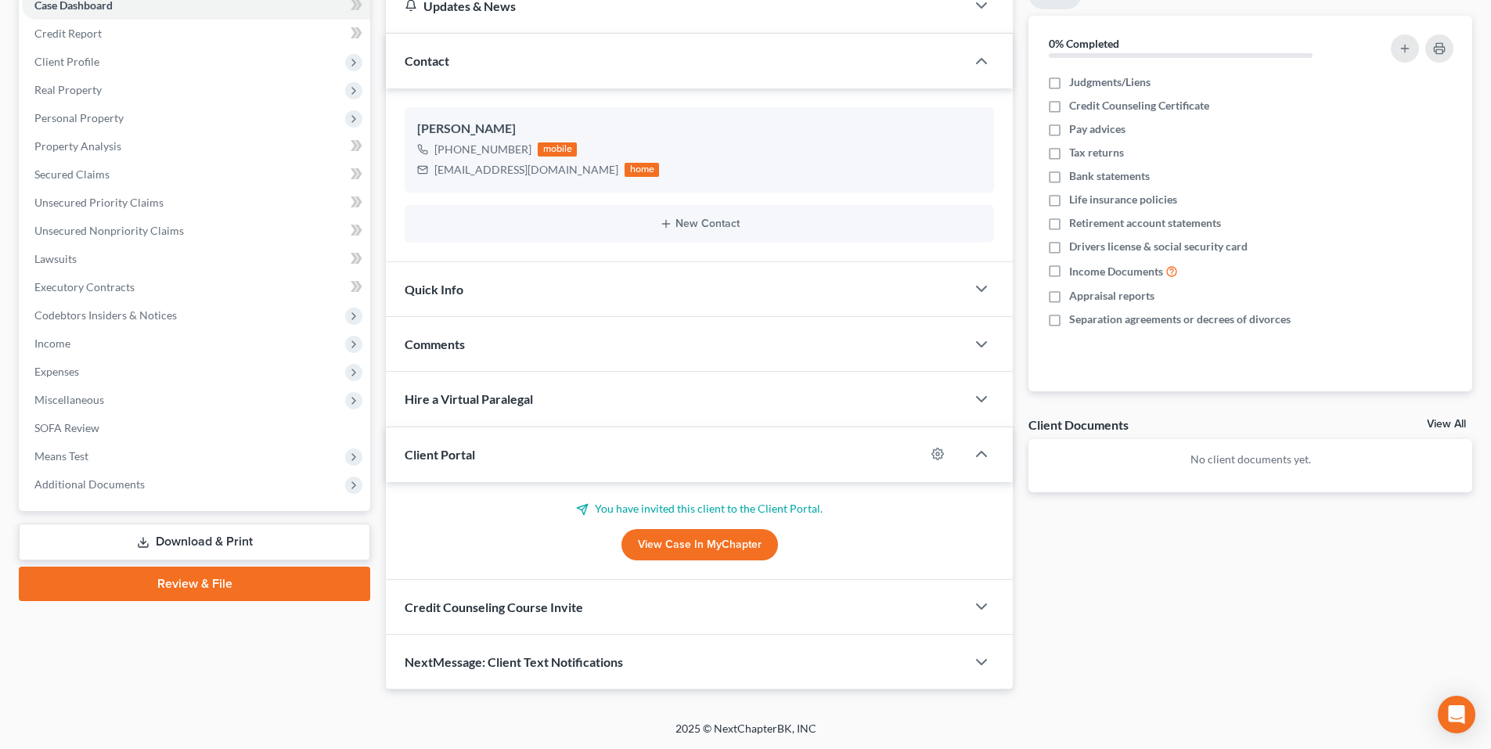
click at [759, 603] on div "Credit Counseling Course Invite" at bounding box center [676, 607] width 580 height 54
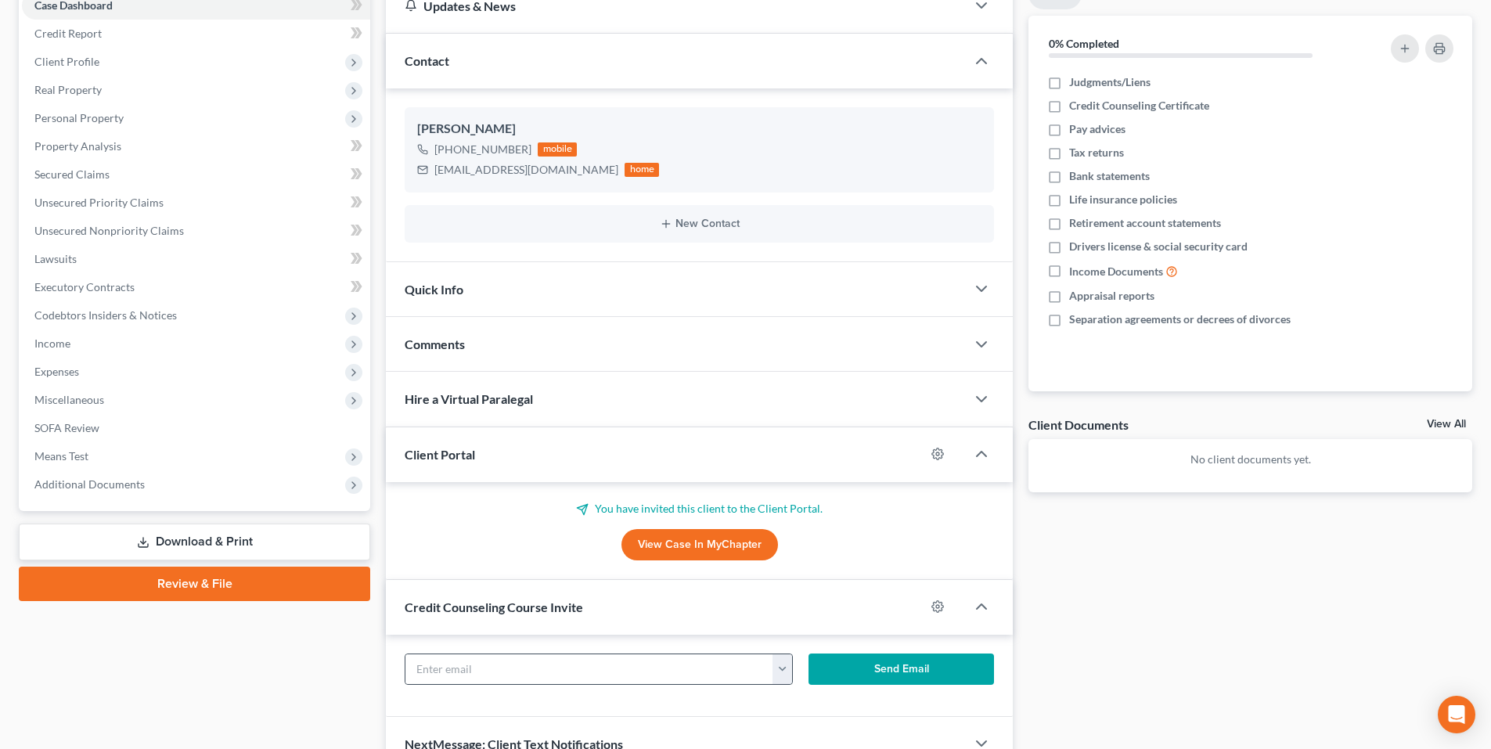
click at [788, 674] on button "button" at bounding box center [782, 669] width 20 height 30
click at [822, 710] on link "[EMAIL_ADDRESS][DOMAIN_NAME]" at bounding box center [879, 703] width 214 height 27
type input "[EMAIL_ADDRESS][DOMAIN_NAME]"
click at [830, 668] on button "Send Email" at bounding box center [901, 668] width 186 height 31
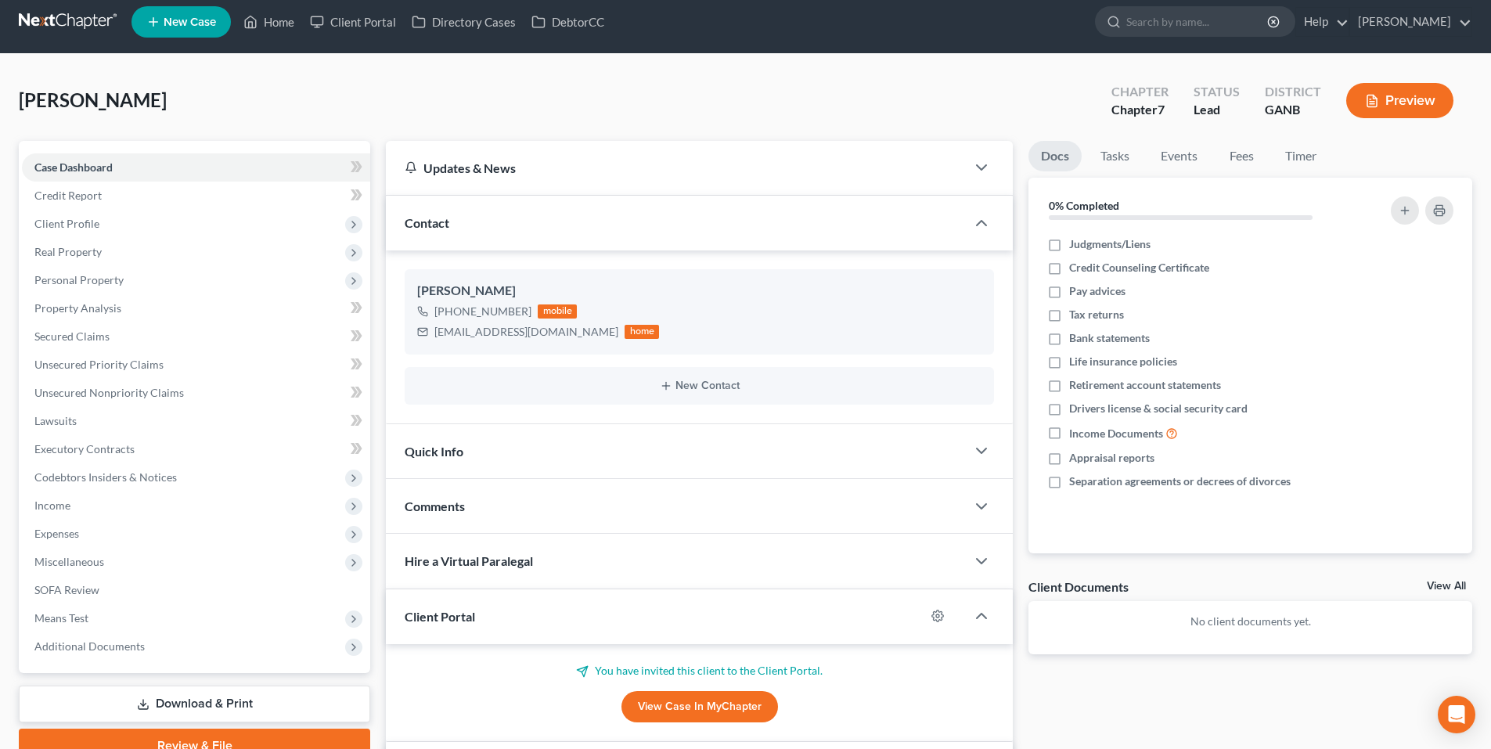
scroll to position [0, 0]
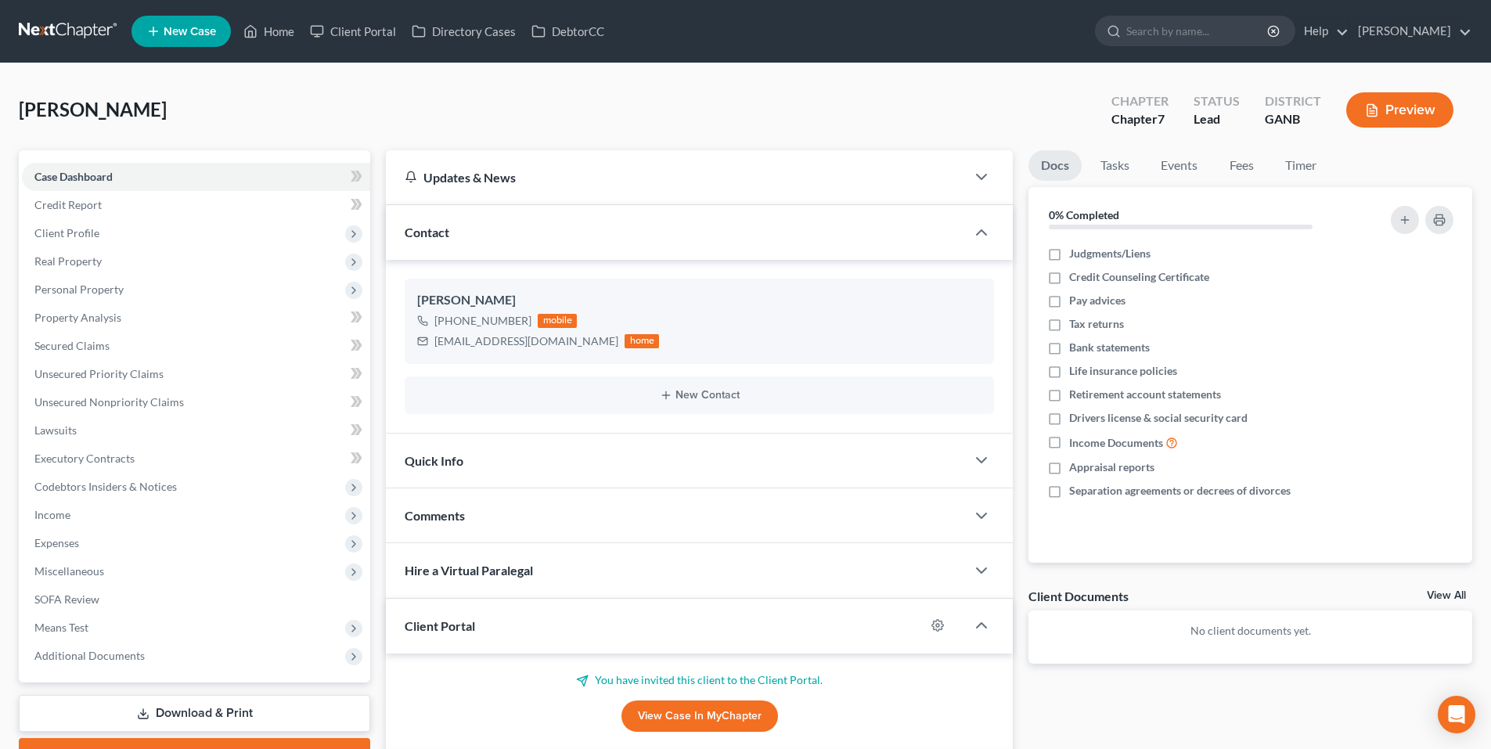
click at [70, 38] on link at bounding box center [69, 31] width 100 height 28
